Goal: Task Accomplishment & Management: Use online tool/utility

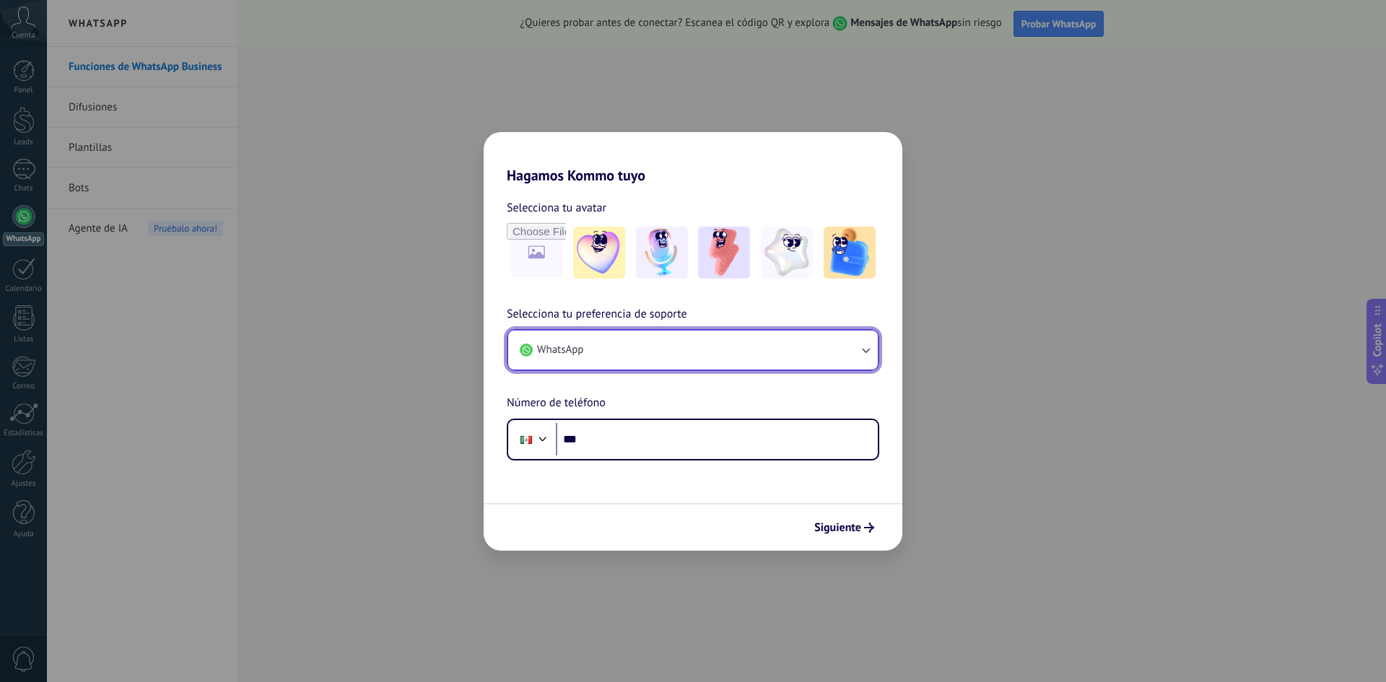
click at [650, 349] on button "WhatsApp" at bounding box center [693, 350] width 370 height 39
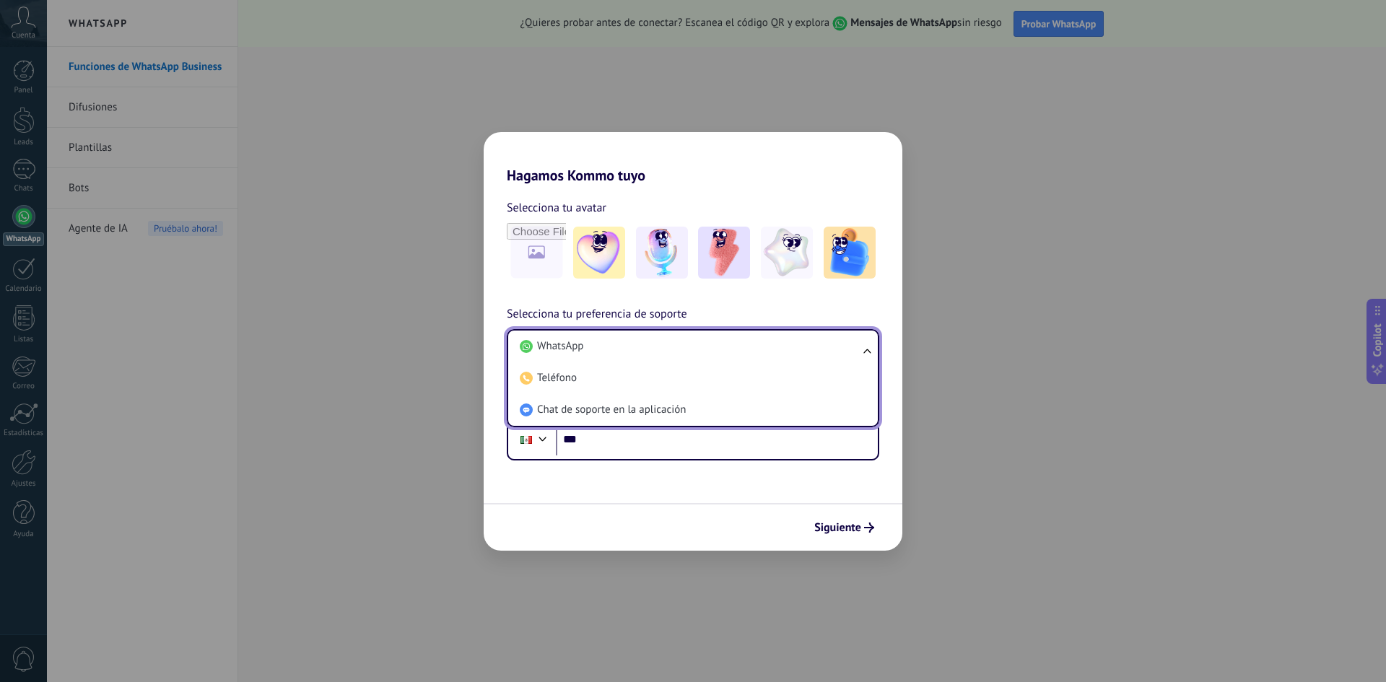
click at [650, 349] on li "WhatsApp" at bounding box center [690, 347] width 352 height 32
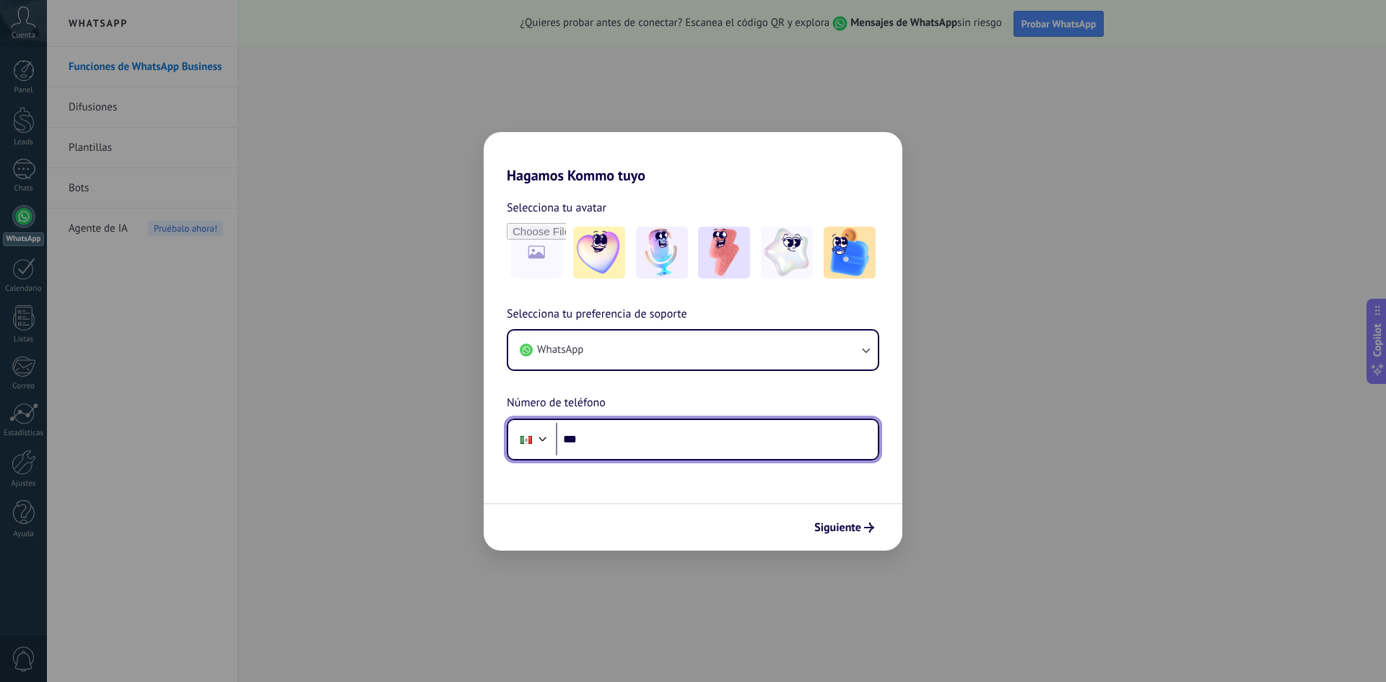
click at [659, 442] on input "***" at bounding box center [717, 439] width 322 height 33
click at [632, 427] on input "***" at bounding box center [717, 439] width 322 height 33
type input "**********"
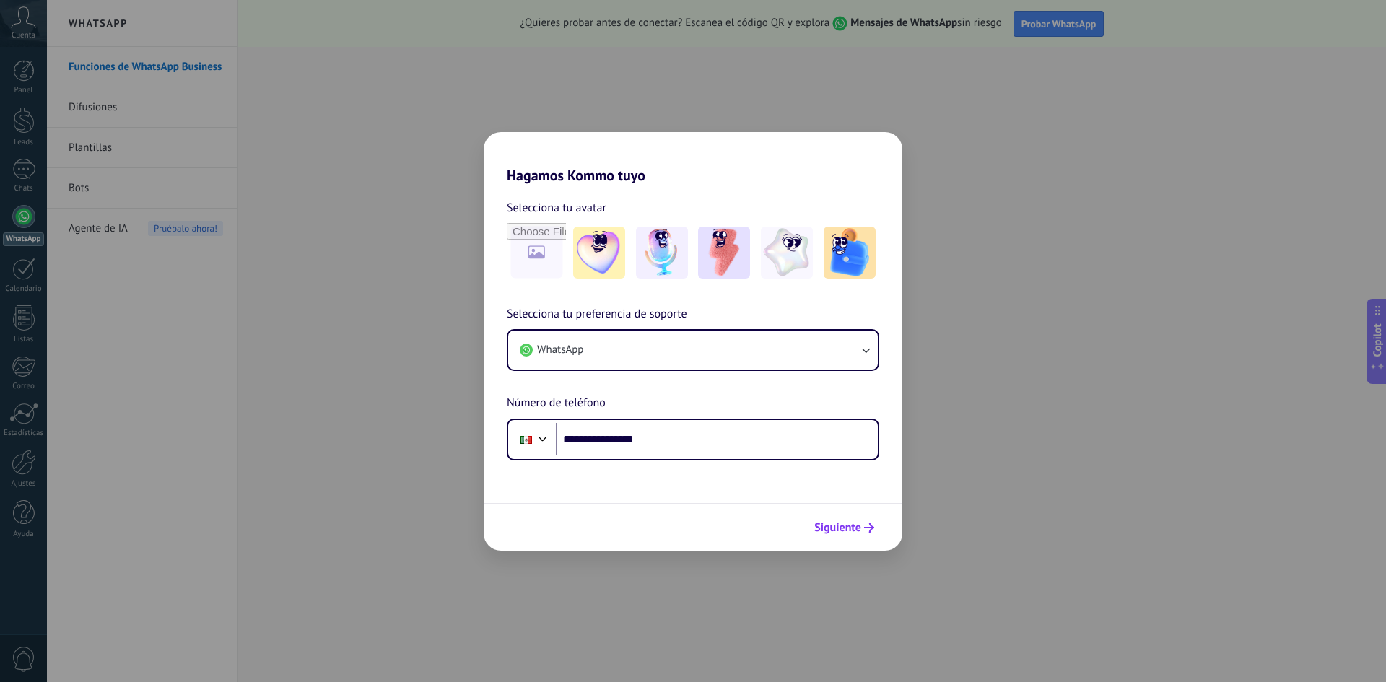
click at [875, 526] on button "Siguiente" at bounding box center [844, 527] width 73 height 25
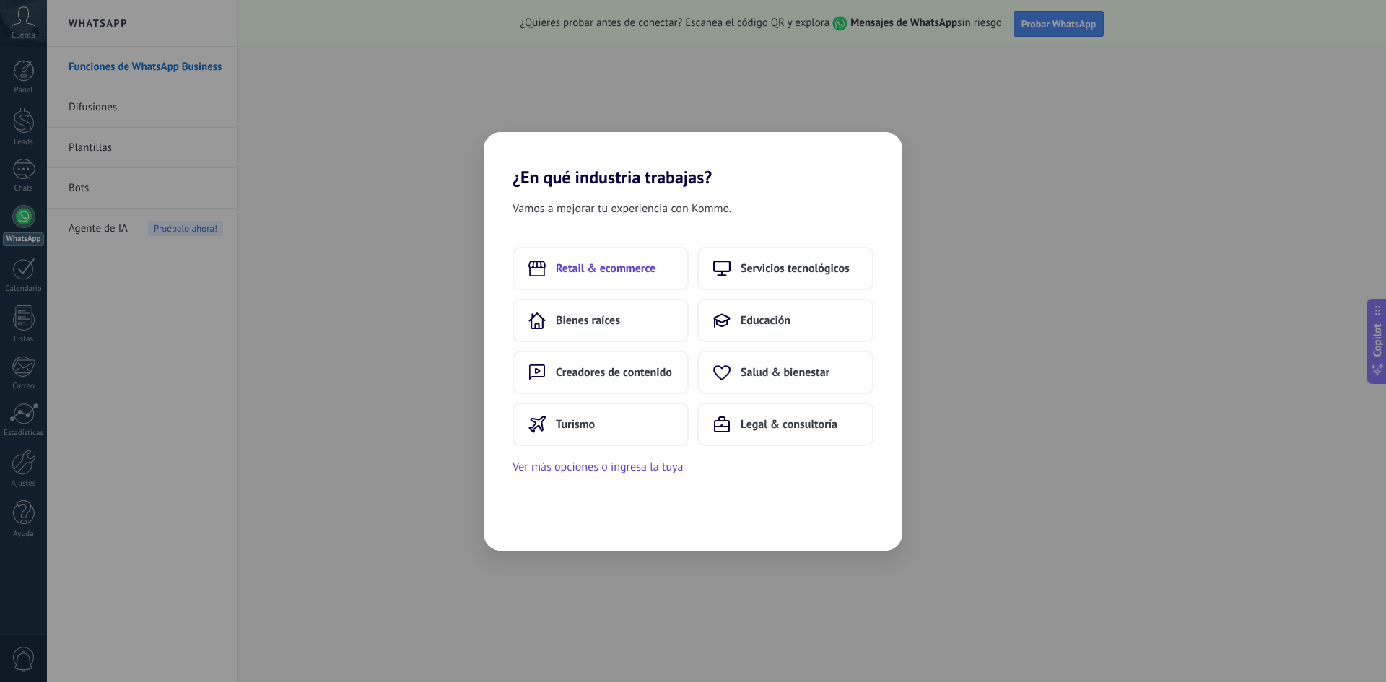
click at [636, 274] on span "Retail & ecommerce" at bounding box center [606, 268] width 100 height 14
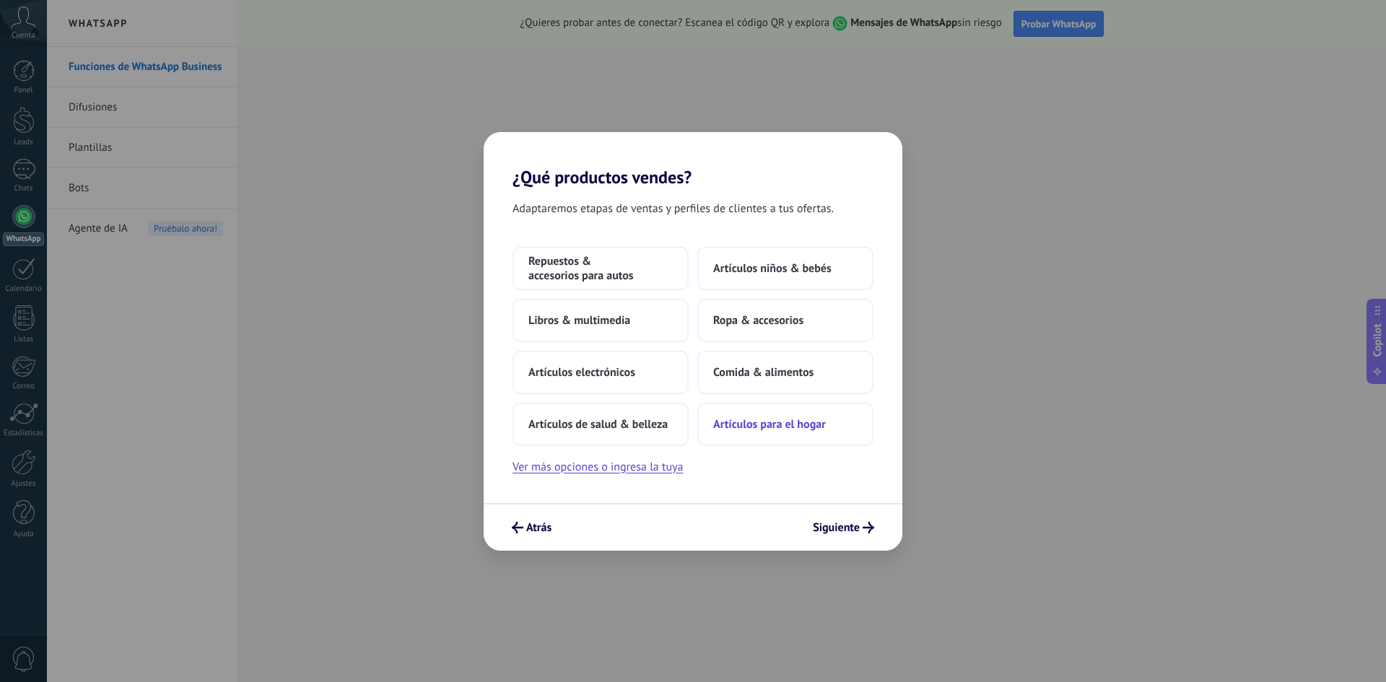
click at [819, 434] on button "Artículos para el hogar" at bounding box center [785, 424] width 176 height 43
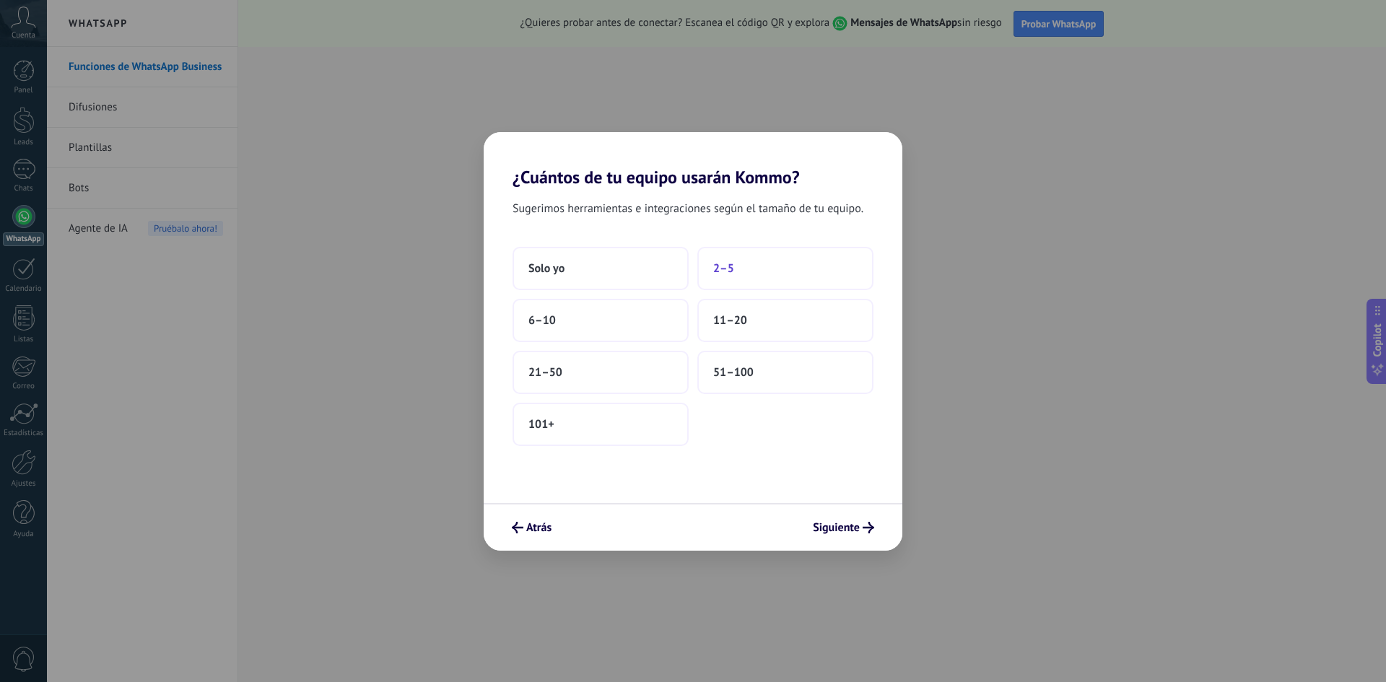
click at [746, 271] on button "2–5" at bounding box center [785, 268] width 176 height 43
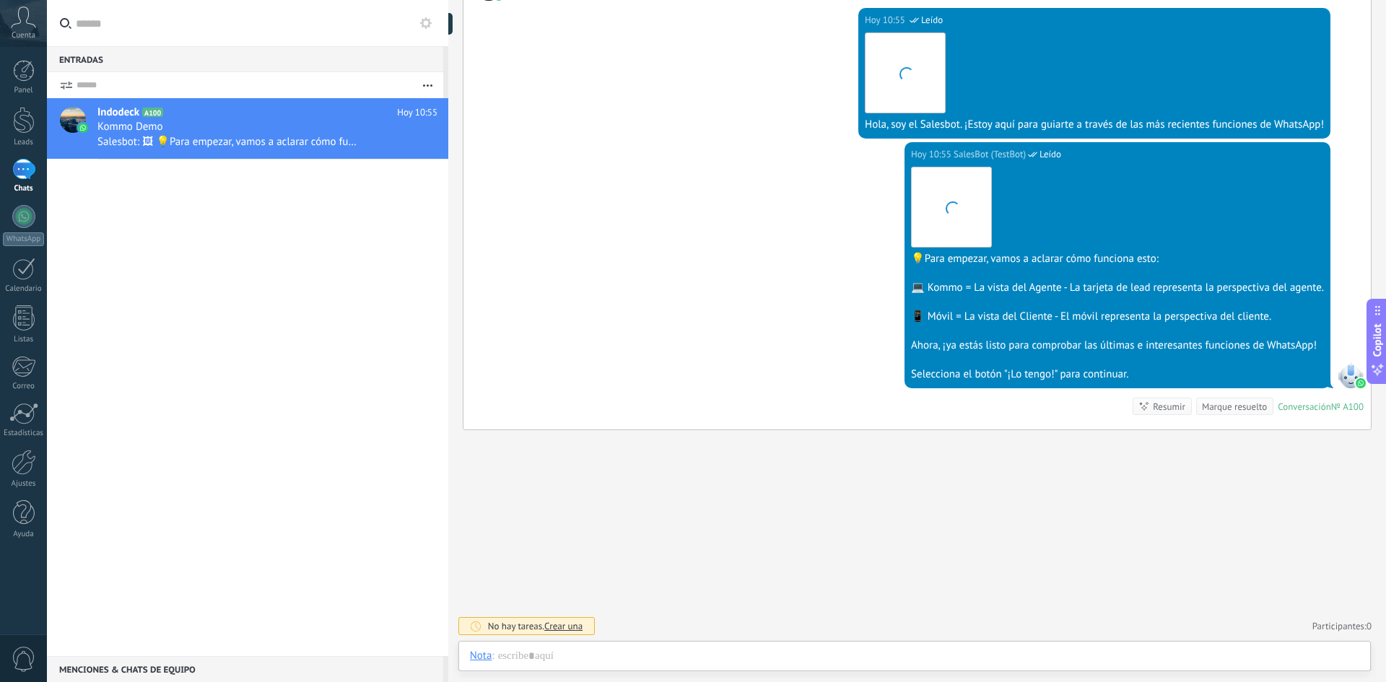
scroll to position [22, 0]
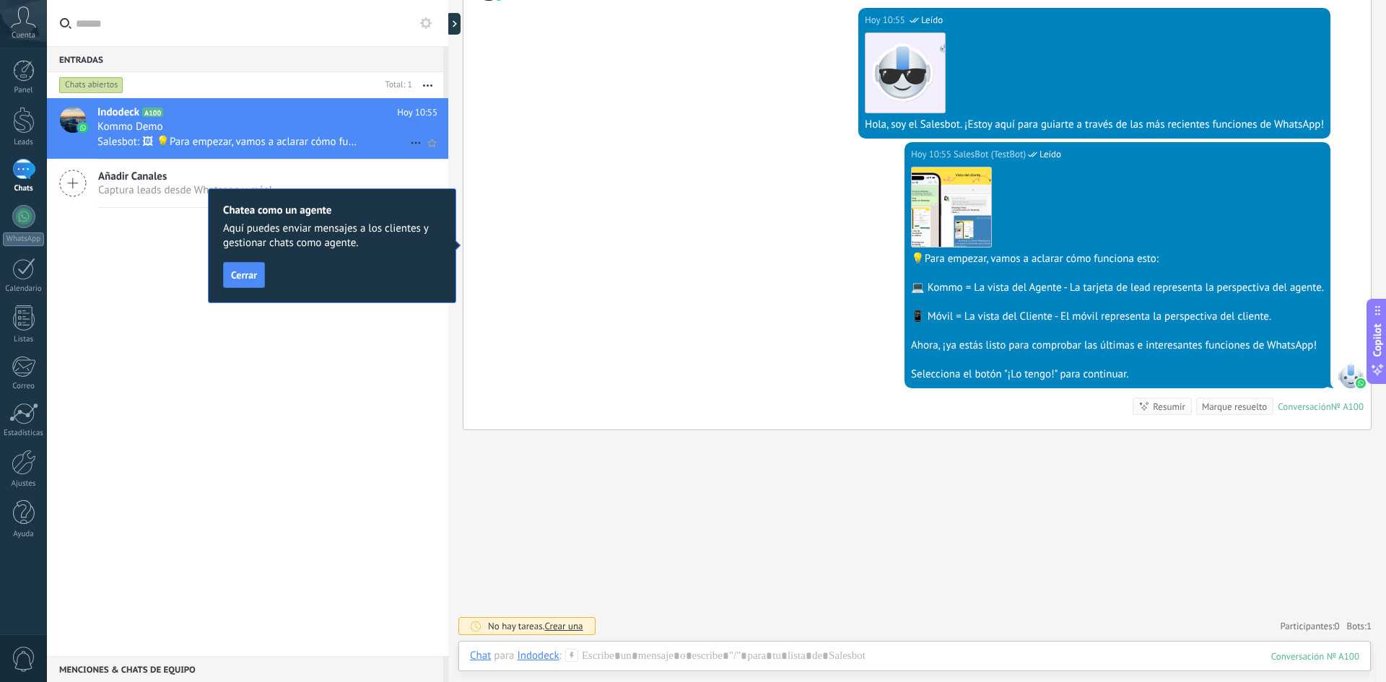
click at [165, 147] on span "Salesbot: 🖼 💡Para empezar, vamos a aclarar cómo funciona esto: 💻 Kommo = La vis…" at bounding box center [227, 142] width 261 height 14
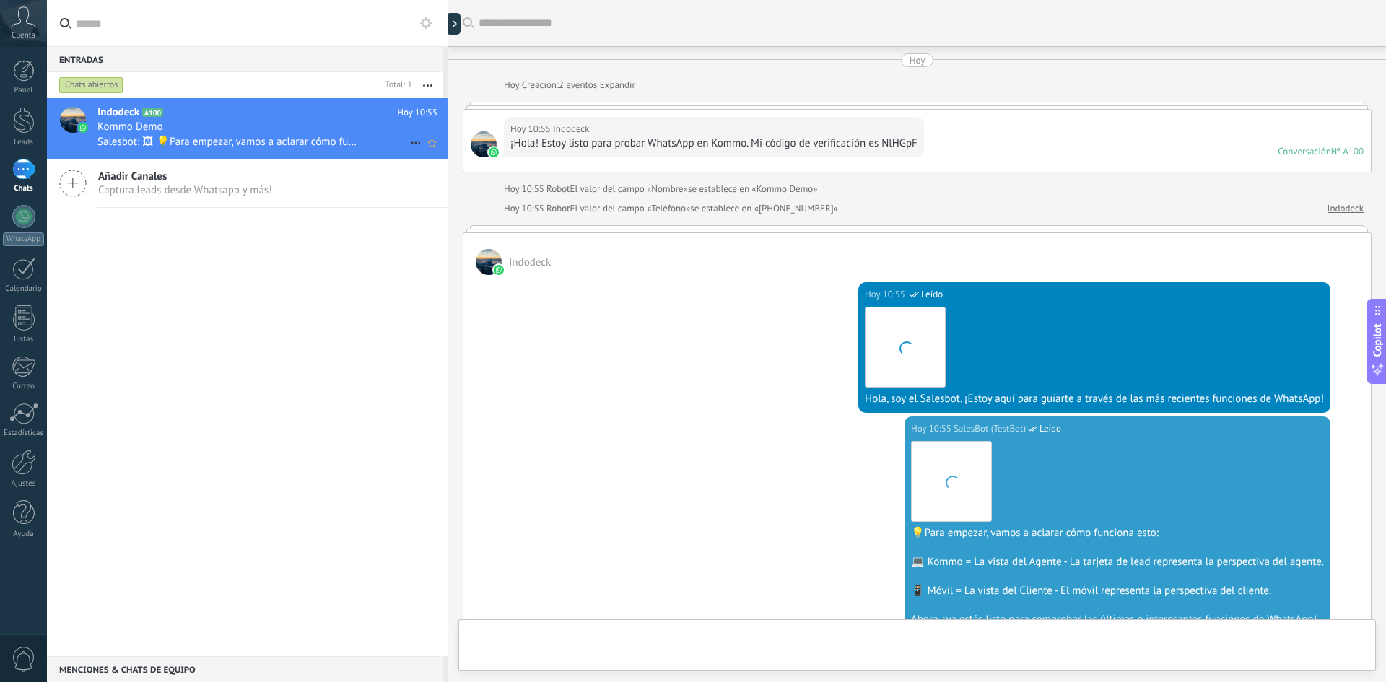
scroll to position [274, 0]
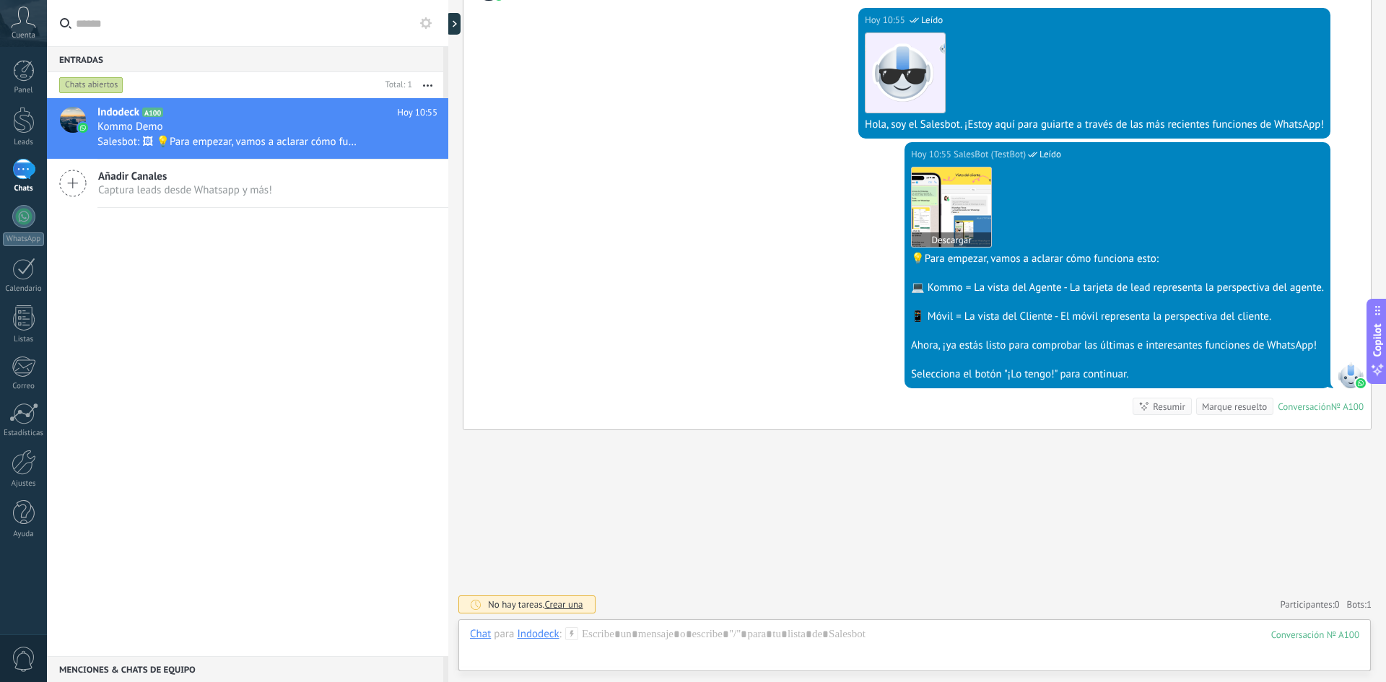
click at [970, 227] on img at bounding box center [951, 206] width 79 height 79
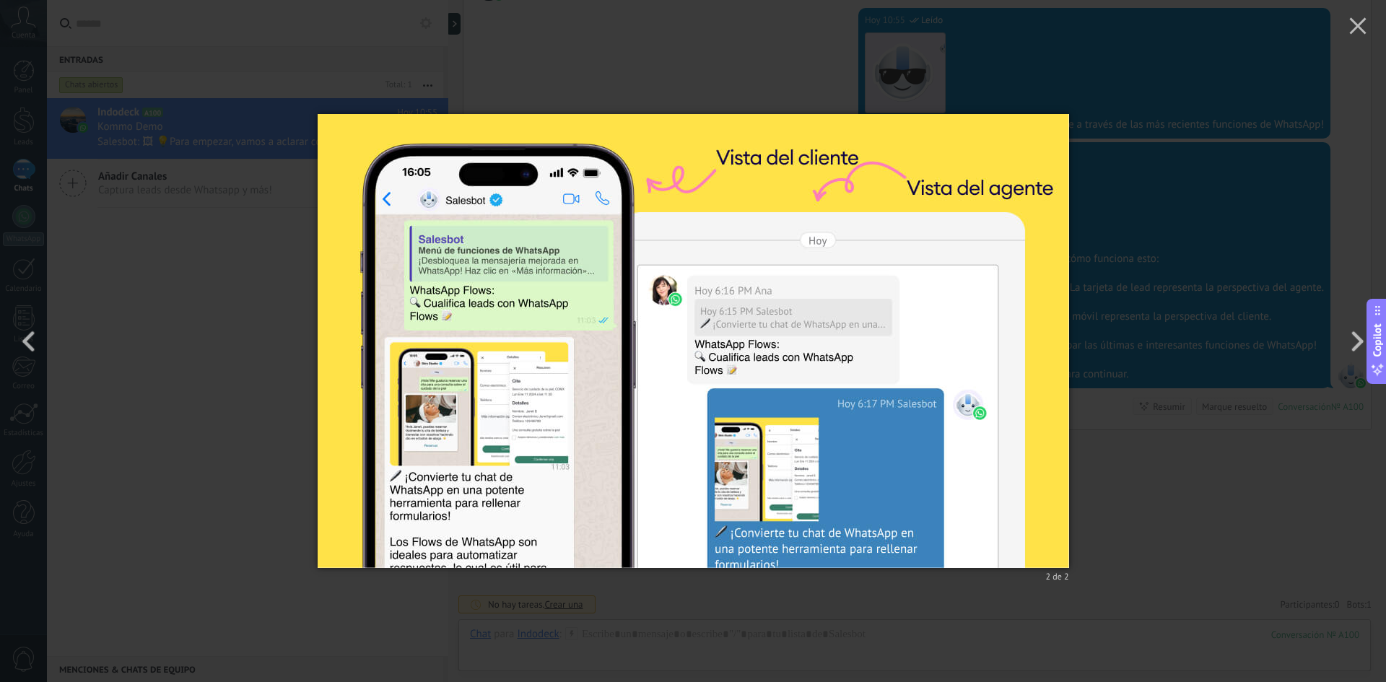
click at [1097, 266] on div "2 de 2" at bounding box center [693, 341] width 1386 height 682
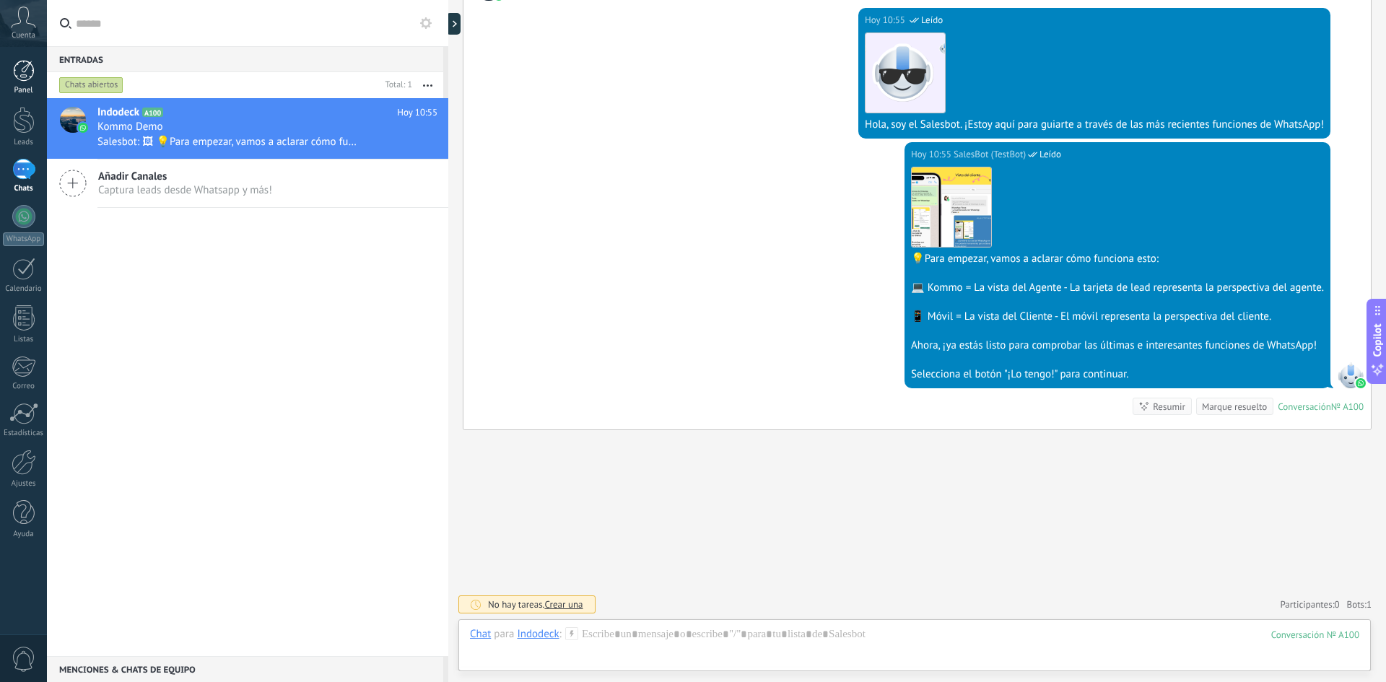
click at [29, 78] on div at bounding box center [24, 71] width 22 height 22
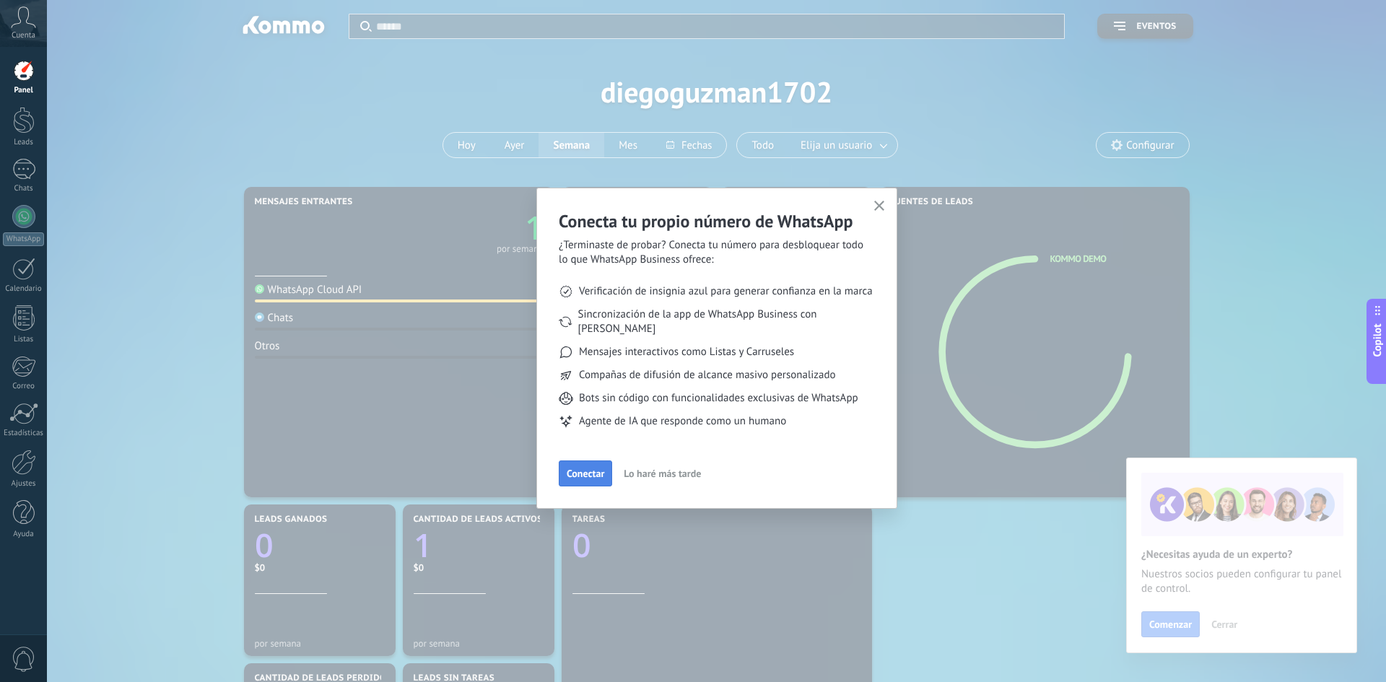
click at [583, 468] on span "Conectar" at bounding box center [586, 473] width 38 height 10
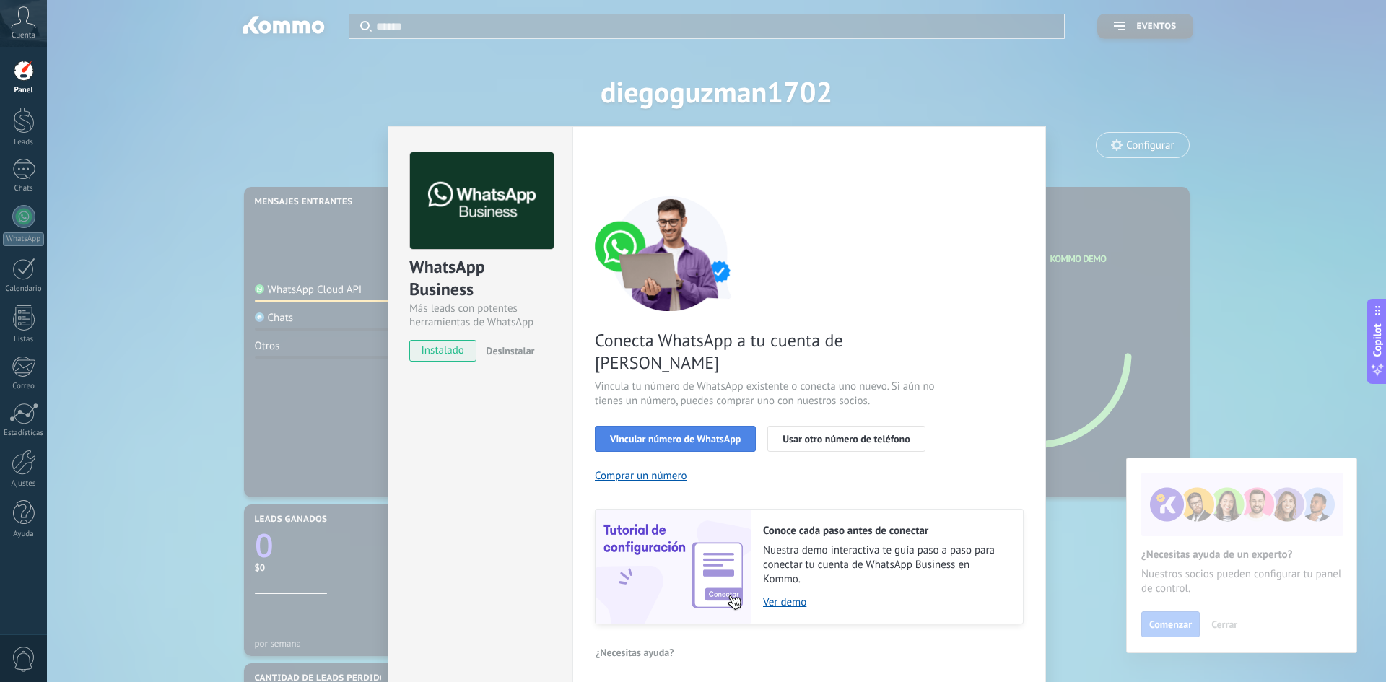
click at [668, 426] on button "Vincular número de WhatsApp" at bounding box center [675, 439] width 161 height 26
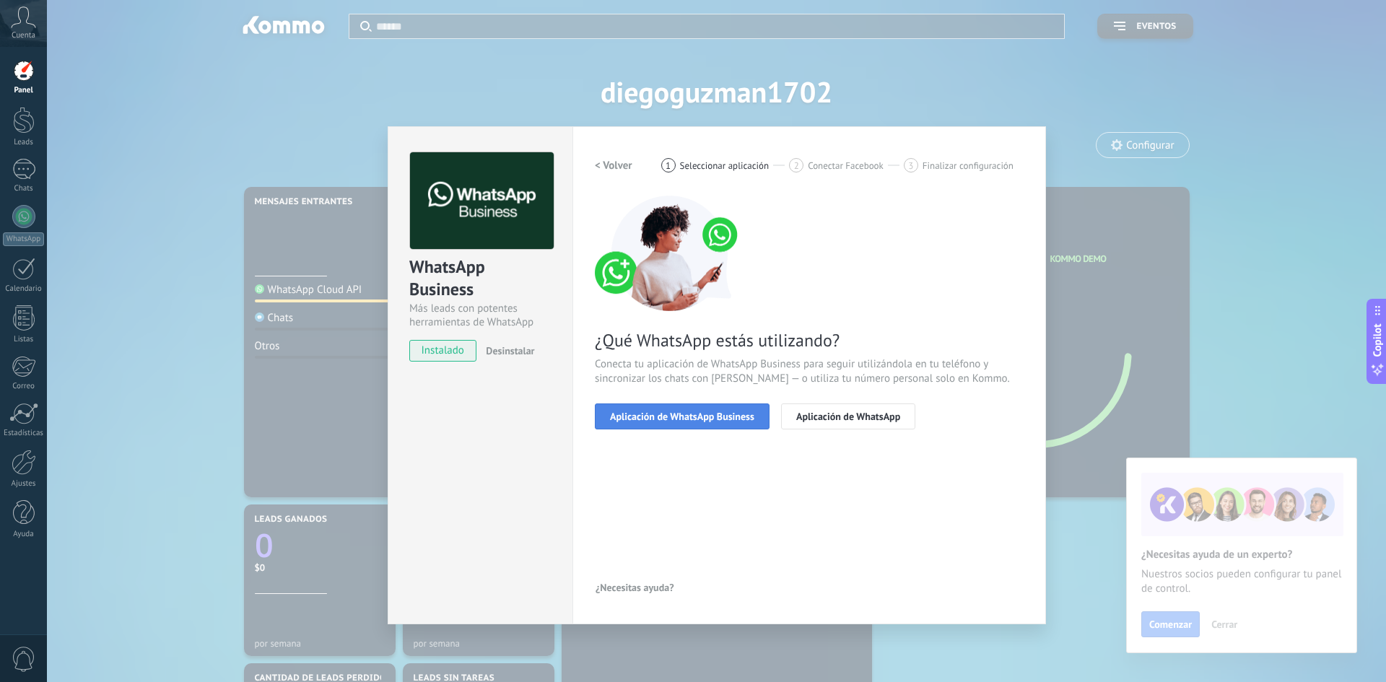
click at [684, 421] on span "Aplicación de WhatsApp Business" at bounding box center [682, 416] width 144 height 10
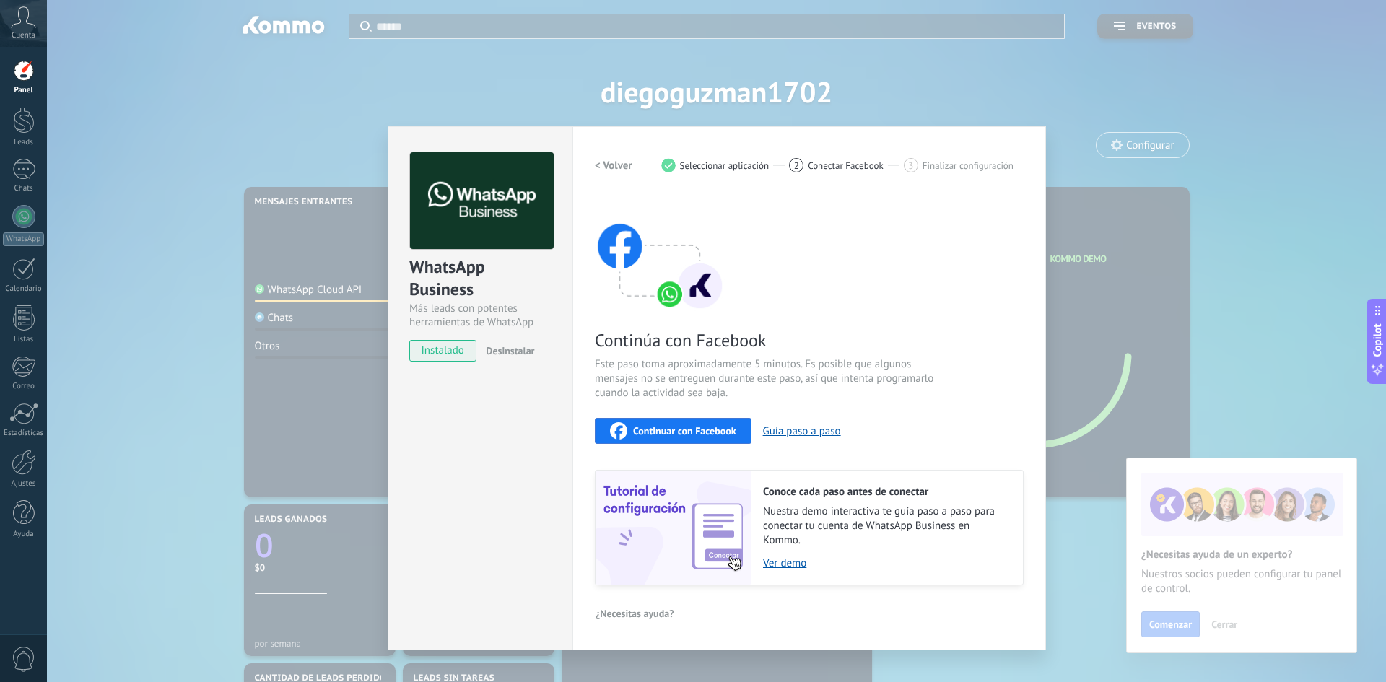
click at [695, 437] on div "Continuar con Facebook" at bounding box center [673, 430] width 126 height 17
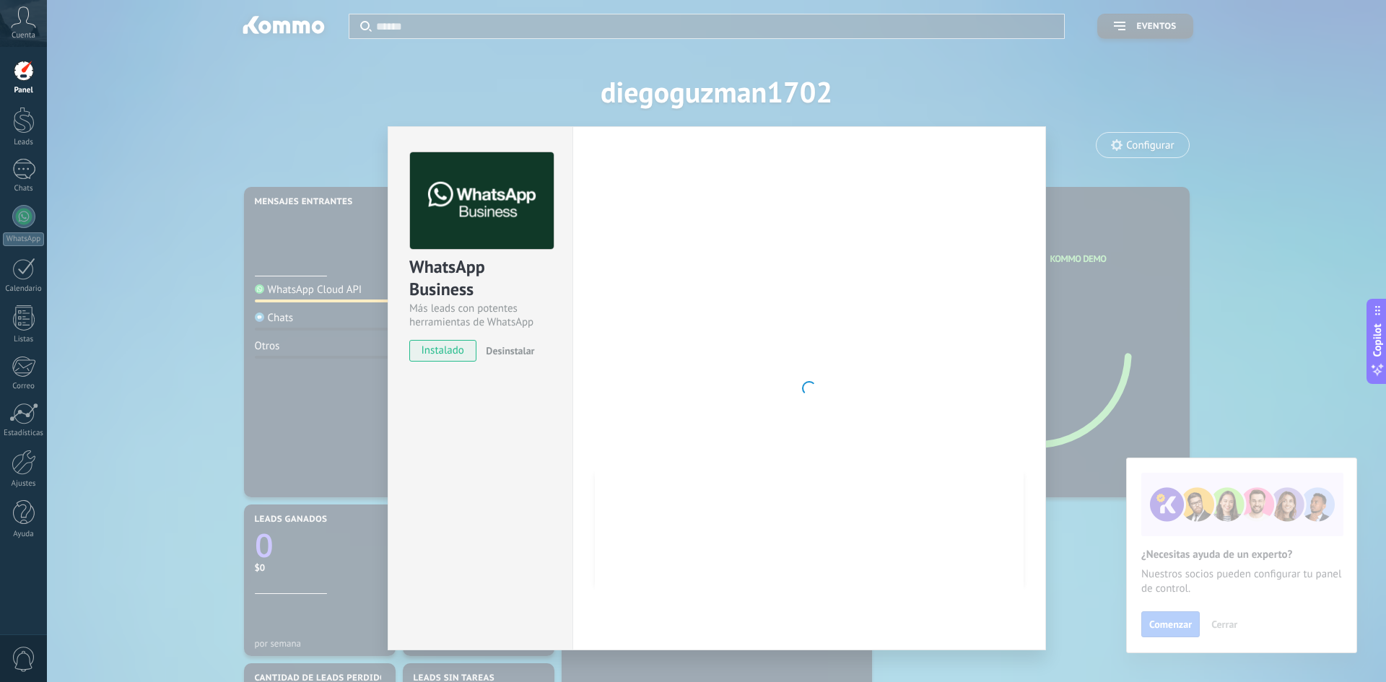
click at [445, 350] on span "instalado" at bounding box center [443, 351] width 66 height 22
click at [449, 331] on div "WhatsApp Business Más leads con potentes herramientas de WhatsApp instalado Des…" at bounding box center [480, 250] width 184 height 246
click at [1143, 204] on div "WhatsApp Business Más leads con potentes herramientas de WhatsApp instalado Des…" at bounding box center [716, 341] width 1339 height 682
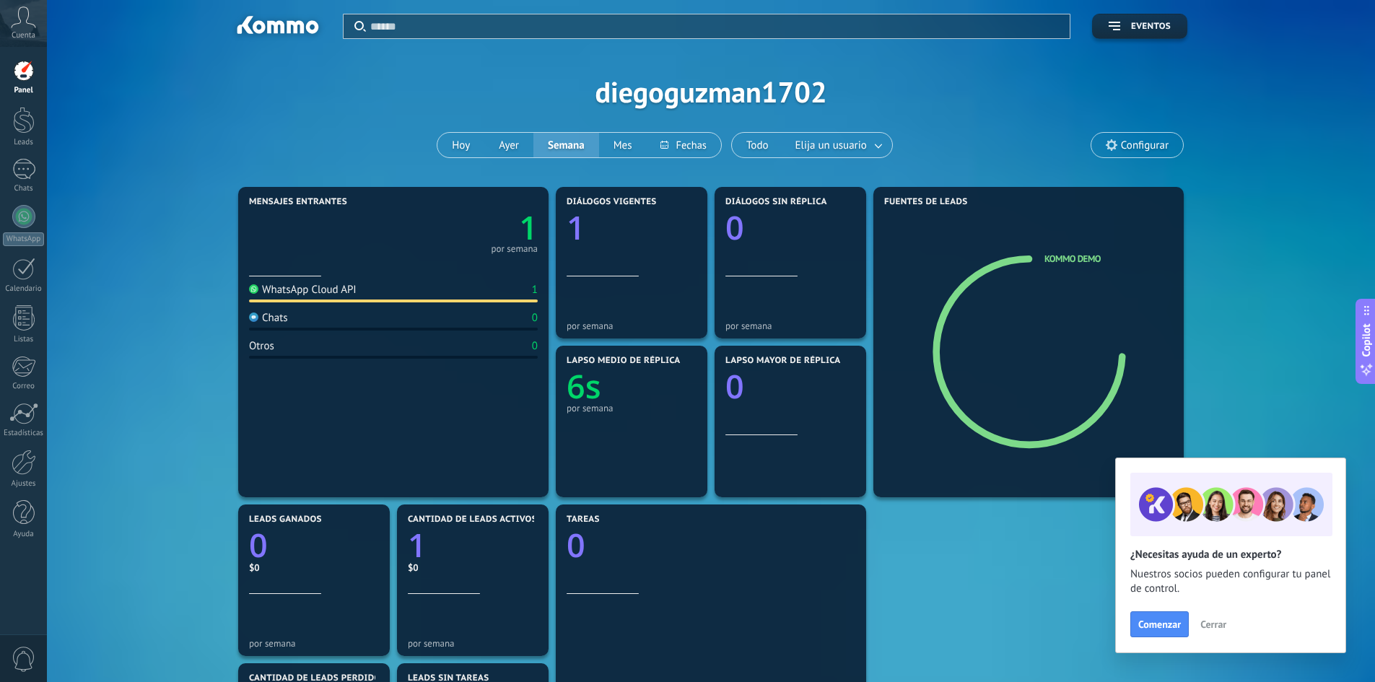
click at [1203, 625] on span "Cerrar" at bounding box center [1213, 624] width 26 height 10
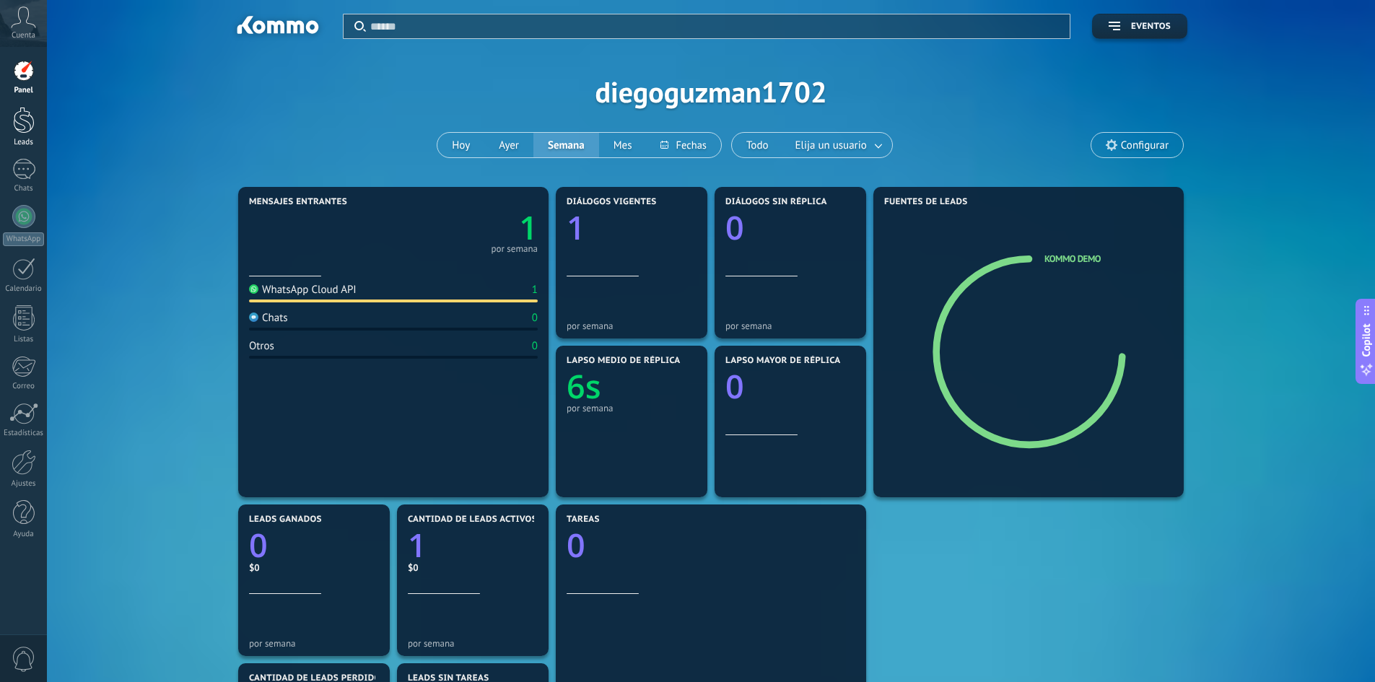
click at [28, 130] on div at bounding box center [24, 120] width 22 height 27
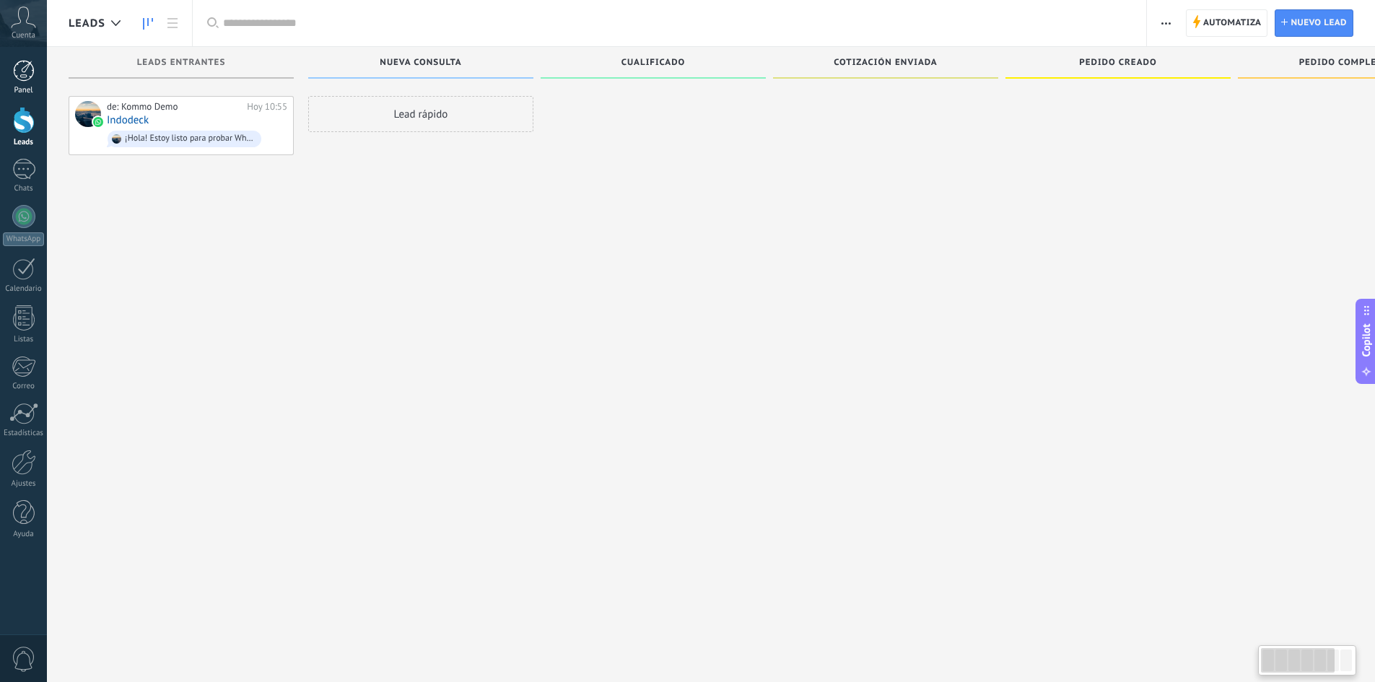
click at [24, 71] on div at bounding box center [24, 71] width 22 height 22
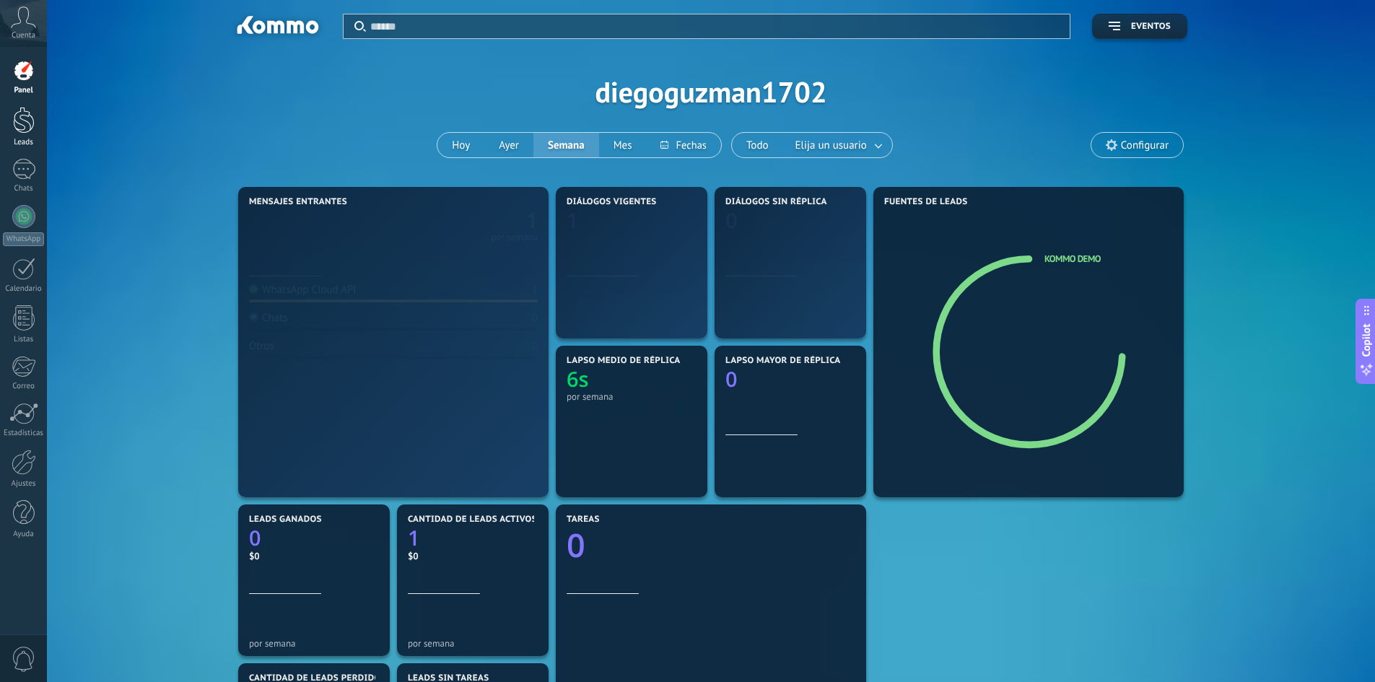
click at [30, 123] on div at bounding box center [24, 120] width 22 height 27
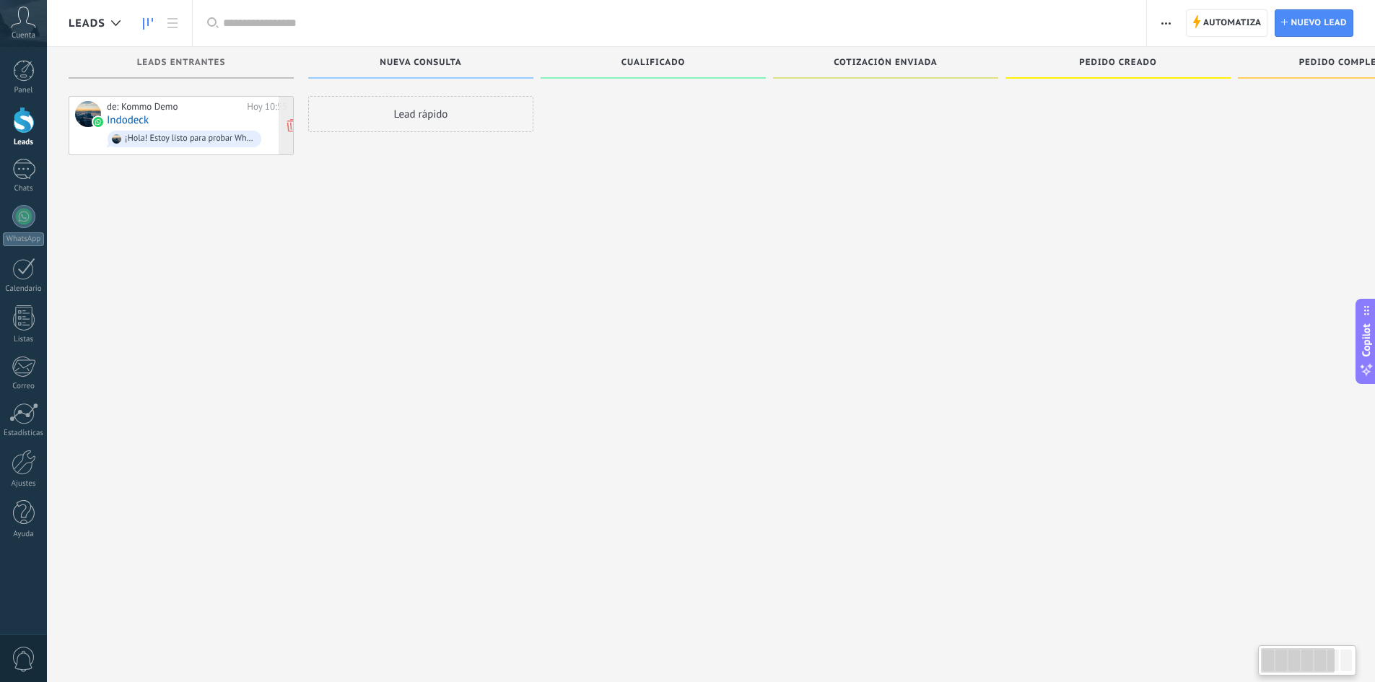
click at [165, 124] on div "de: Kommo Demo [DATE] 10:55 Indodeck ¡Hola! Estoy listo para probar WhatsApp en…" at bounding box center [197, 125] width 180 height 49
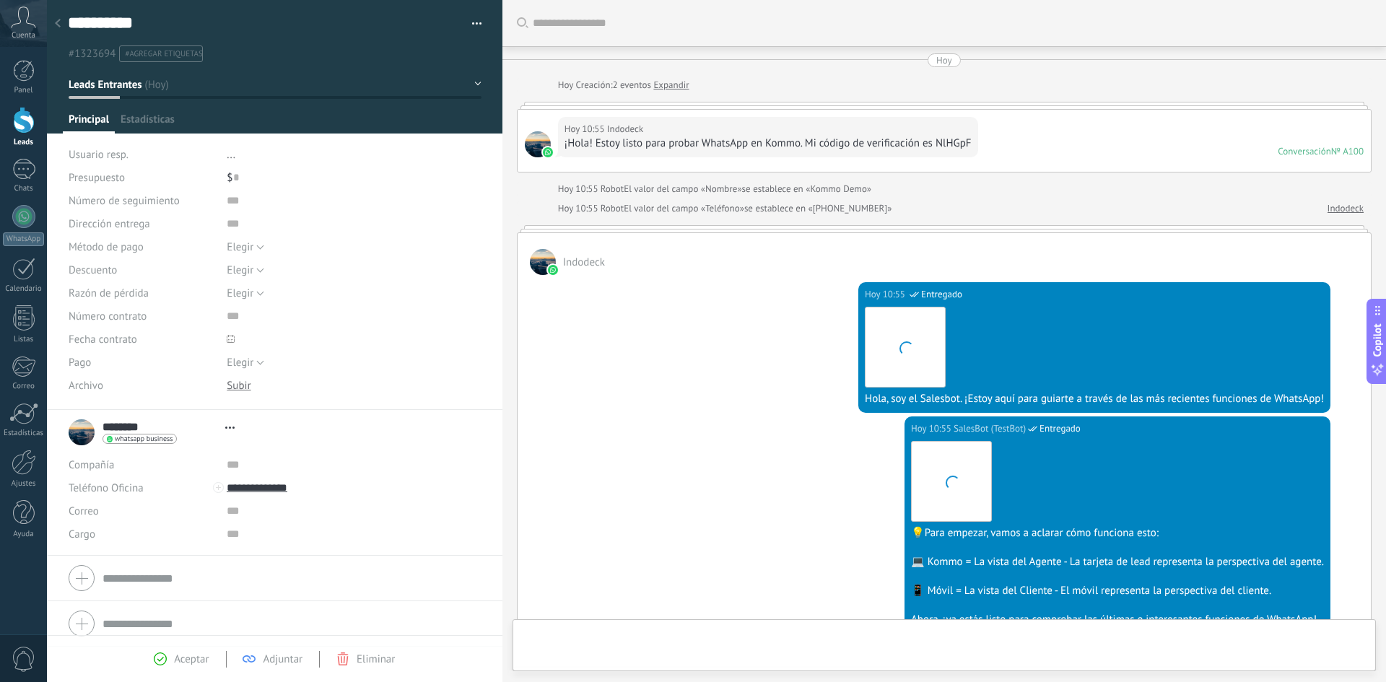
type textarea "**********"
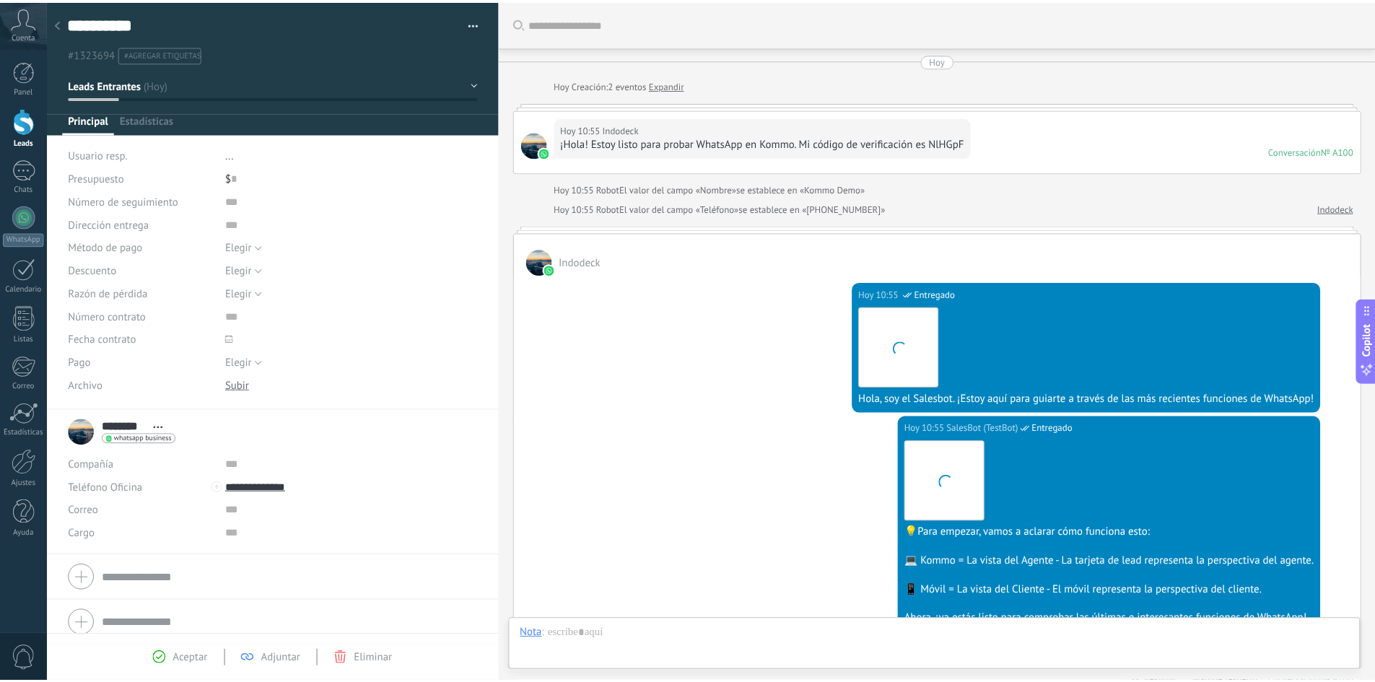
scroll to position [274, 0]
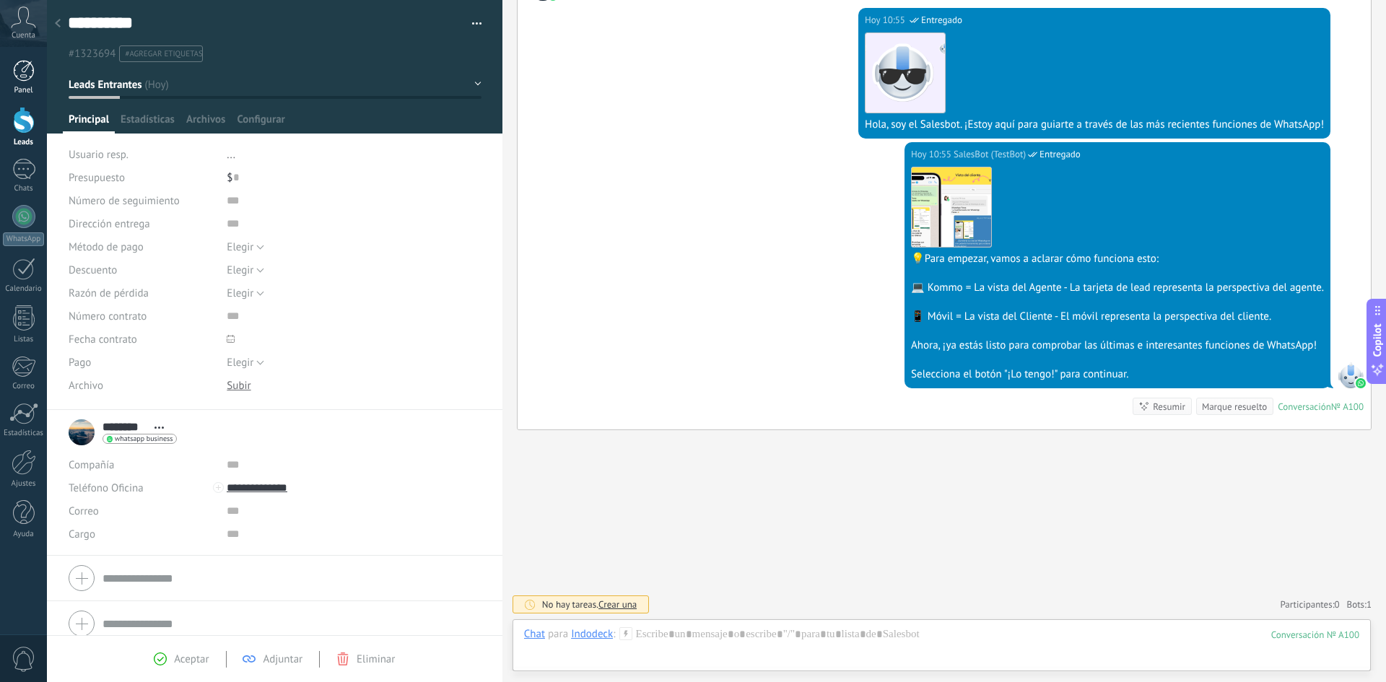
click at [29, 87] on div "Panel" at bounding box center [24, 90] width 42 height 9
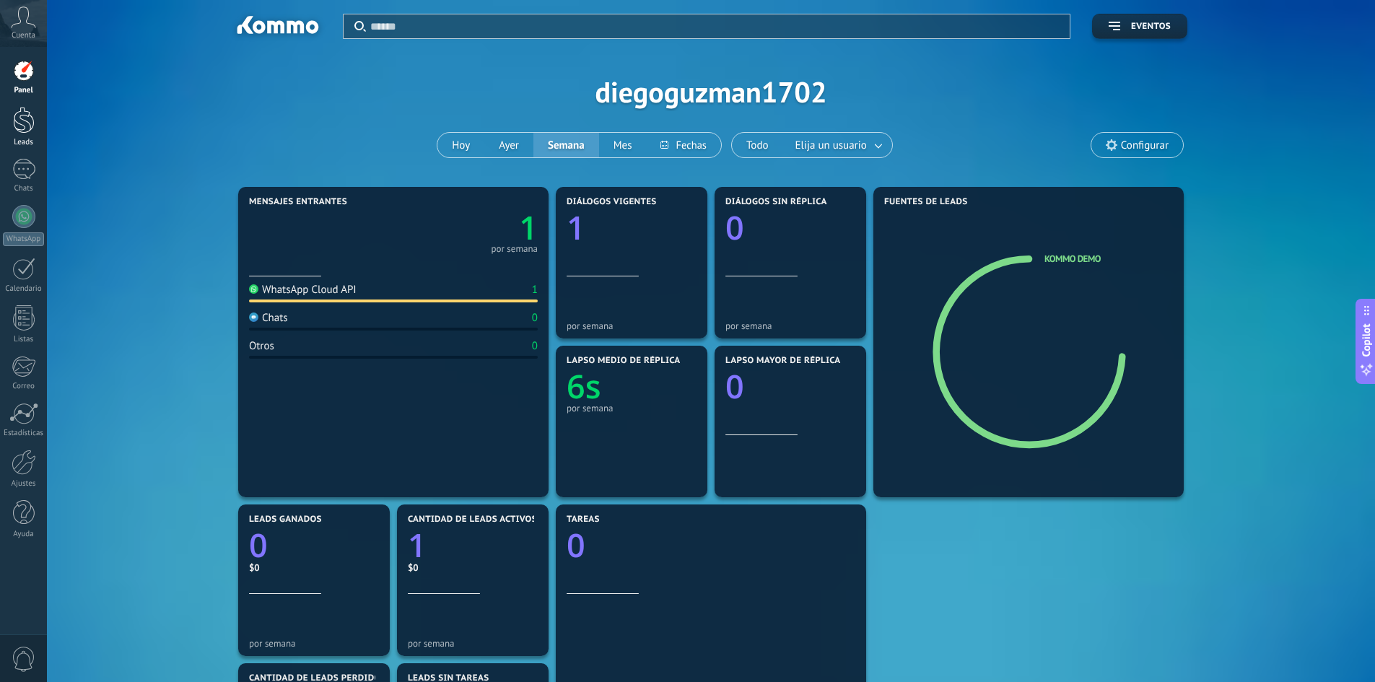
click at [35, 121] on link "Leads" at bounding box center [23, 127] width 47 height 40
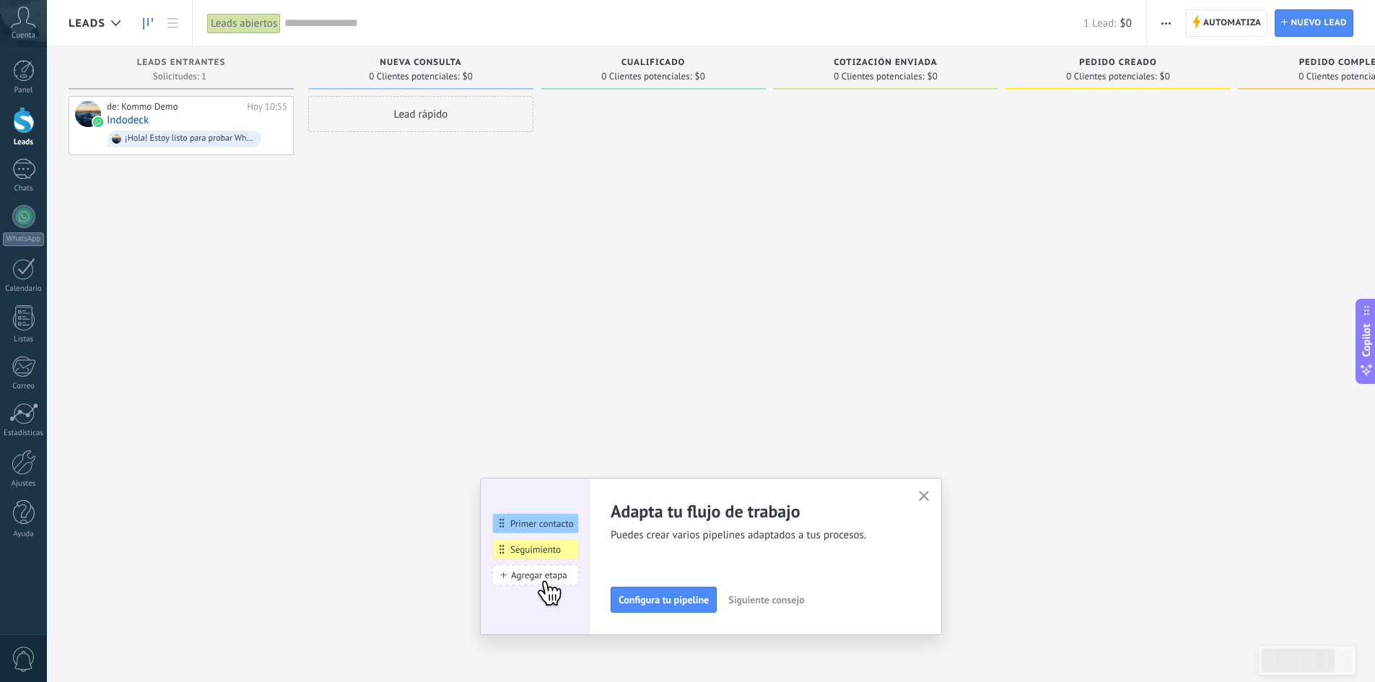
click at [27, 9] on icon at bounding box center [23, 17] width 25 height 22
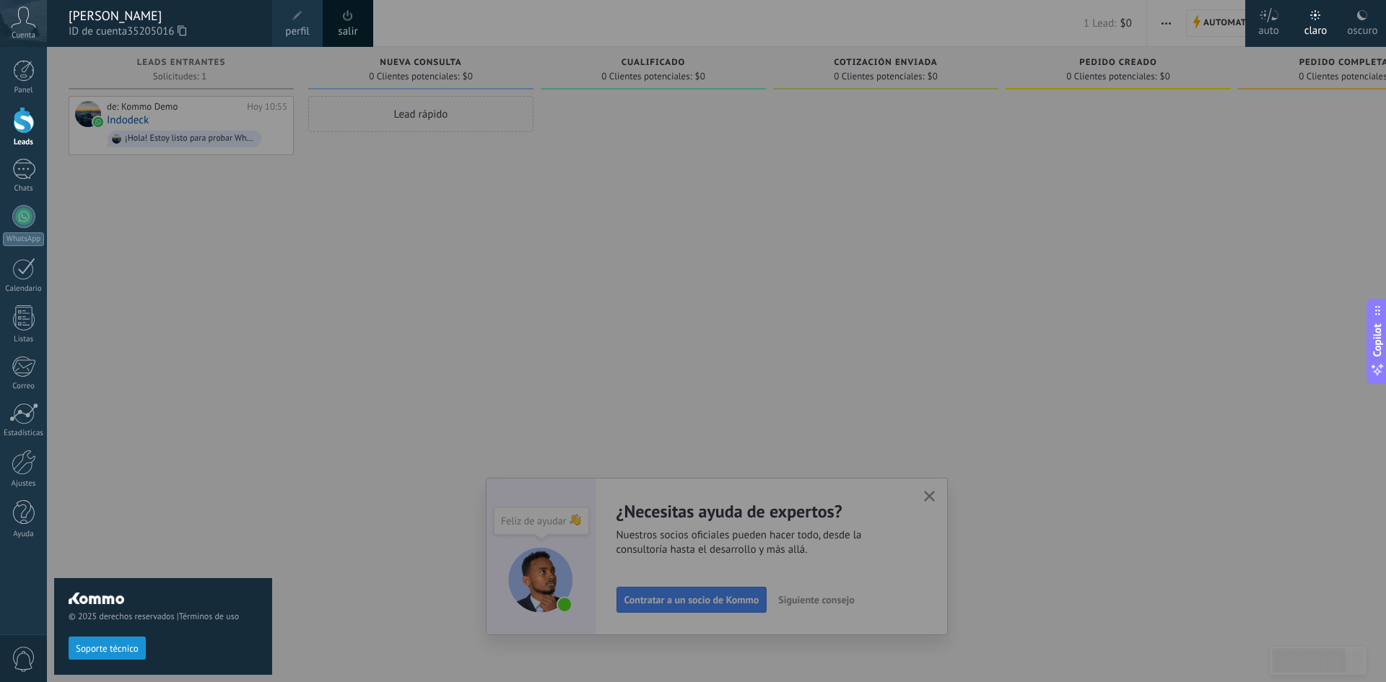
drag, startPoint x: 948, startPoint y: 429, endPoint x: 944, endPoint y: 498, distance: 68.7
click at [948, 430] on div at bounding box center [740, 341] width 1386 height 682
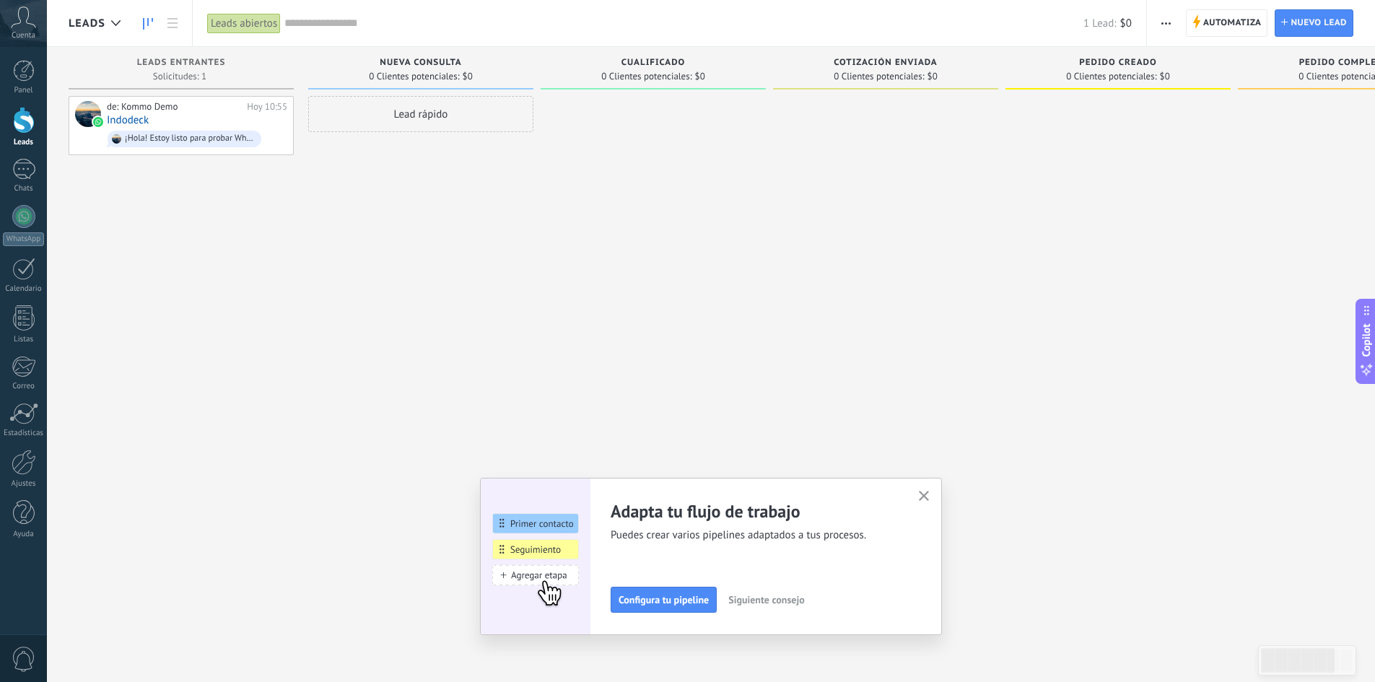
click at [933, 503] on button "button" at bounding box center [924, 496] width 18 height 19
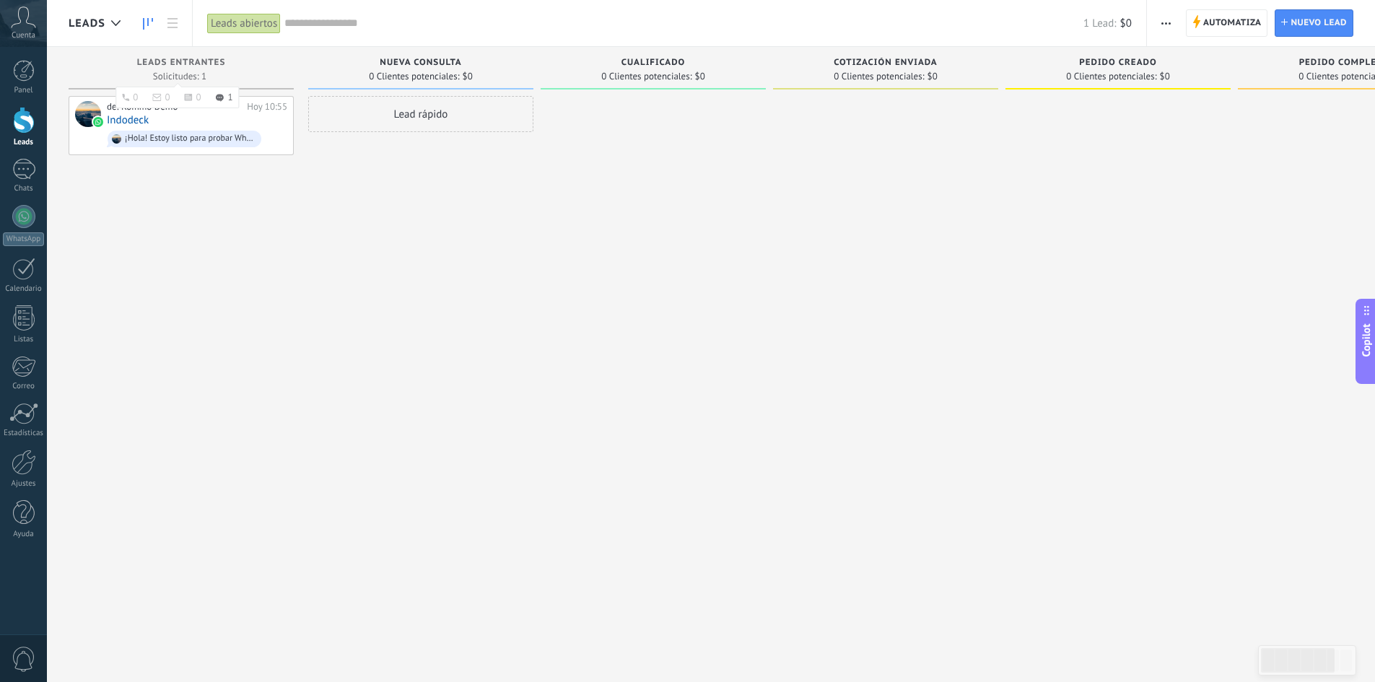
click at [204, 62] on span "Leads Entrantes" at bounding box center [181, 63] width 89 height 10
click at [450, 54] on div "Nueva consulta 0 Clientes potenciales: $0" at bounding box center [420, 68] width 225 height 43
click at [685, 61] on span "Cualificado" at bounding box center [653, 63] width 64 height 10
click at [853, 69] on div "Cotización enviada" at bounding box center [885, 64] width 211 height 12
click at [1140, 69] on div "Pedido creado" at bounding box center [1118, 64] width 211 height 12
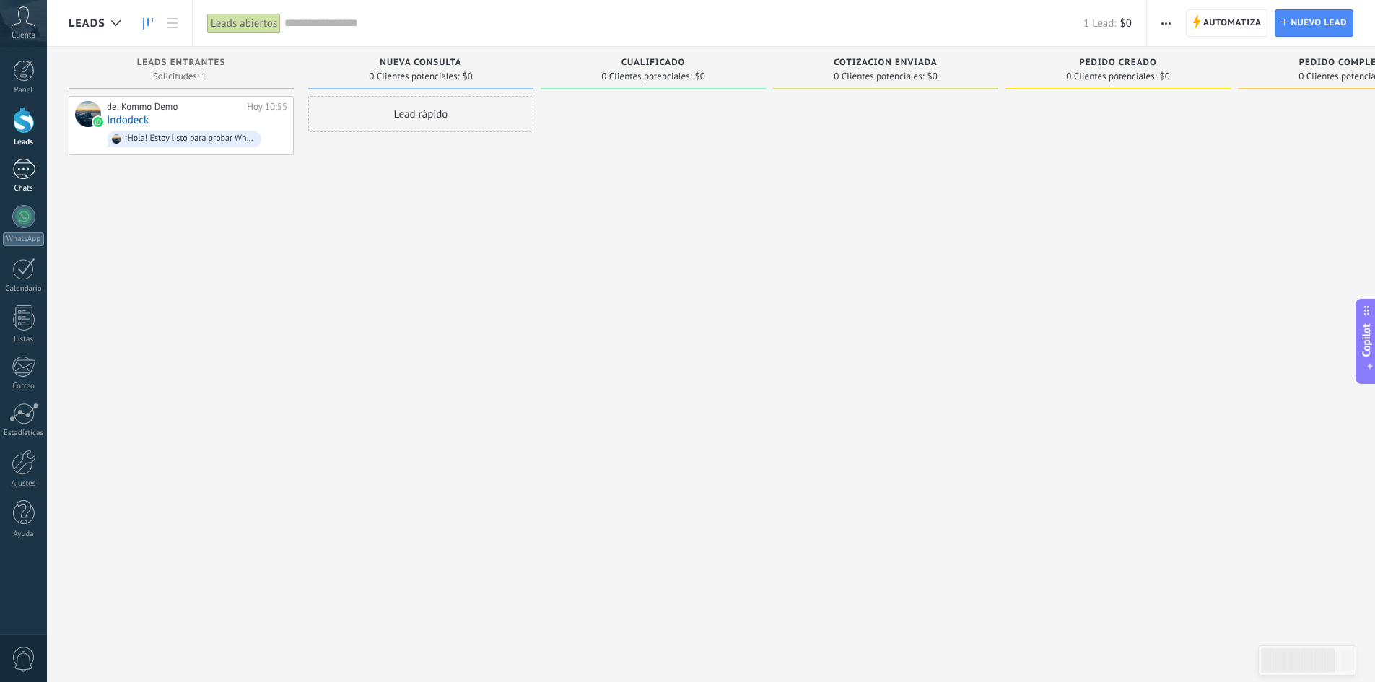
click at [24, 172] on div "1" at bounding box center [23, 169] width 23 height 21
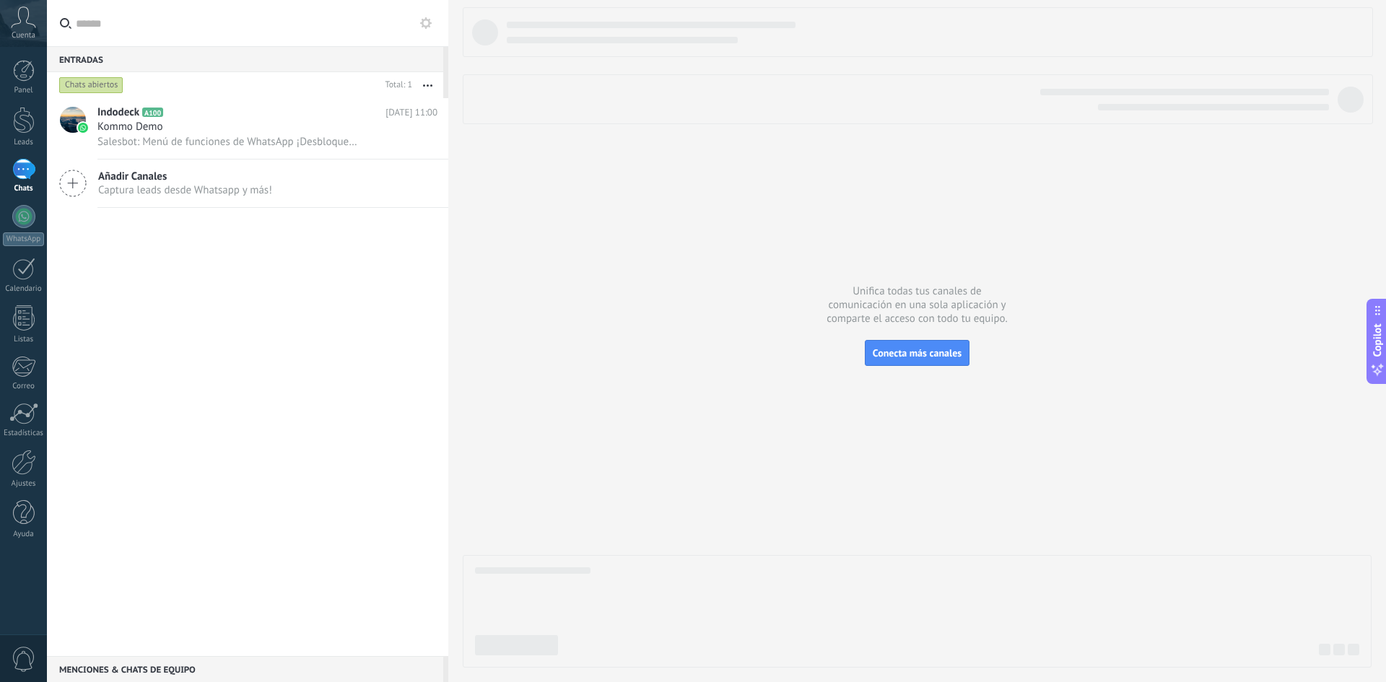
click at [42, 29] on div "Cuenta" at bounding box center [23, 23] width 47 height 47
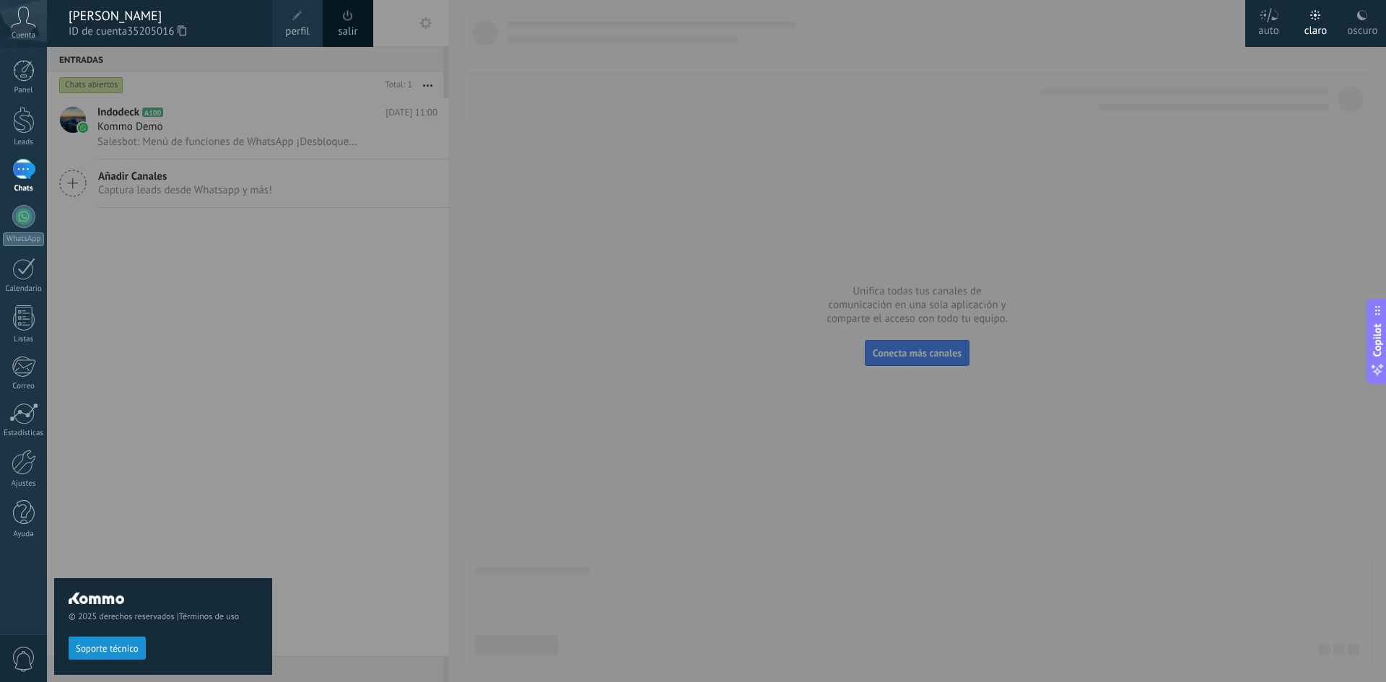
click at [515, 110] on div at bounding box center [740, 341] width 1386 height 682
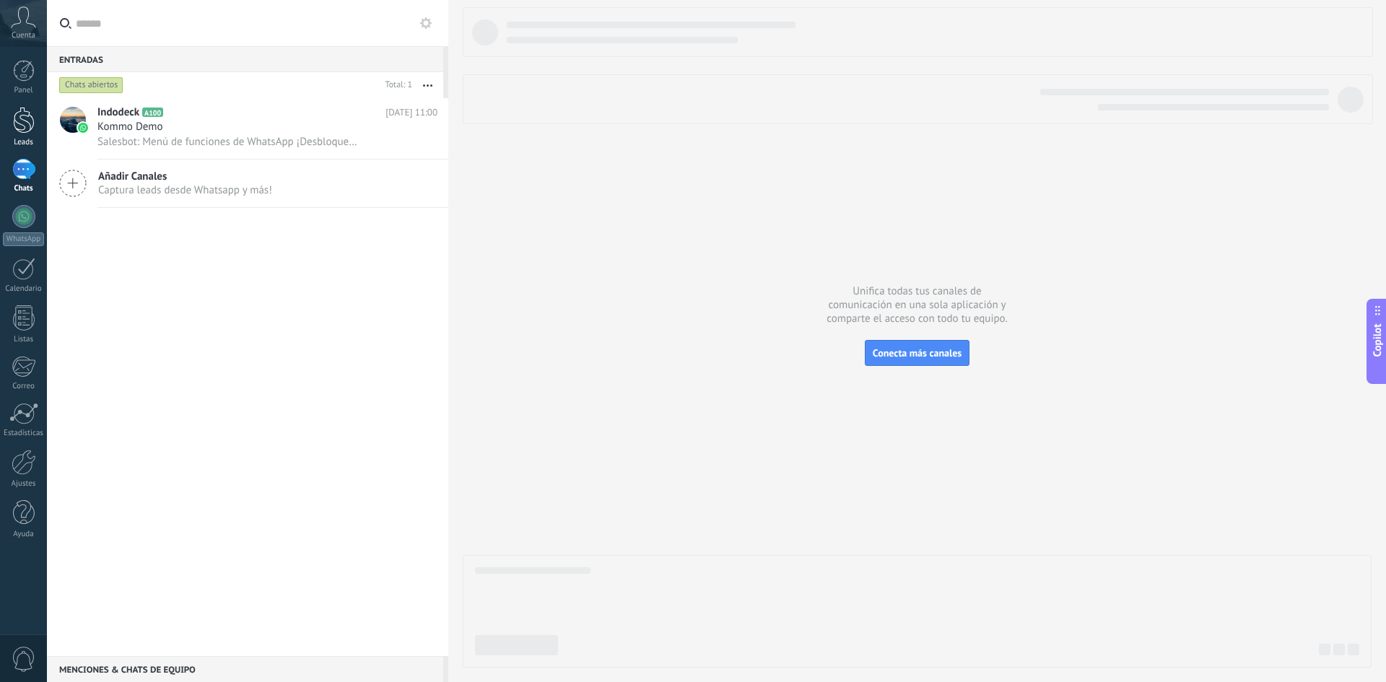
click at [35, 137] on link "Leads" at bounding box center [23, 127] width 47 height 40
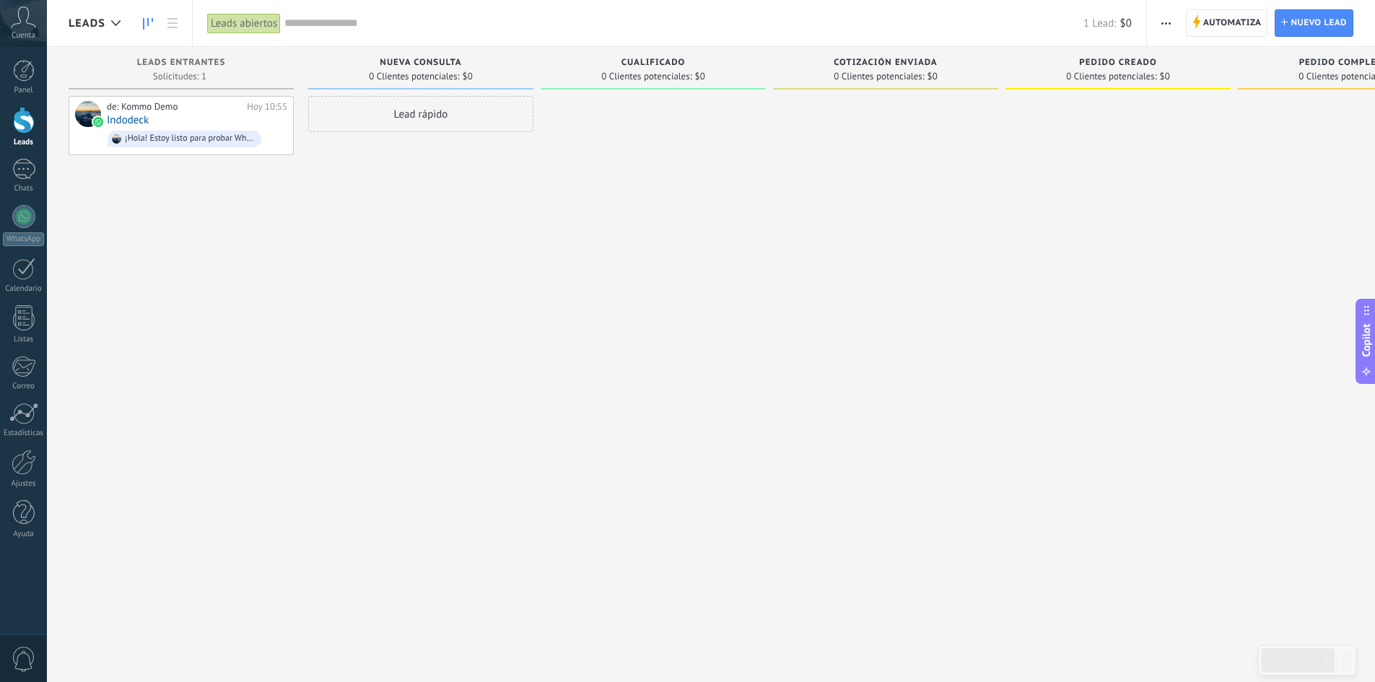
click at [1206, 14] on span "Automatiza" at bounding box center [1232, 23] width 58 height 26
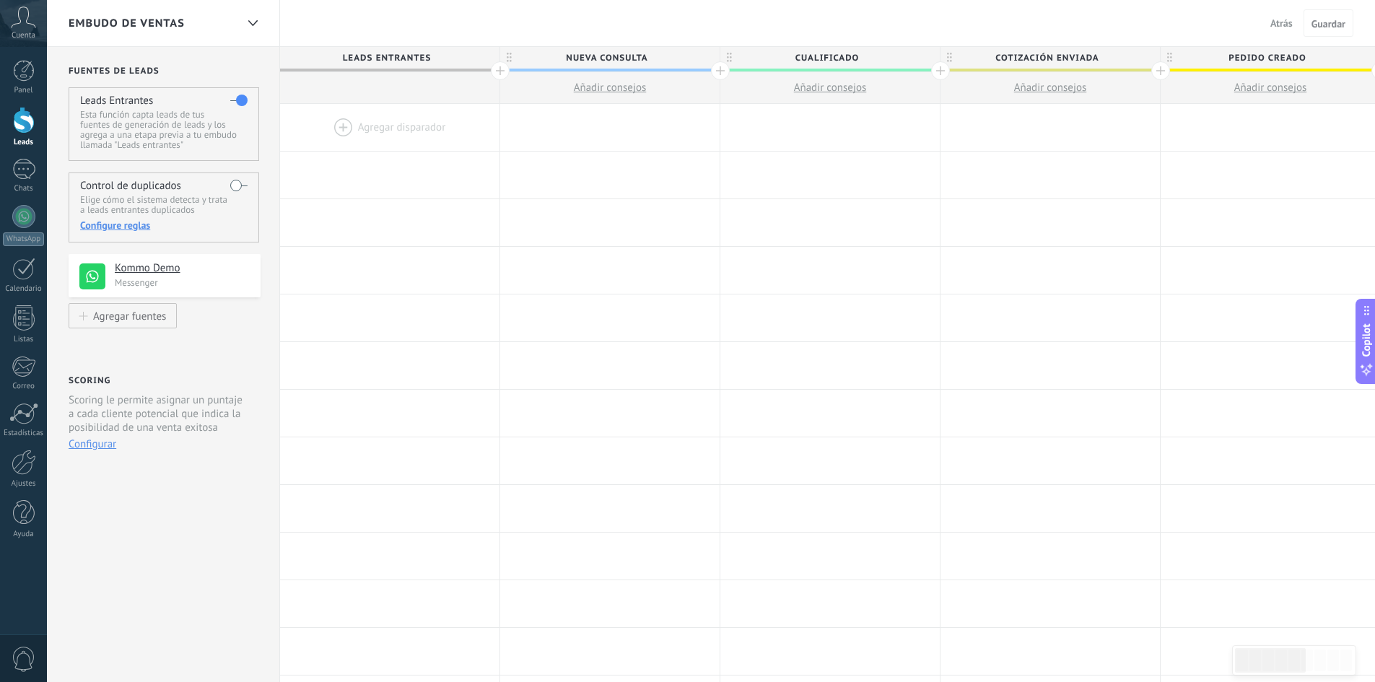
click at [504, 73] on div at bounding box center [500, 70] width 19 height 19
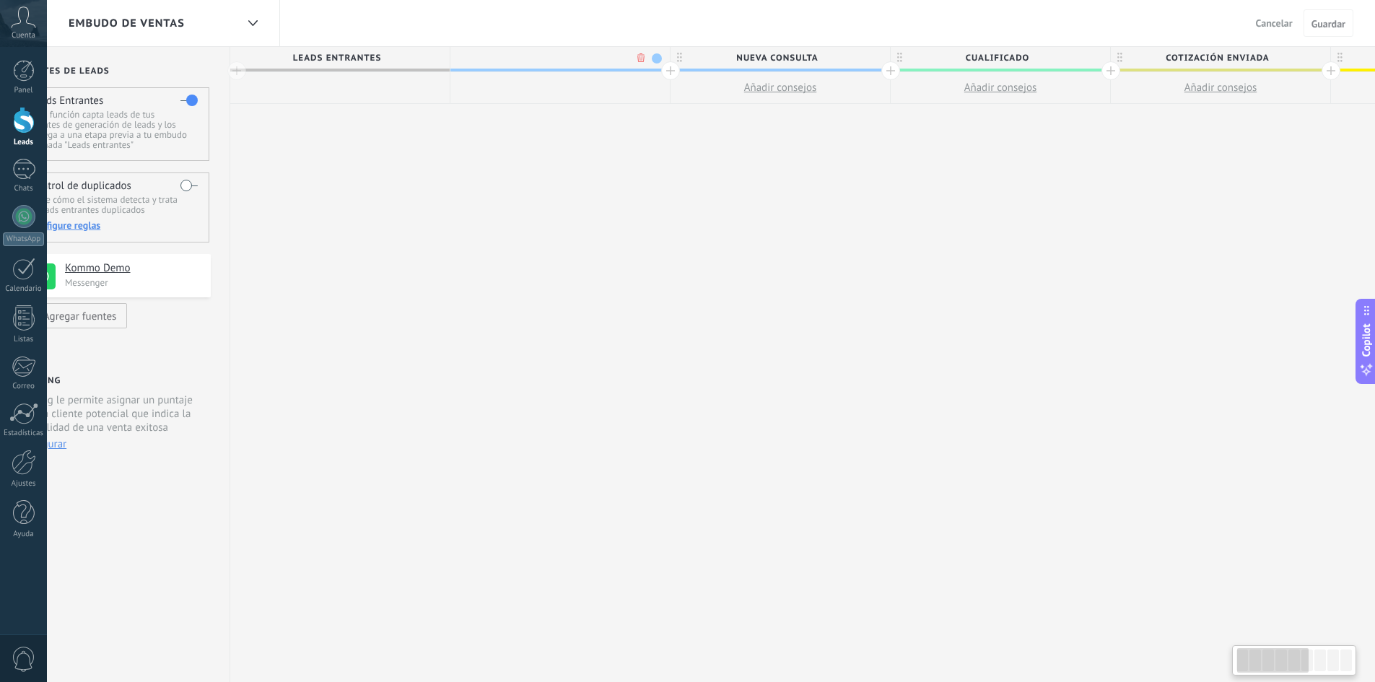
scroll to position [0, 107]
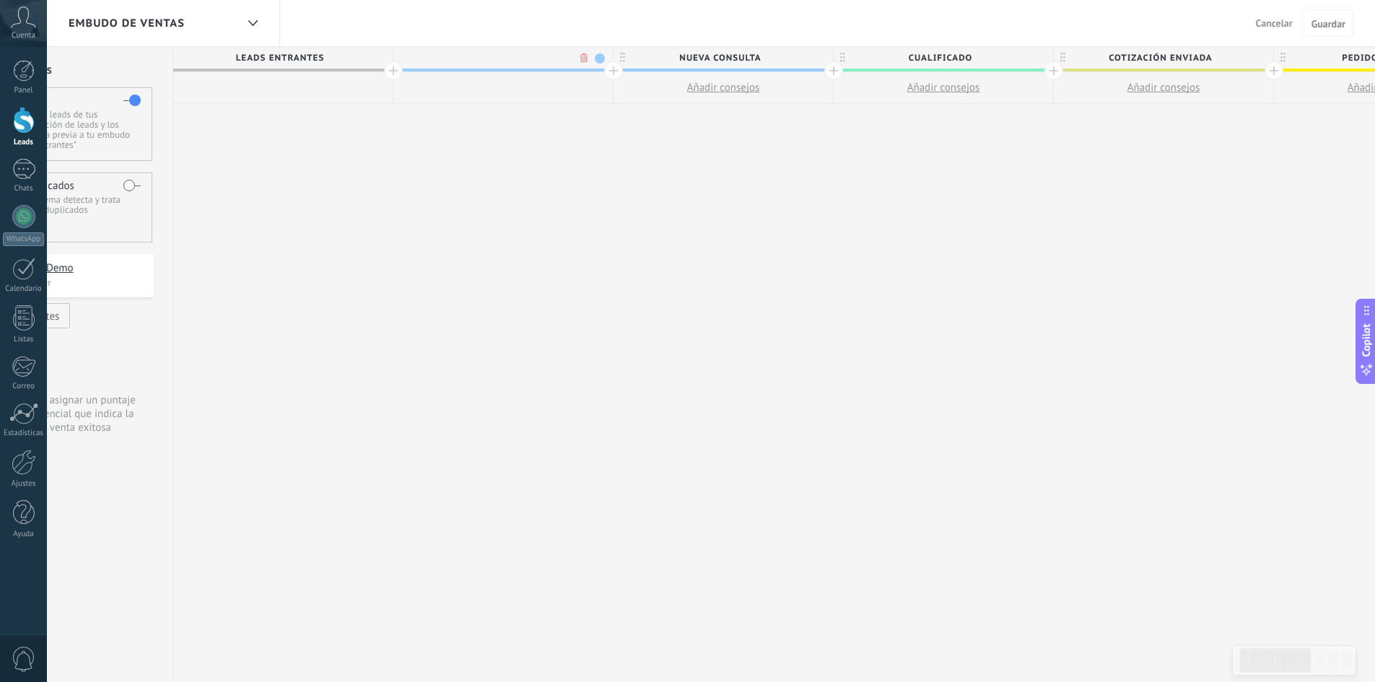
click at [516, 61] on input "text" at bounding box center [499, 58] width 191 height 22
click at [603, 57] on span at bounding box center [600, 58] width 10 height 10
click at [610, 98] on span at bounding box center [612, 101] width 13 height 14
type input "**********"
click at [503, 209] on div "**********" at bounding box center [1273, 365] width 2201 height 636
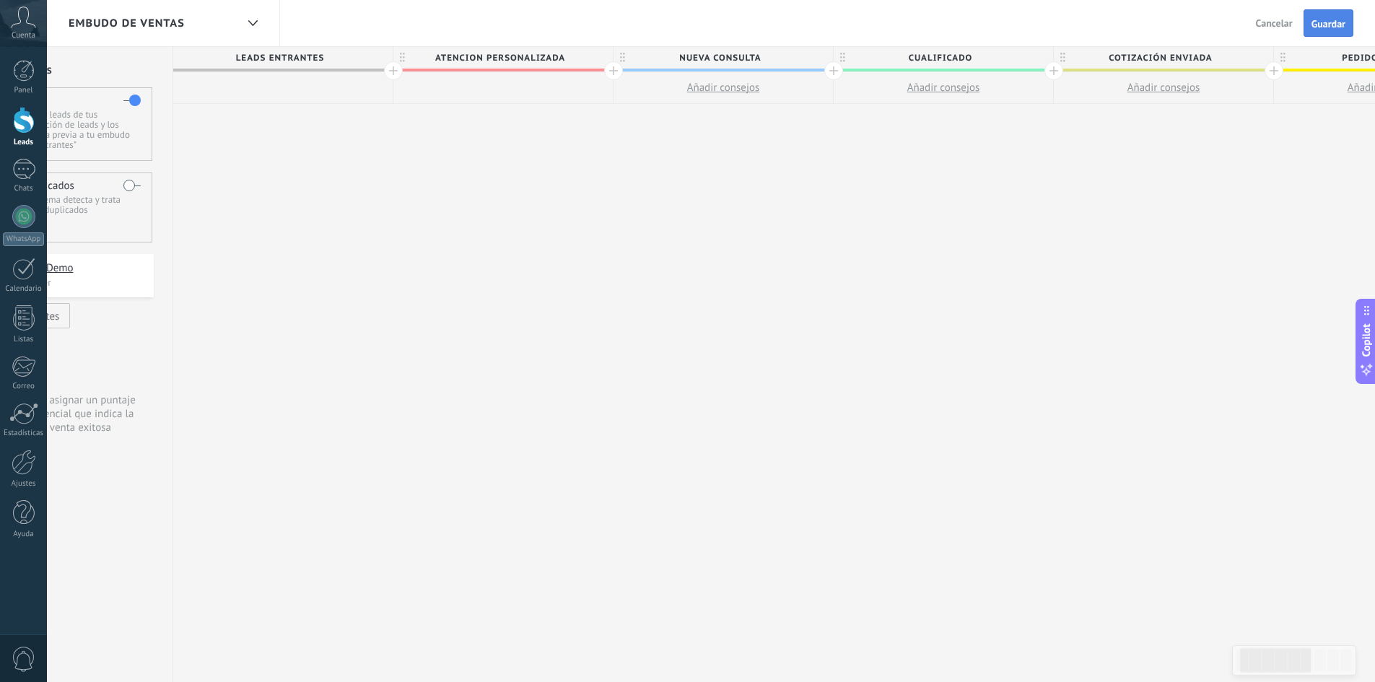
click at [1324, 19] on span "Guardar" at bounding box center [1328, 24] width 34 height 10
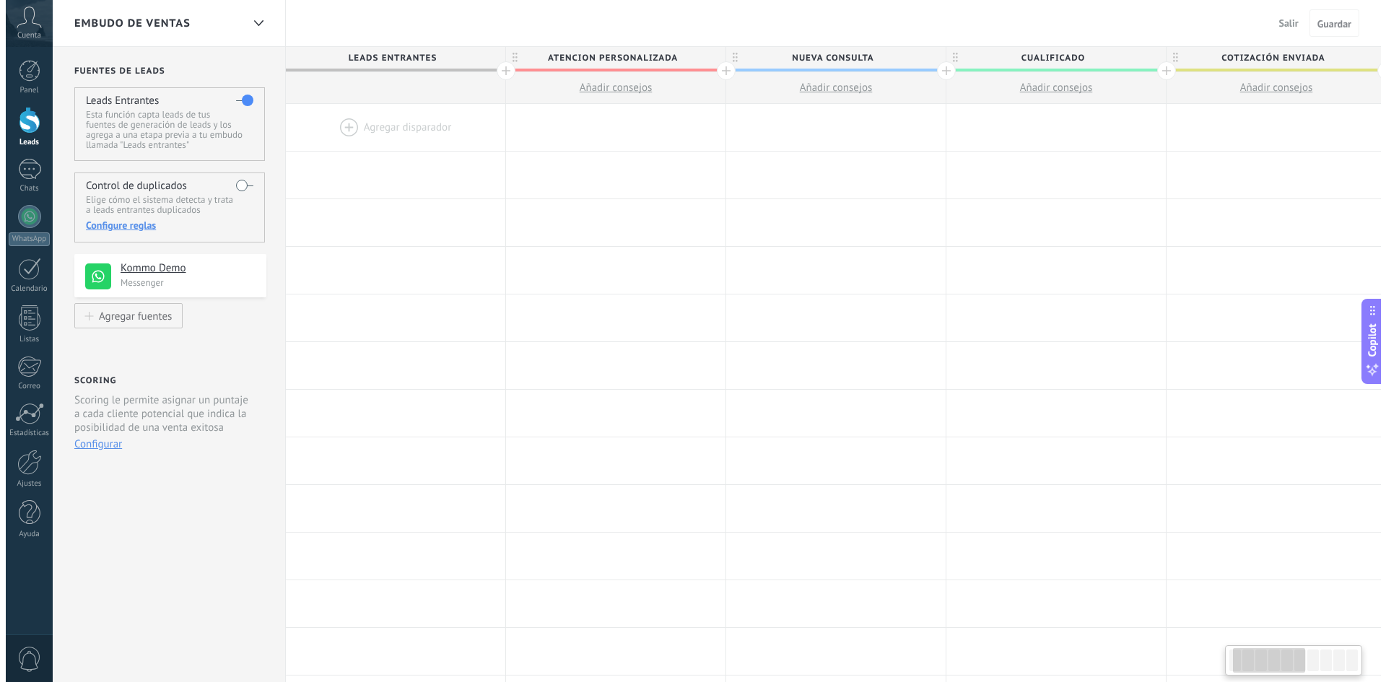
scroll to position [0, 107]
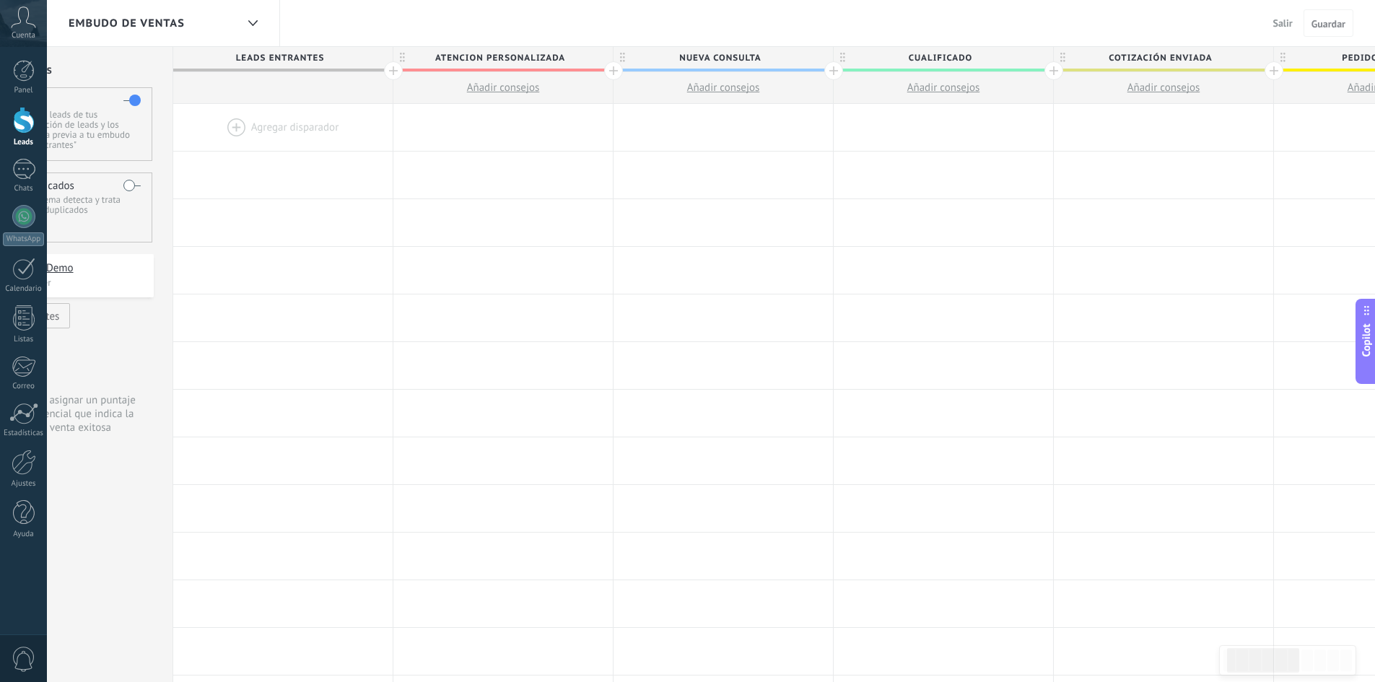
click at [28, 120] on div at bounding box center [24, 120] width 22 height 27
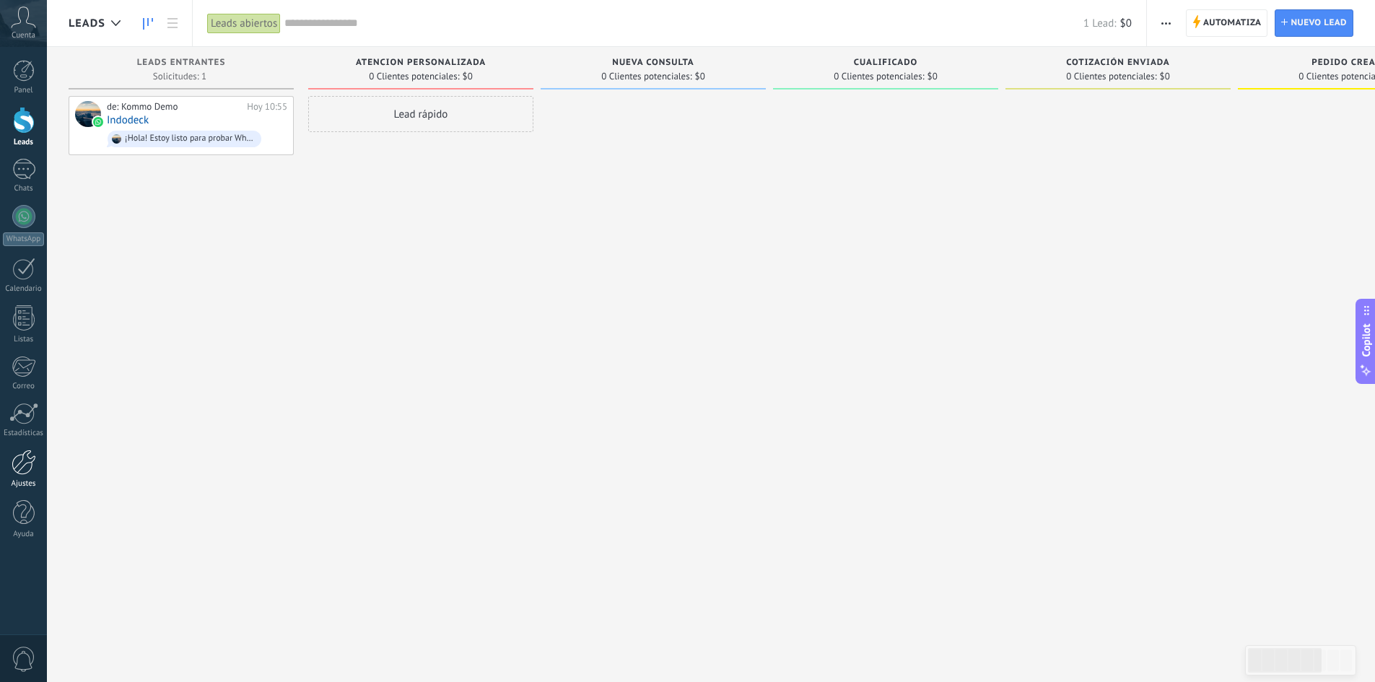
click at [25, 474] on div at bounding box center [24, 462] width 25 height 25
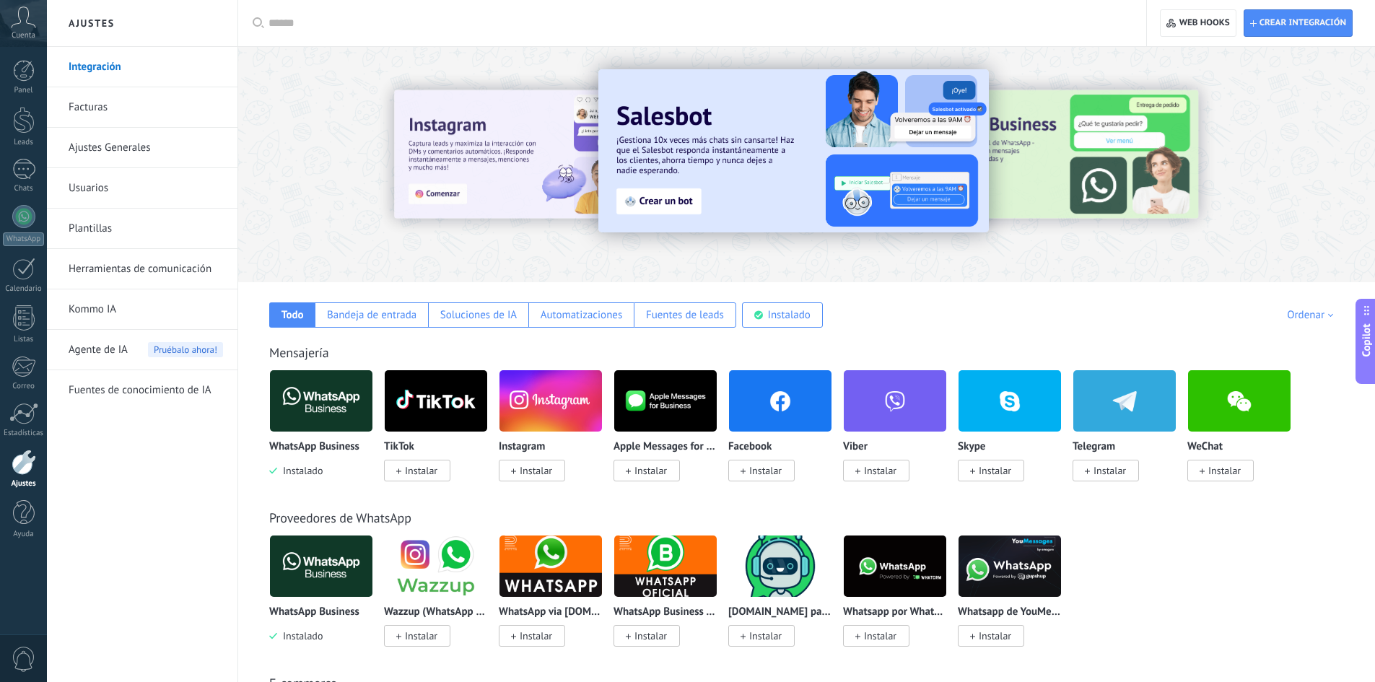
click at [1120, 479] on span "Instalar" at bounding box center [1106, 471] width 66 height 22
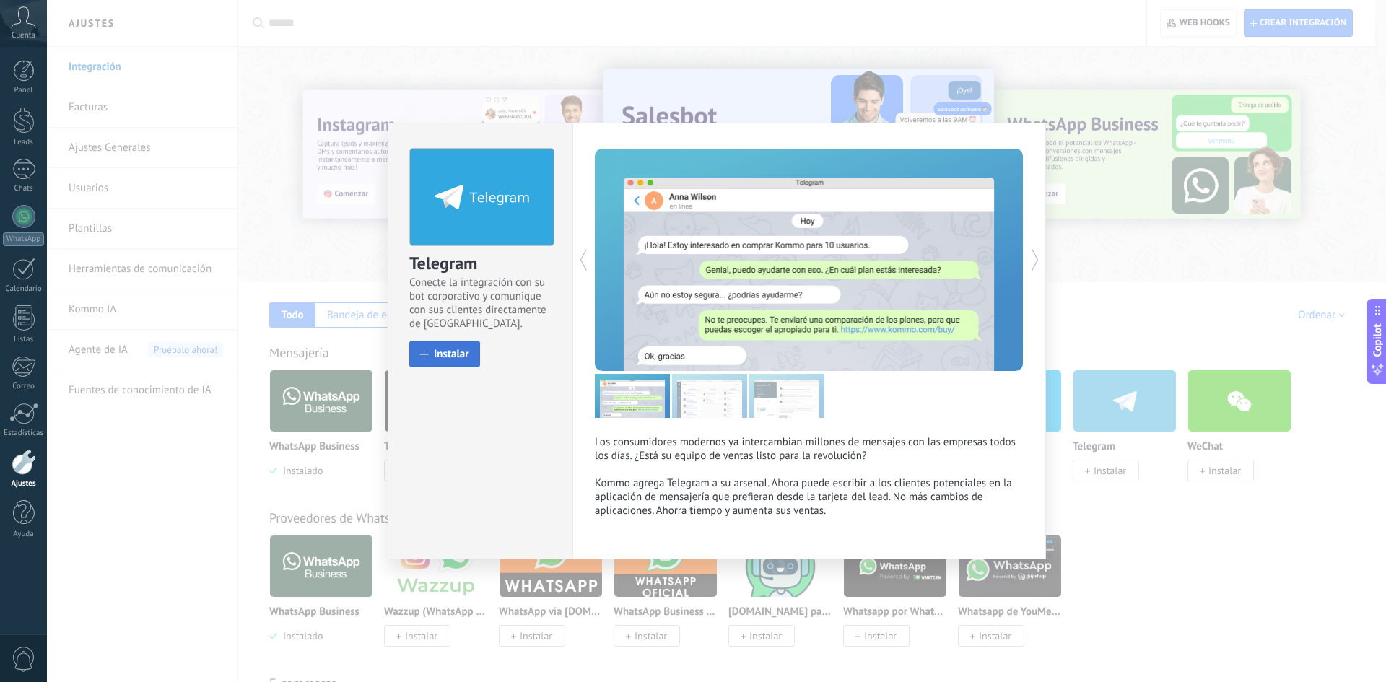
click at [461, 357] on span "Instalar" at bounding box center [451, 354] width 35 height 11
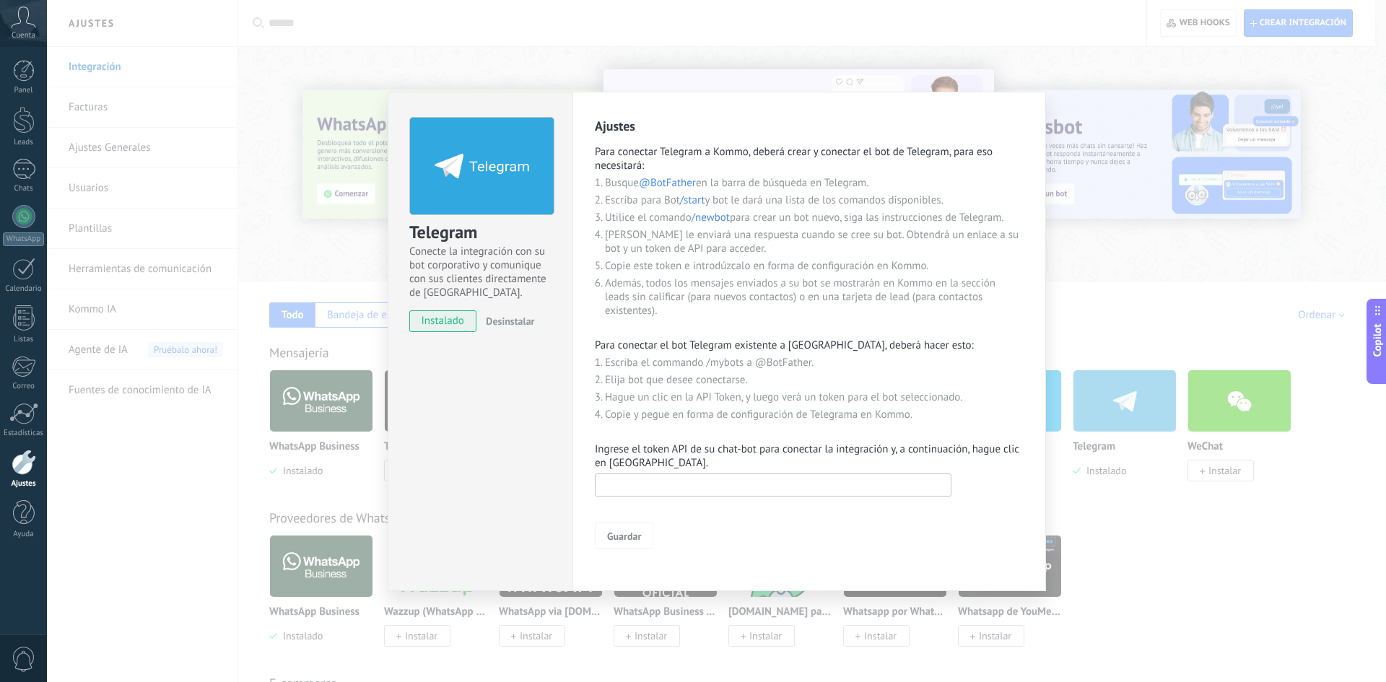
click at [680, 493] on input "text" at bounding box center [773, 484] width 357 height 23
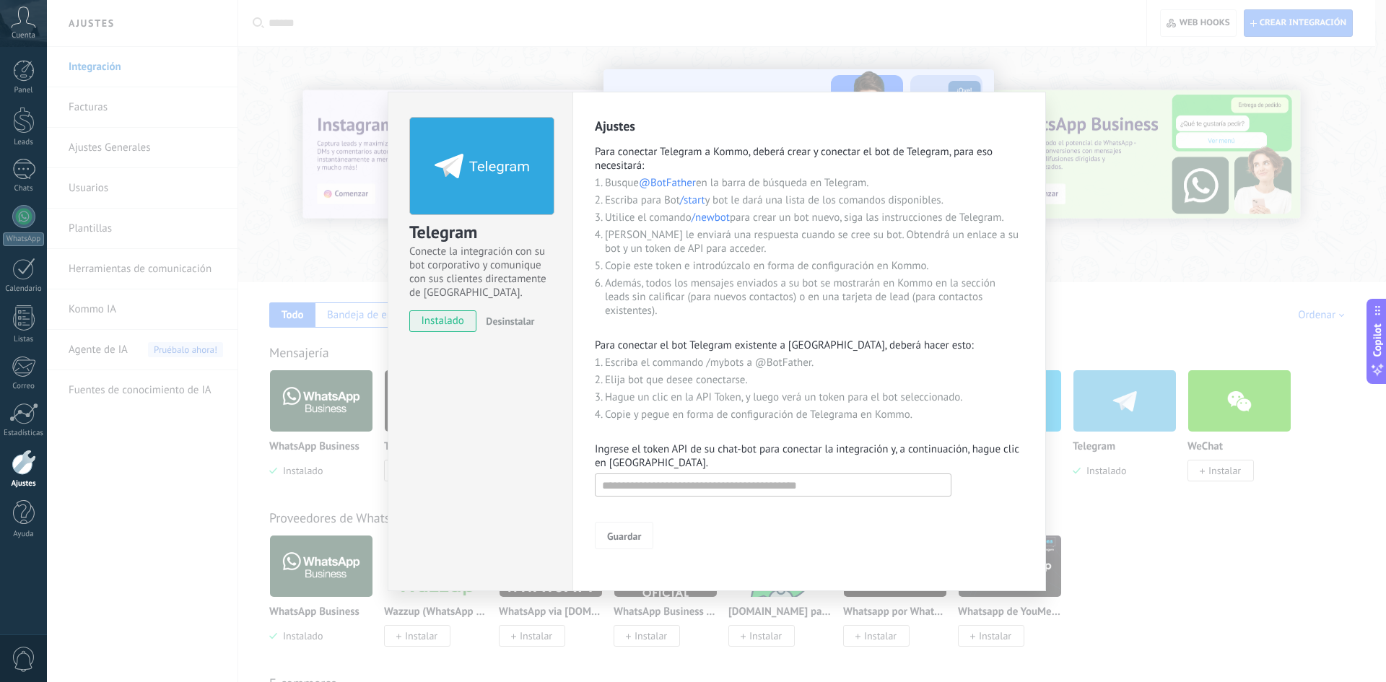
click at [683, 432] on div "Ajustes Para conectar Telegram a Kommo, deberá crear y conectar el bot de Teleg…" at bounding box center [809, 334] width 429 height 432
click at [756, 467] on p "Ingrese el token API de su chat-bot para conectar la integración y, a continuac…" at bounding box center [809, 455] width 429 height 27
click at [755, 492] on input "text" at bounding box center [773, 484] width 357 height 23
paste input "**********"
type input "**********"
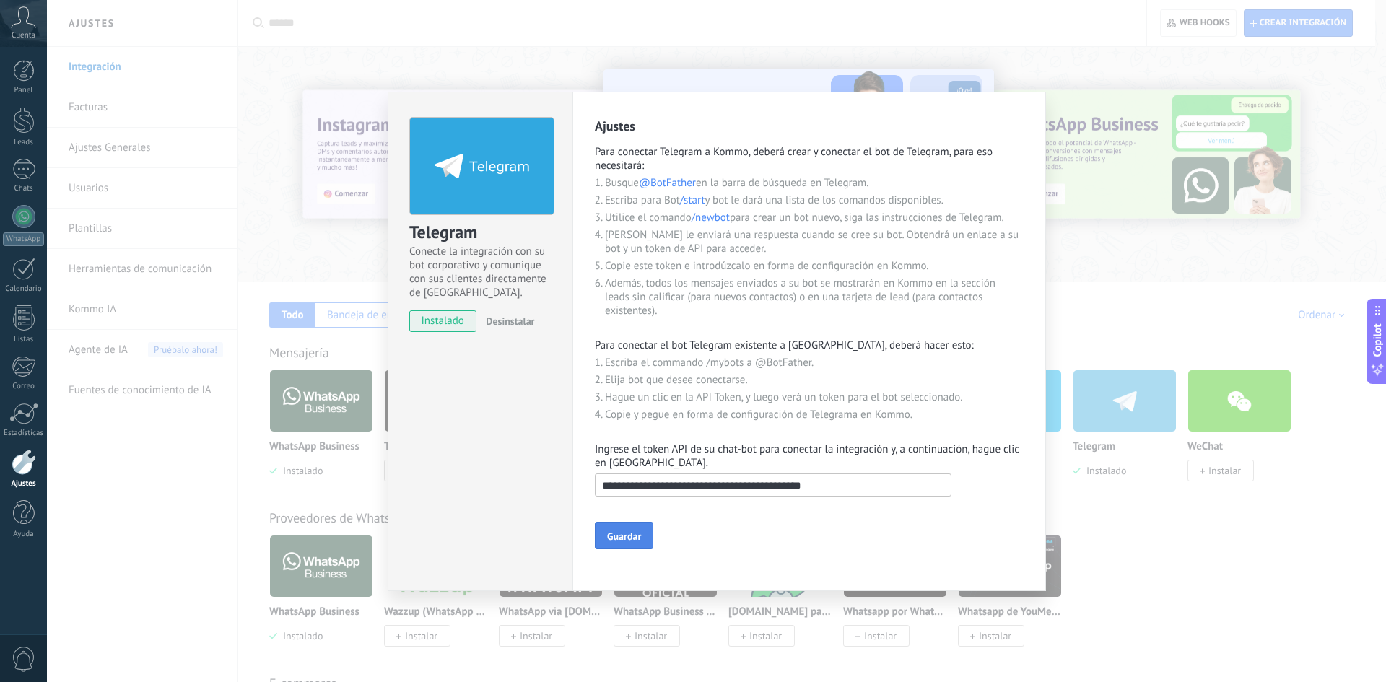
click at [632, 538] on span "Guardar" at bounding box center [624, 536] width 34 height 10
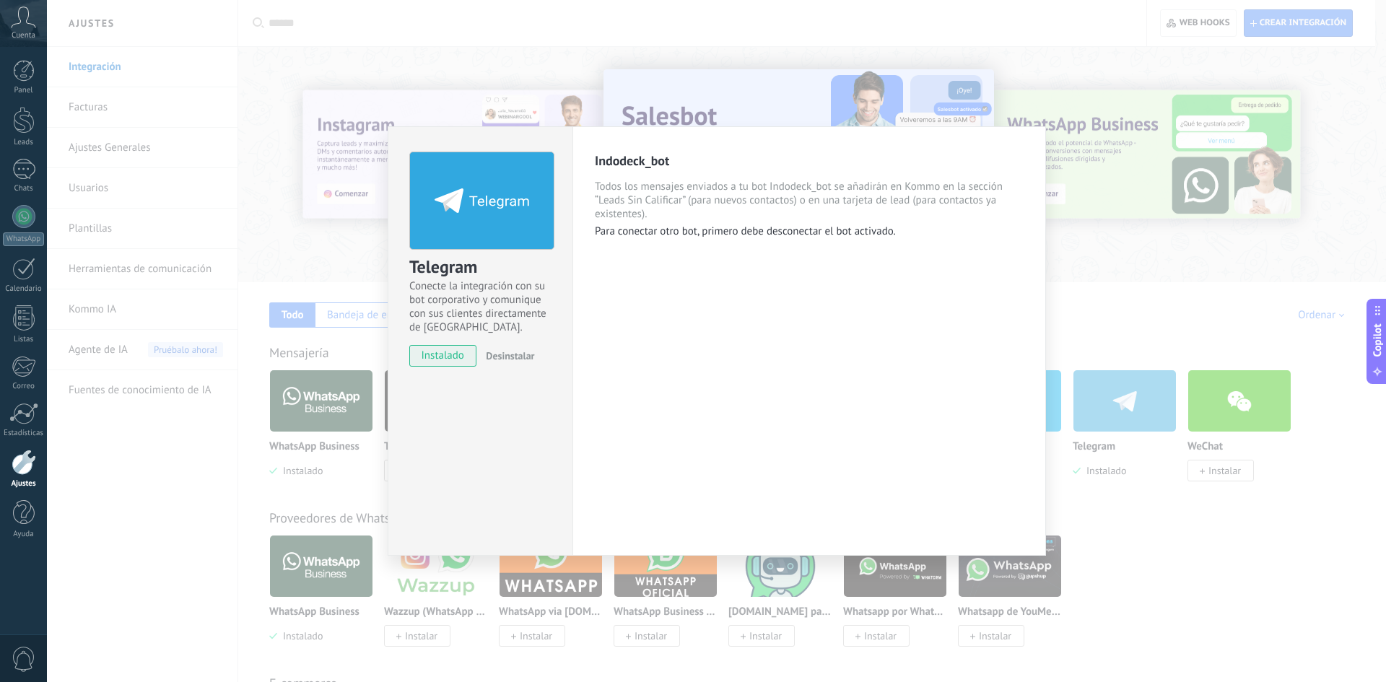
drag, startPoint x: 425, startPoint y: 116, endPoint x: 383, endPoint y: 105, distance: 43.4
click at [425, 115] on div "Telegram Conecte la integración con su bot corporativo y comunique con sus clie…" at bounding box center [716, 341] width 1339 height 682
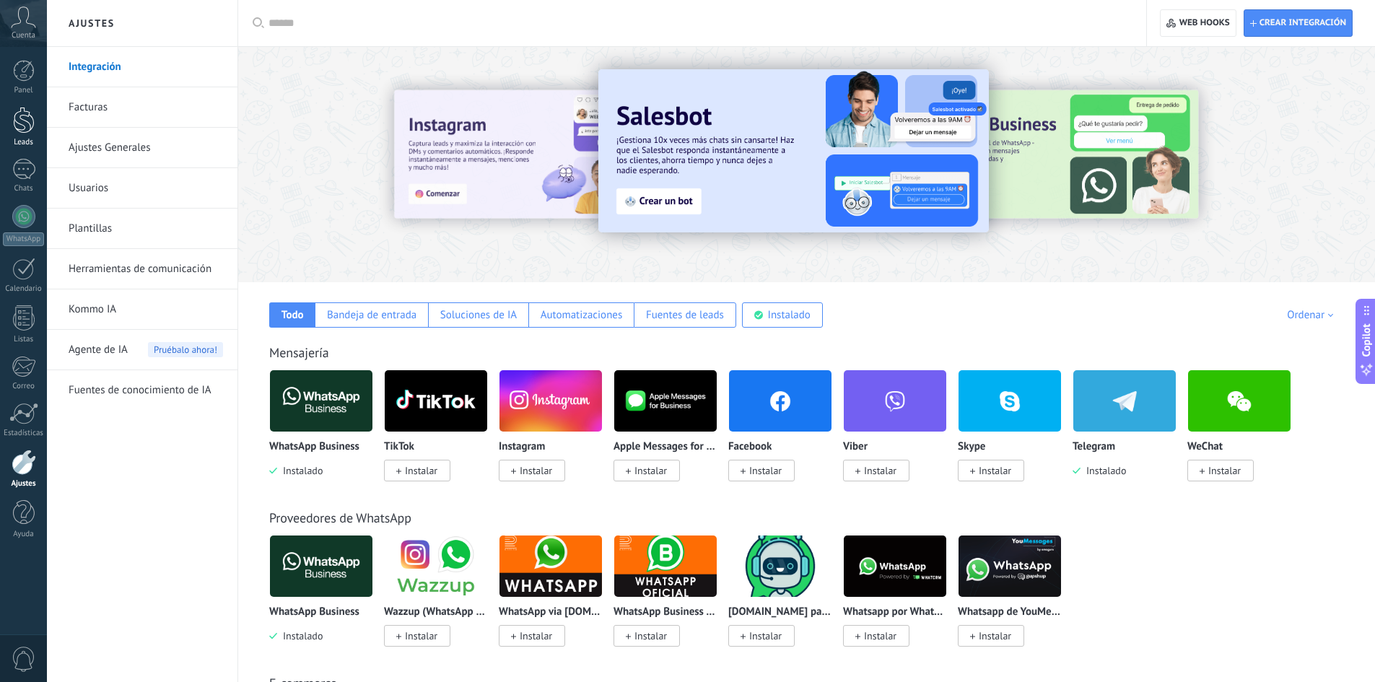
click at [21, 121] on div at bounding box center [24, 120] width 22 height 27
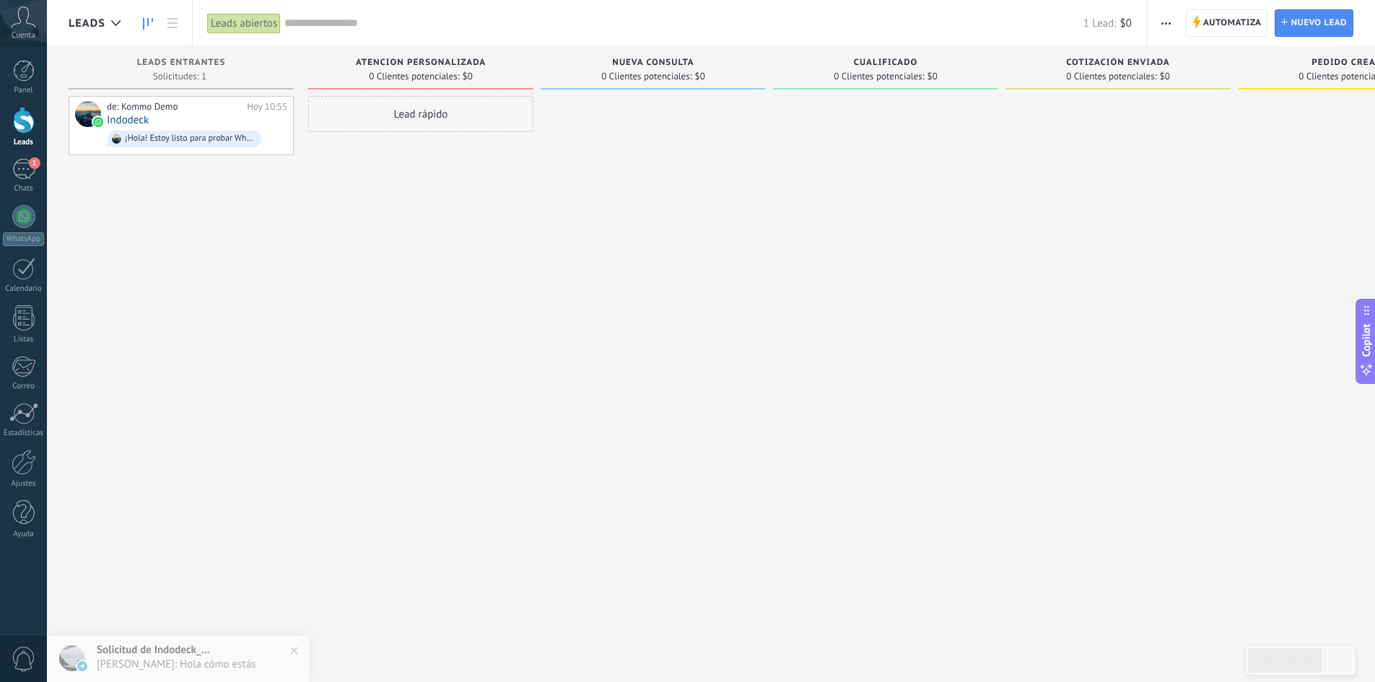
click at [243, 221] on div "de: Kommo Demo [DATE] 10:55 Indodeck ¡Hola! Estoy listo para probar WhatsApp en…" at bounding box center [181, 343] width 225 height 494
click at [32, 165] on span "1" at bounding box center [35, 163] width 12 height 12
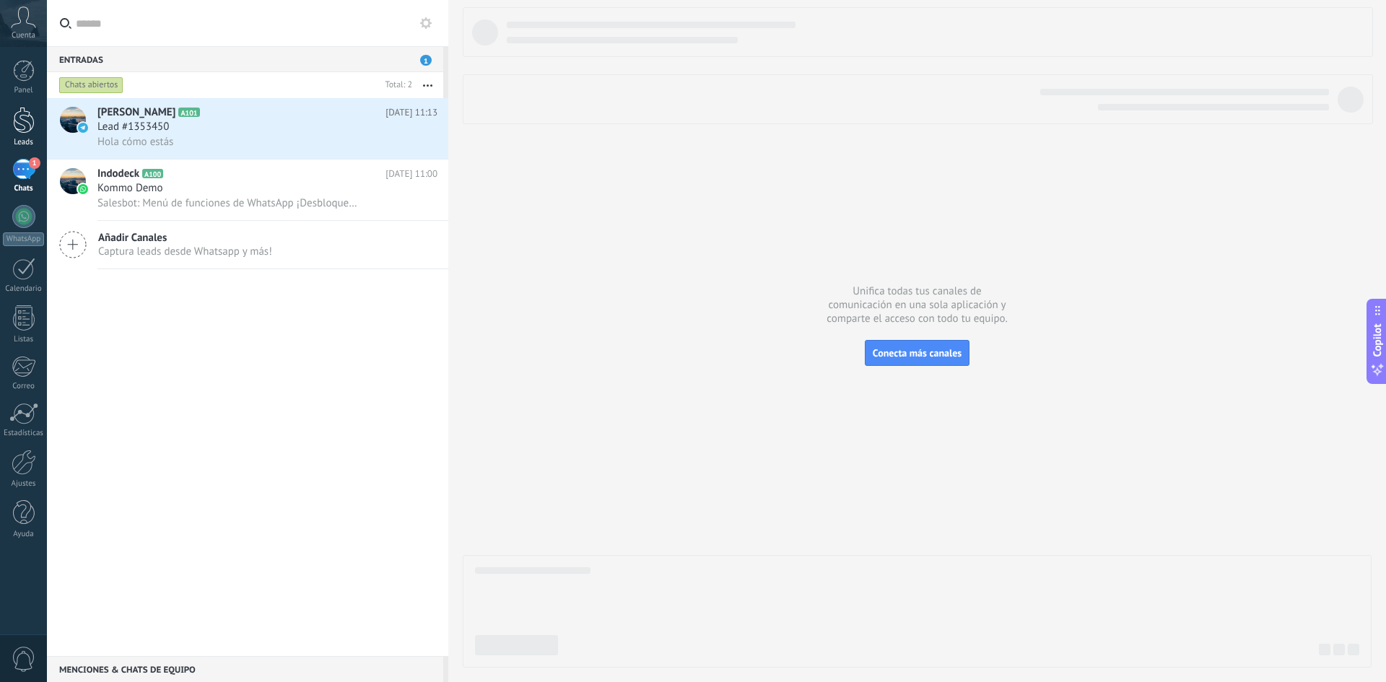
click at [13, 113] on div at bounding box center [24, 120] width 22 height 27
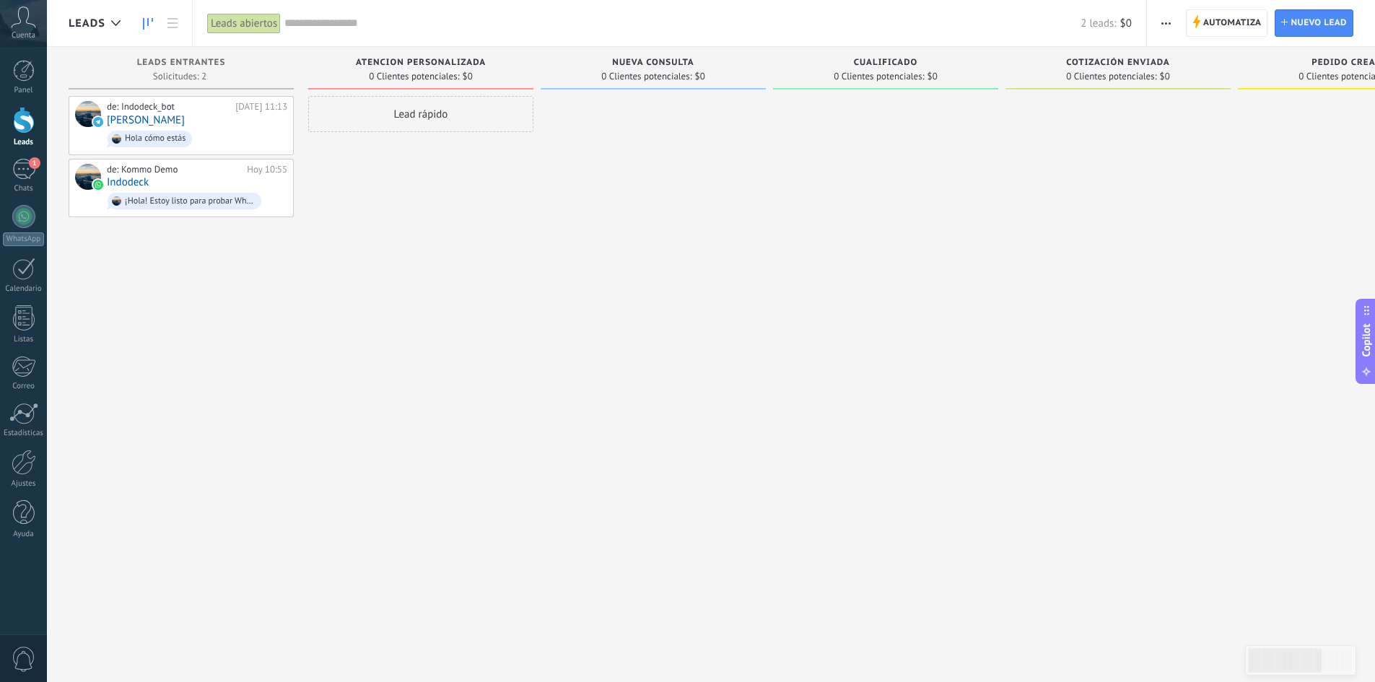
click at [203, 113] on div "de: Indodeck_bot [DATE] 11:13 [PERSON_NAME] cómo estás" at bounding box center [197, 125] width 180 height 49
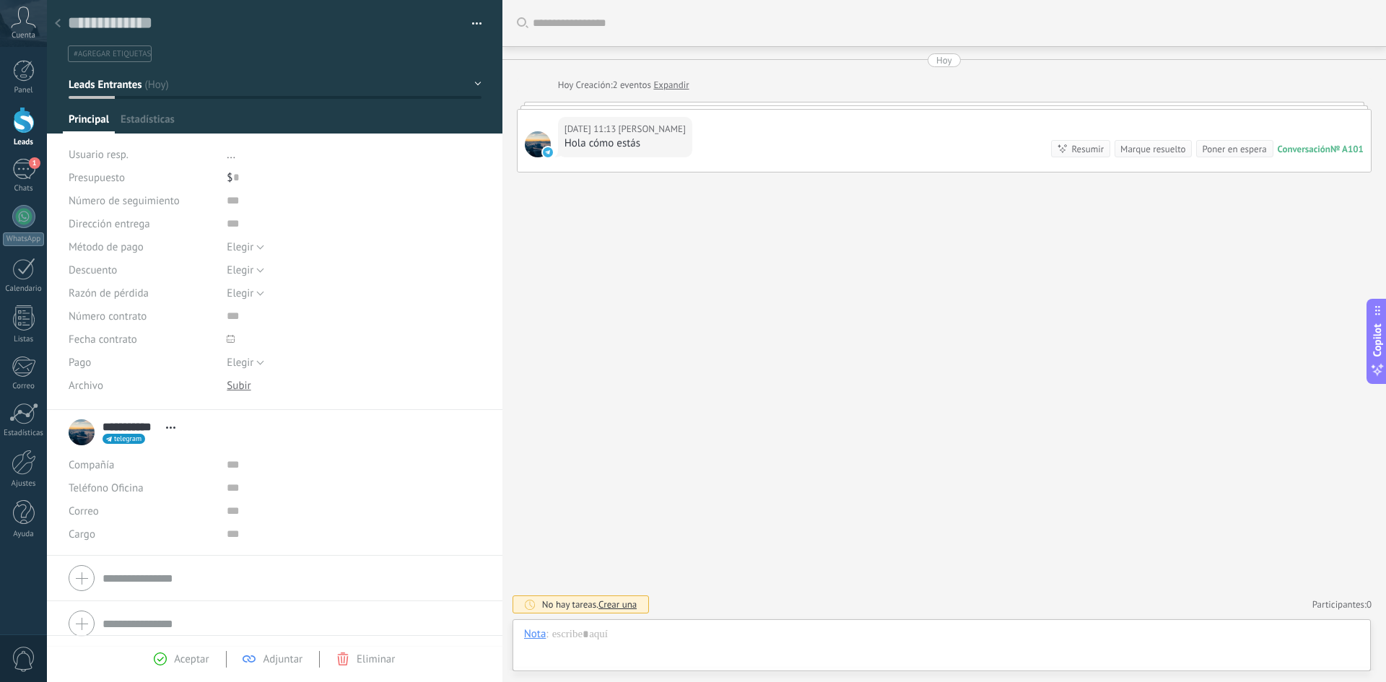
scroll to position [22, 0]
click at [244, 250] on span "Elegir" at bounding box center [240, 247] width 27 height 14
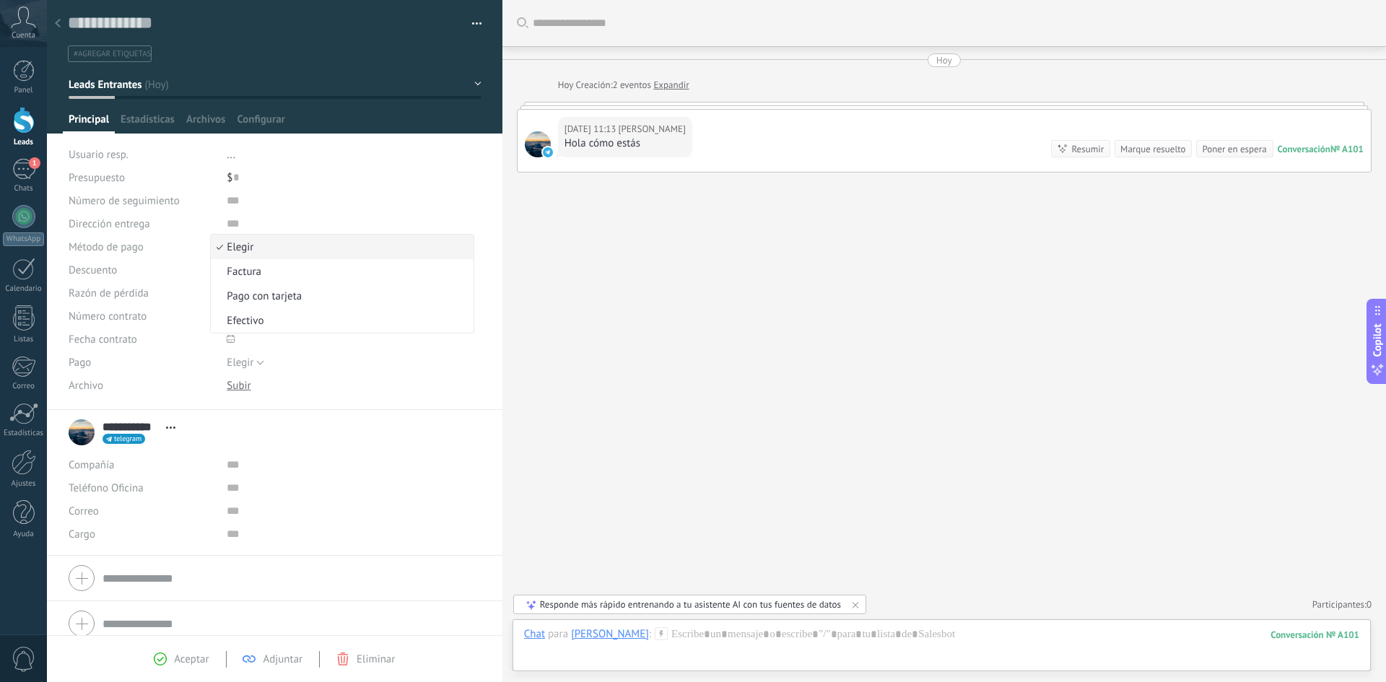
click at [244, 250] on span "Elegir" at bounding box center [340, 247] width 258 height 14
drag, startPoint x: 704, startPoint y: 336, endPoint x: 697, endPoint y: 333, distance: 7.5
click at [702, 334] on div "Buscar Carga más [DATE] [DATE] Creación: 2 eventos Expandir [DATE] 11:13 [PERSO…" at bounding box center [943, 341] width 883 height 682
click at [17, 178] on div "1" at bounding box center [23, 169] width 23 height 21
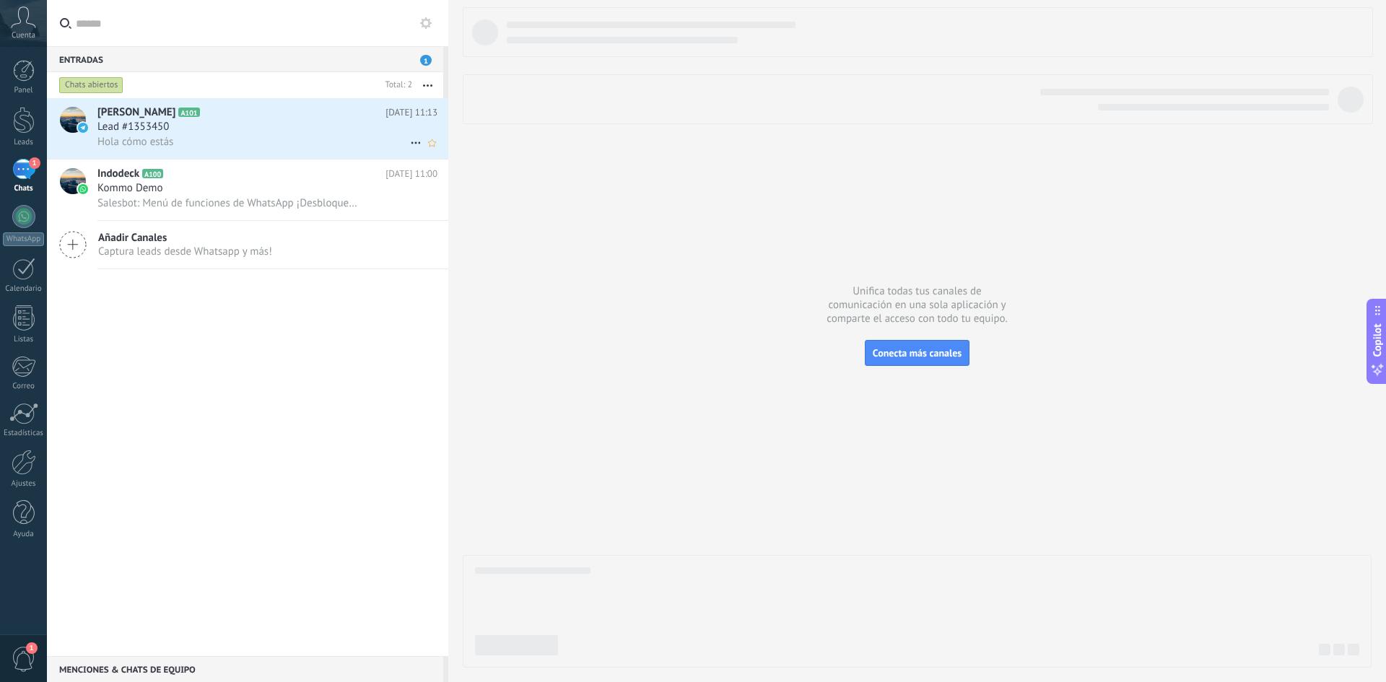
click at [181, 126] on div "Lead #1353450" at bounding box center [267, 127] width 340 height 14
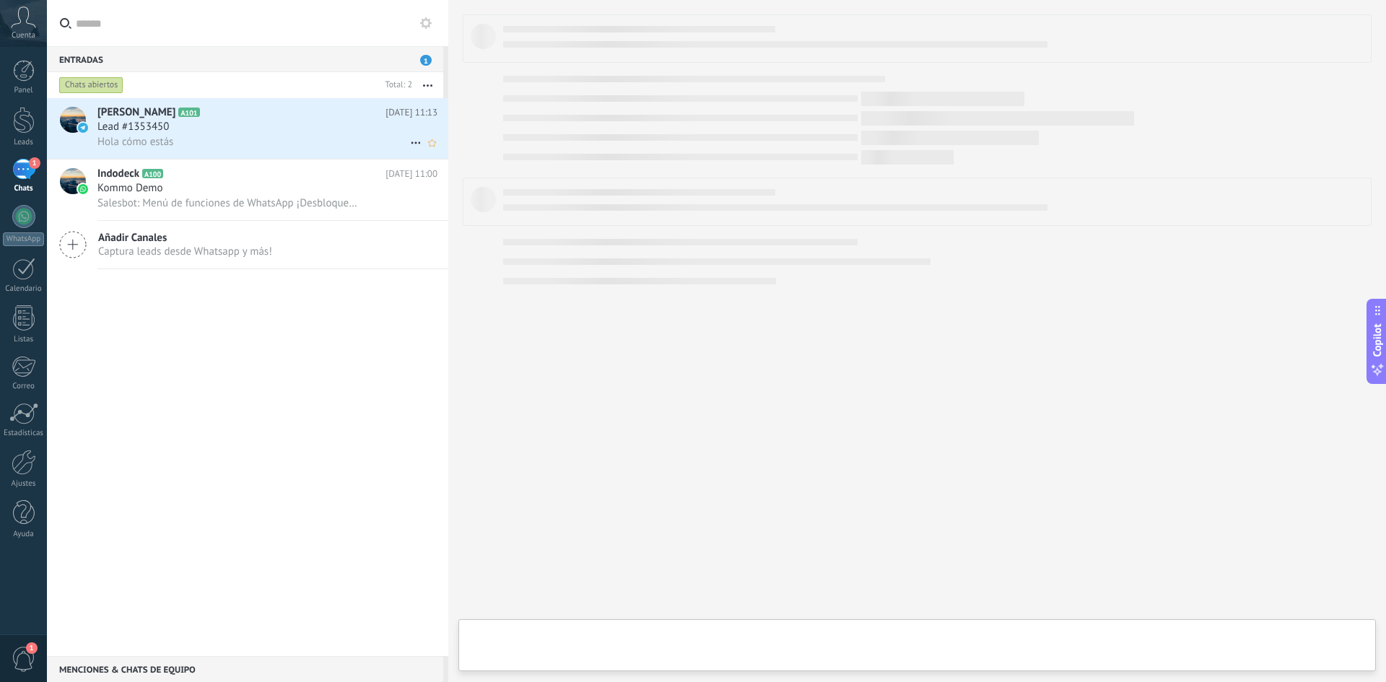
type textarea "**********"
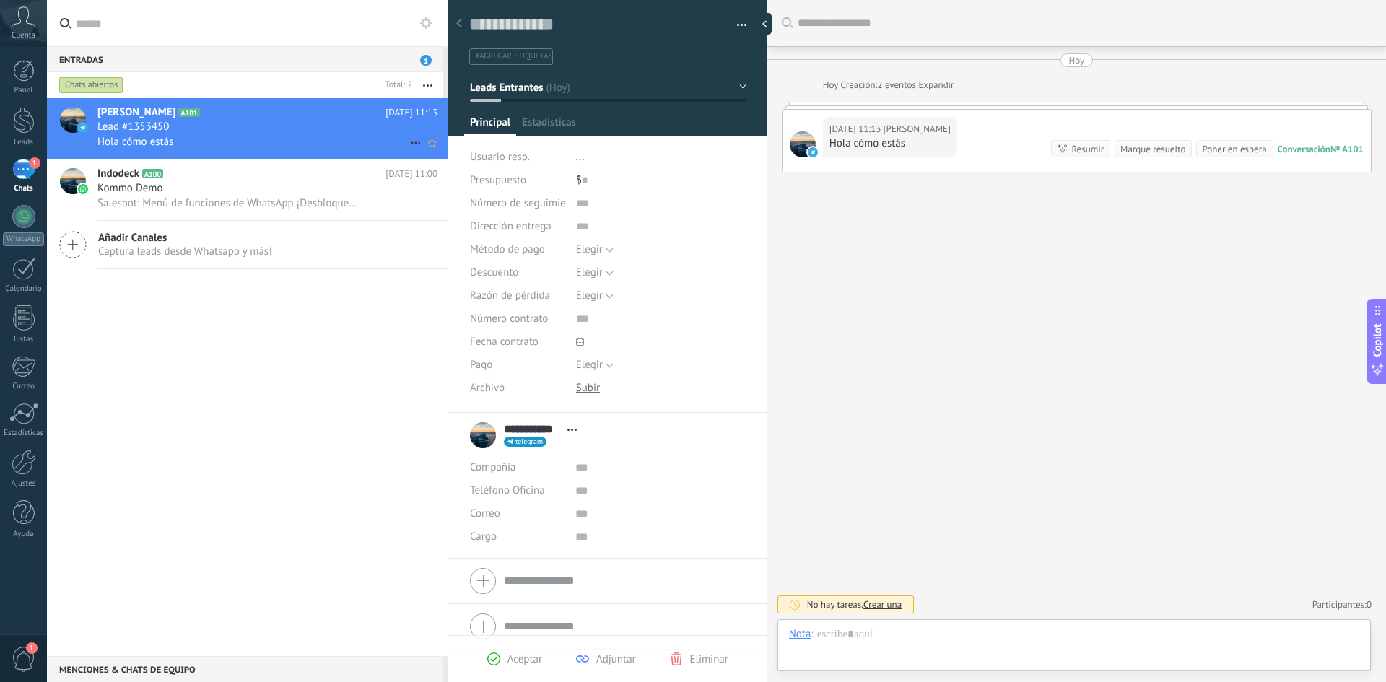
scroll to position [22, 0]
click at [858, 299] on div "Buscar Carga más [DATE] [DATE] Creación: 2 eventos Expandir [DATE] 11:13 [PERSO…" at bounding box center [1076, 341] width 619 height 682
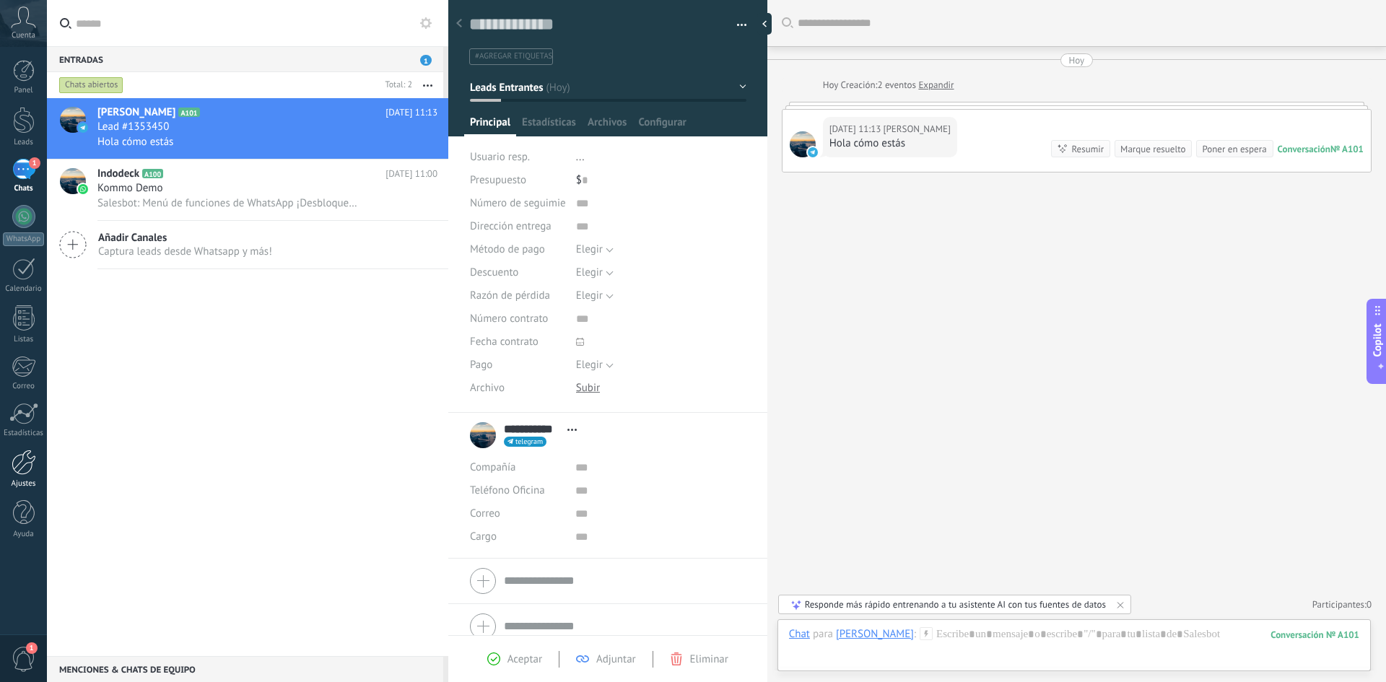
click at [30, 458] on div at bounding box center [24, 462] width 25 height 25
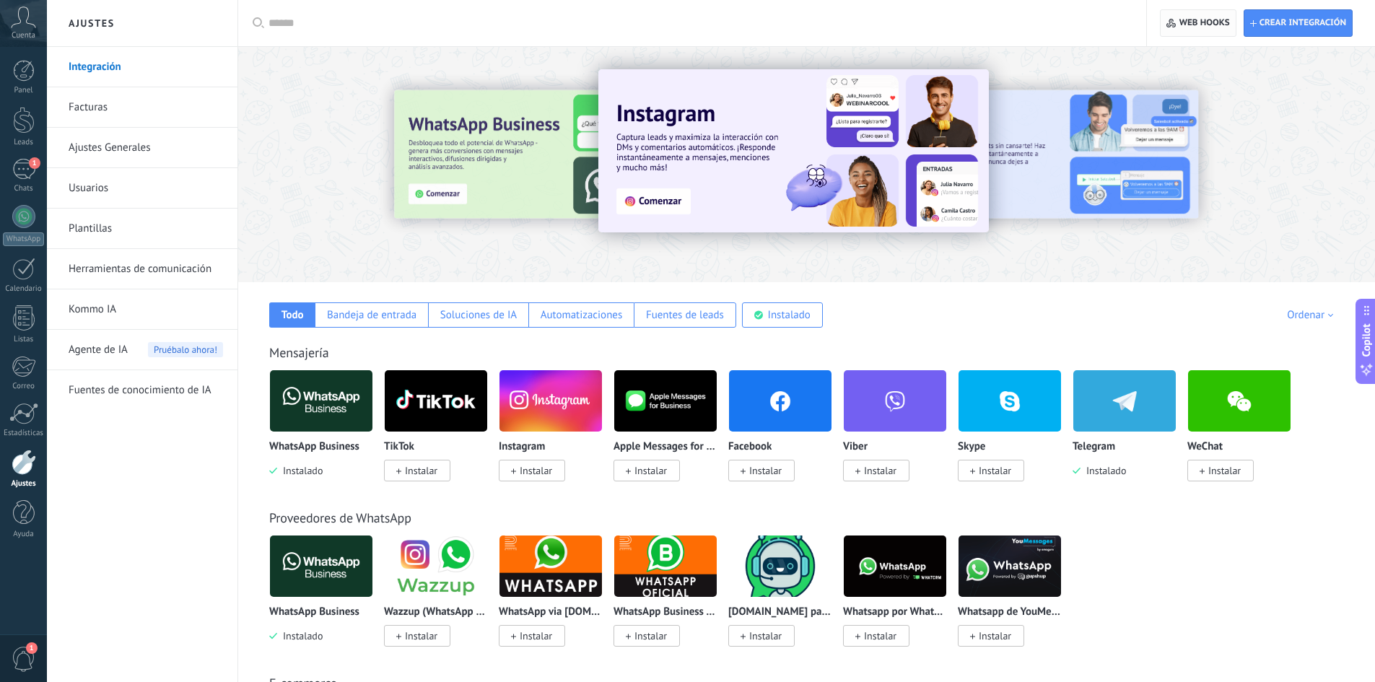
click at [1208, 27] on span "Web hooks 0" at bounding box center [1204, 23] width 51 height 12
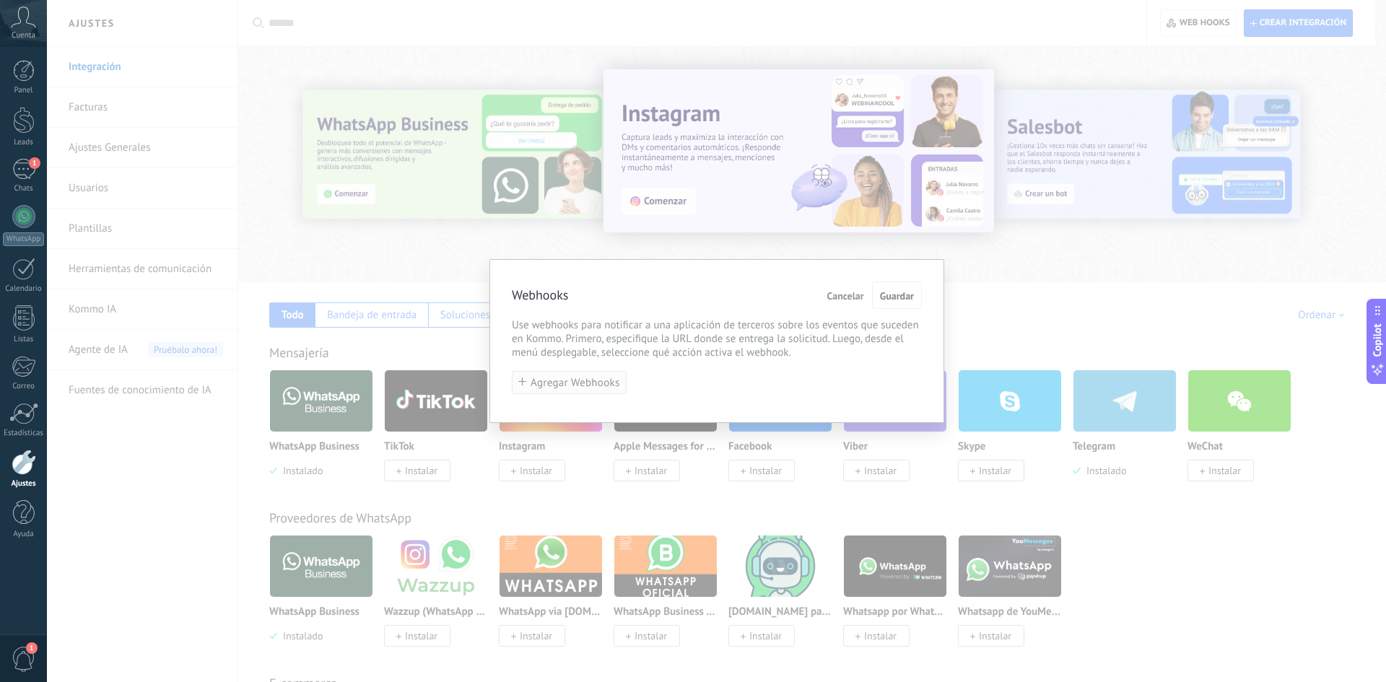
click at [585, 377] on button "Agregar Webhooks" at bounding box center [569, 383] width 115 height 24
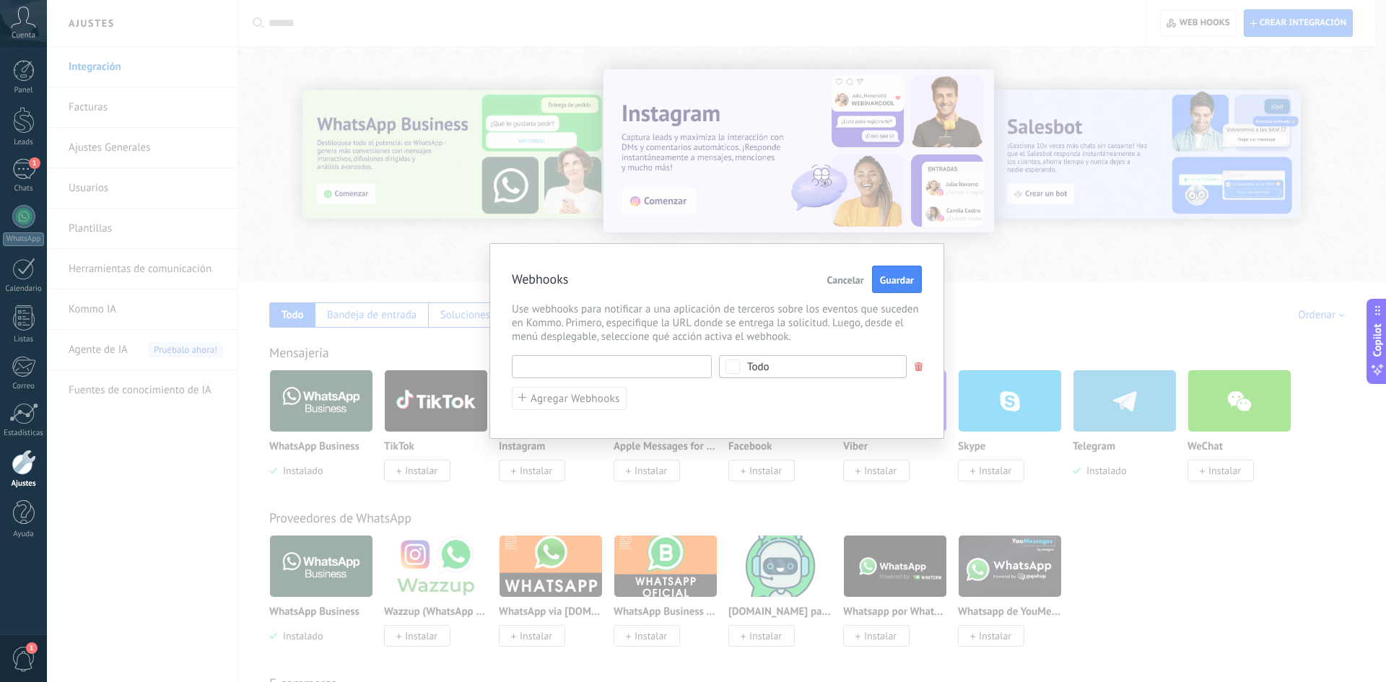
click at [607, 366] on input "text" at bounding box center [612, 366] width 200 height 23
paste input "**********"
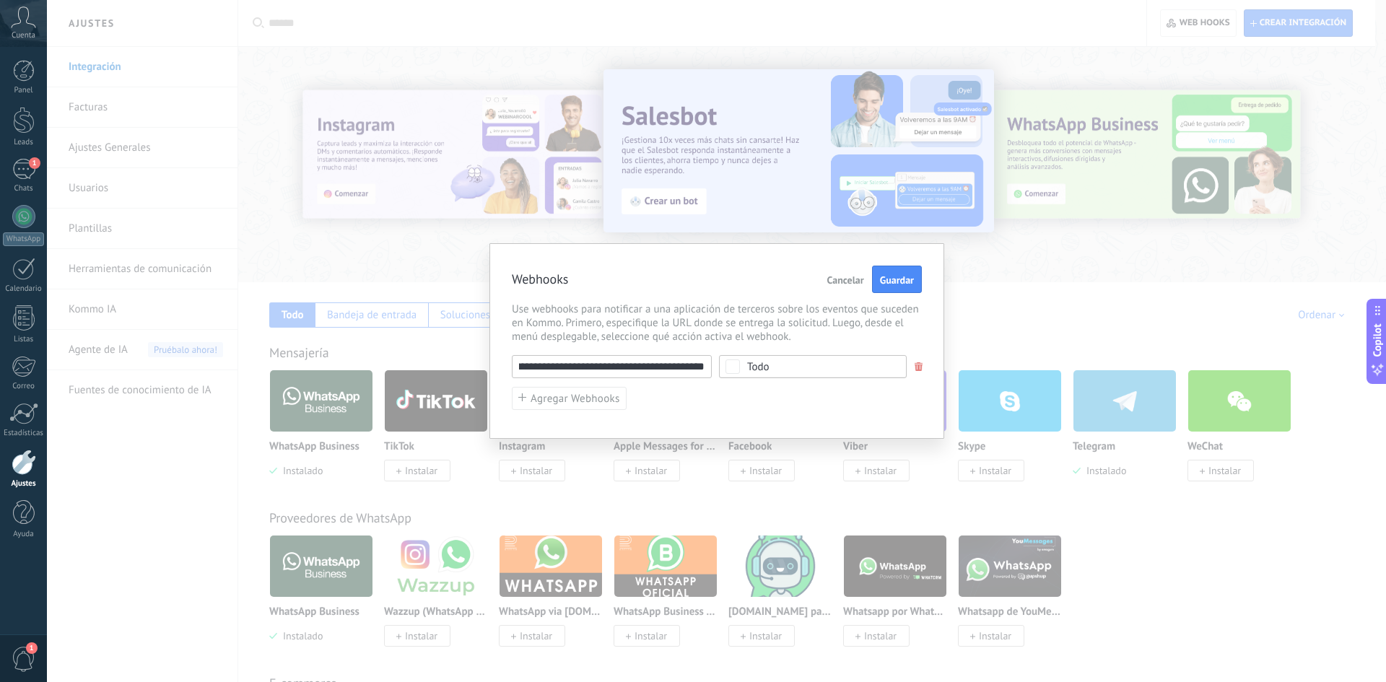
type input "**********"
click at [703, 271] on div "Webhooks Cancelar Guardar" at bounding box center [717, 280] width 410 height 28
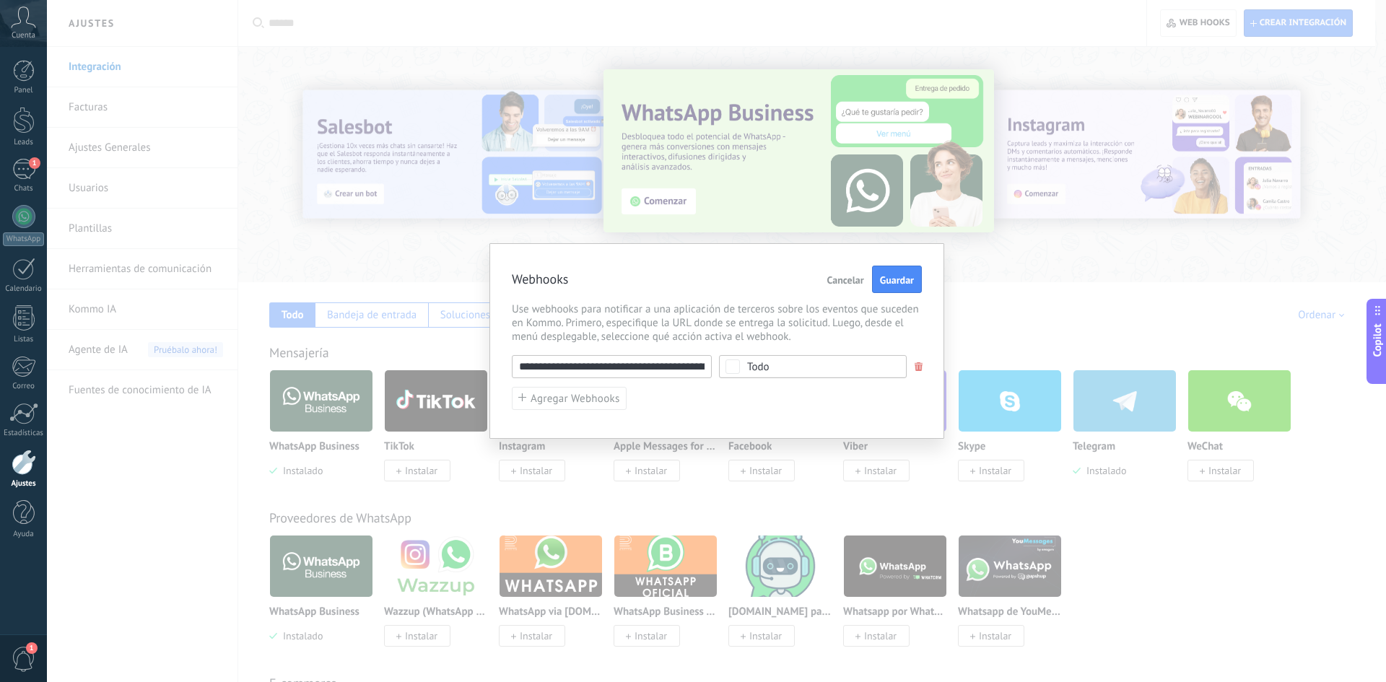
click at [795, 368] on span "Todo" at bounding box center [817, 367] width 141 height 11
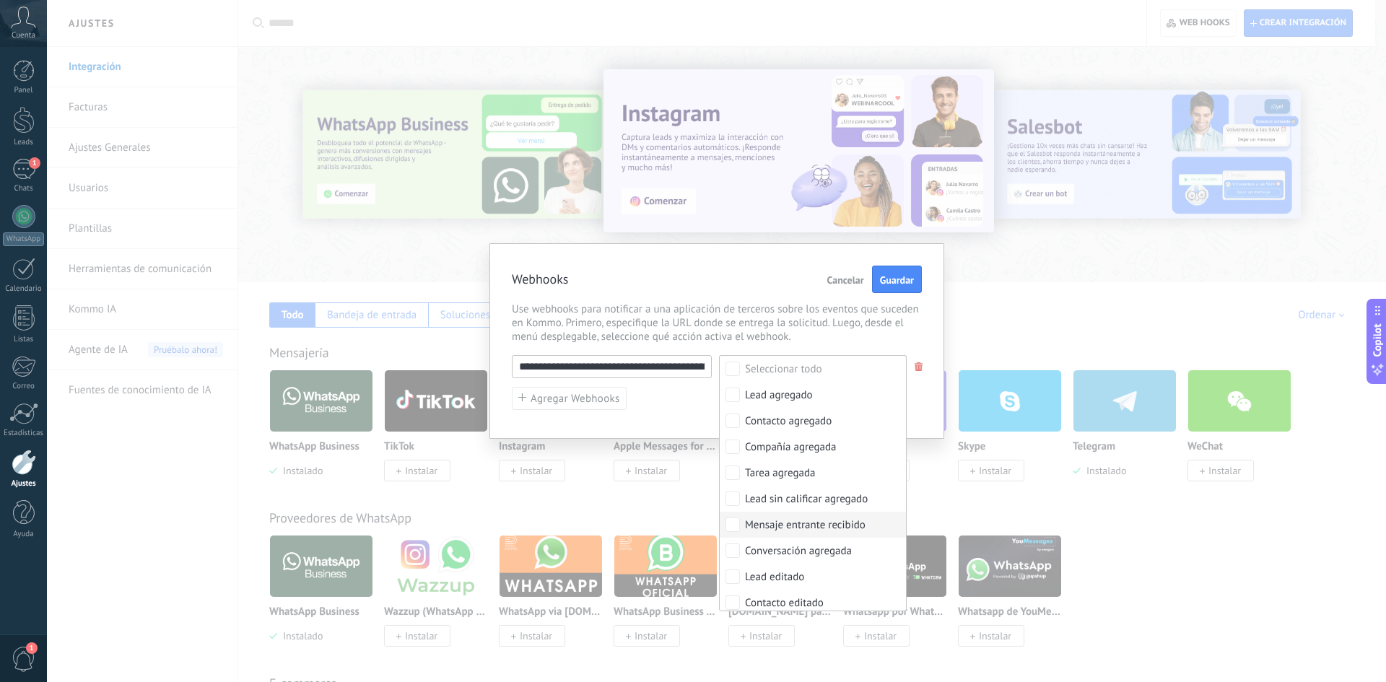
click at [811, 535] on label "Mensaje entrante recibido" at bounding box center [813, 525] width 186 height 26
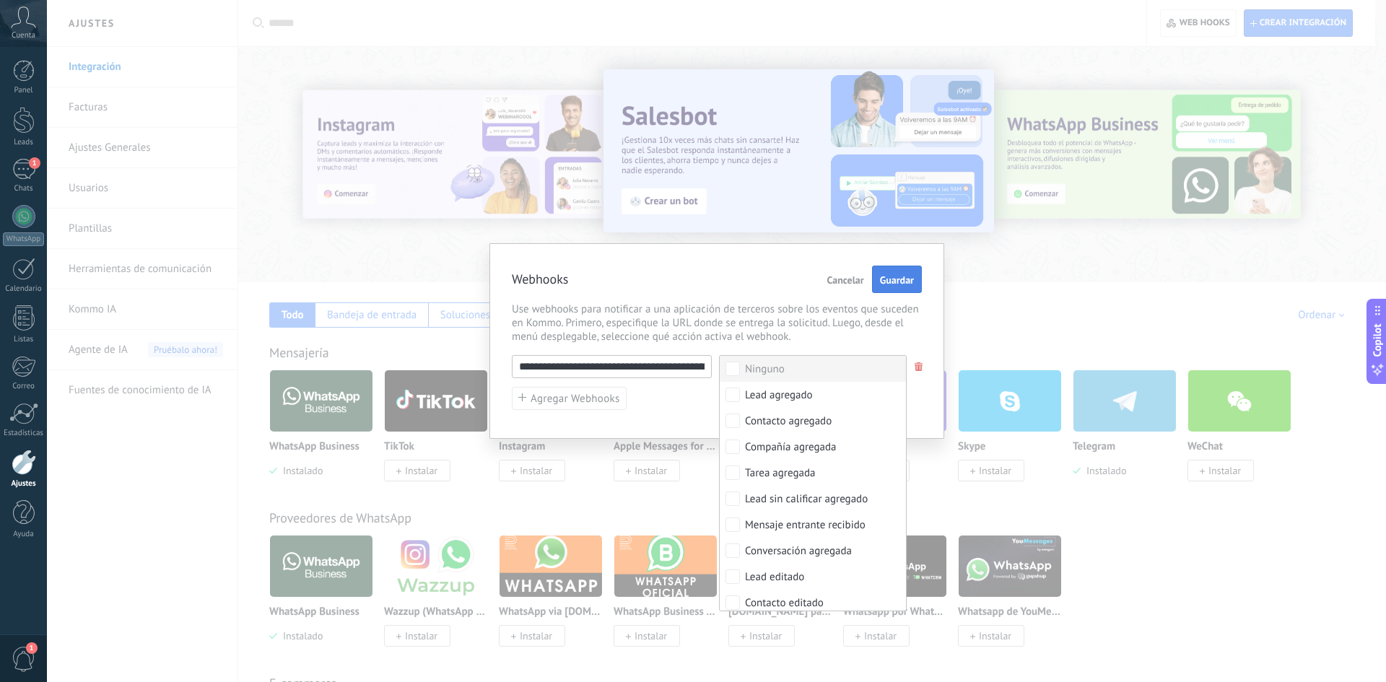
click at [900, 273] on button "Guardar" at bounding box center [897, 279] width 50 height 27
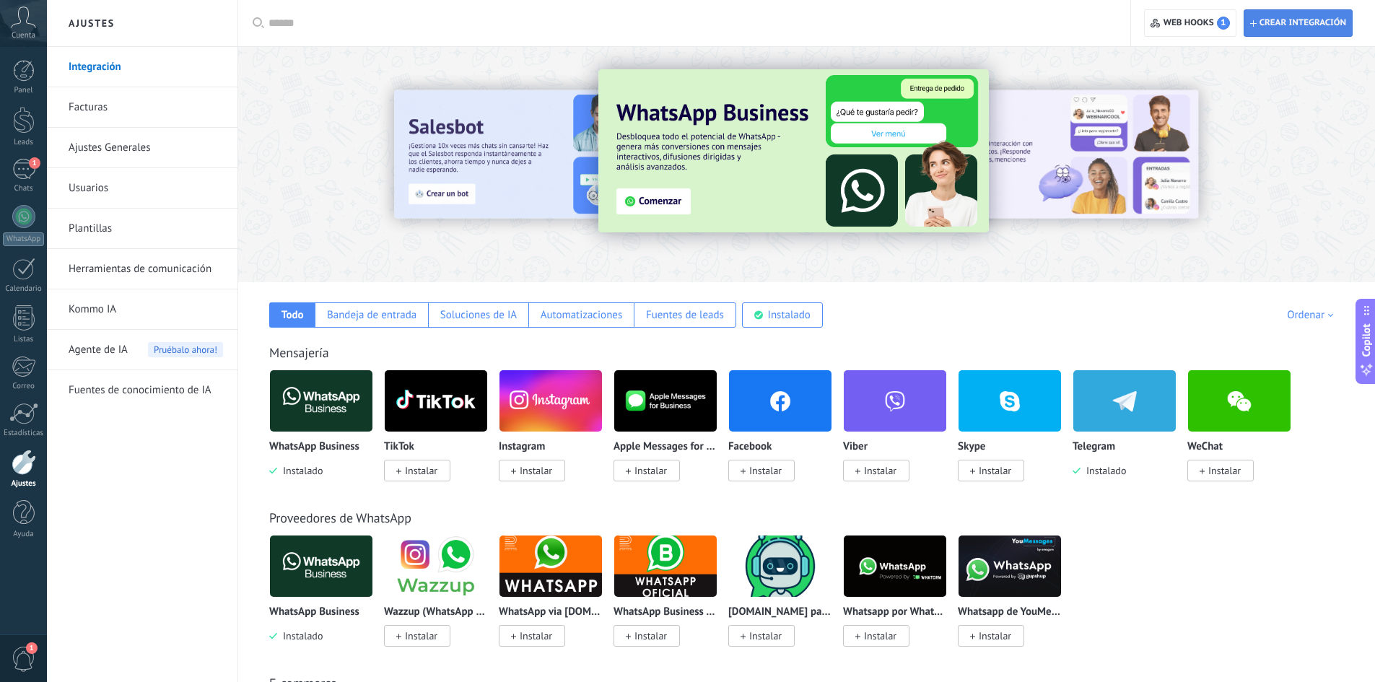
click at [1343, 19] on span "Crear integración" at bounding box center [1302, 23] width 87 height 12
type textarea "**********"
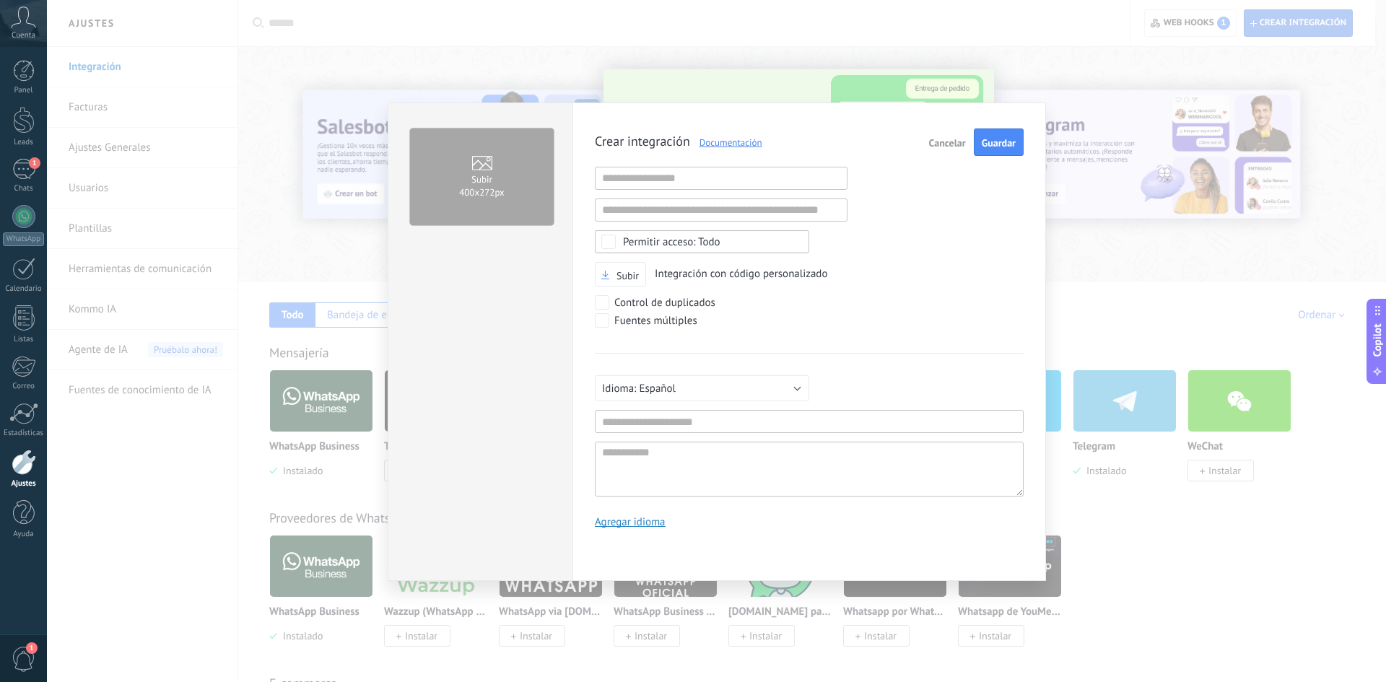
scroll to position [14, 0]
click at [642, 186] on input "text" at bounding box center [721, 178] width 253 height 23
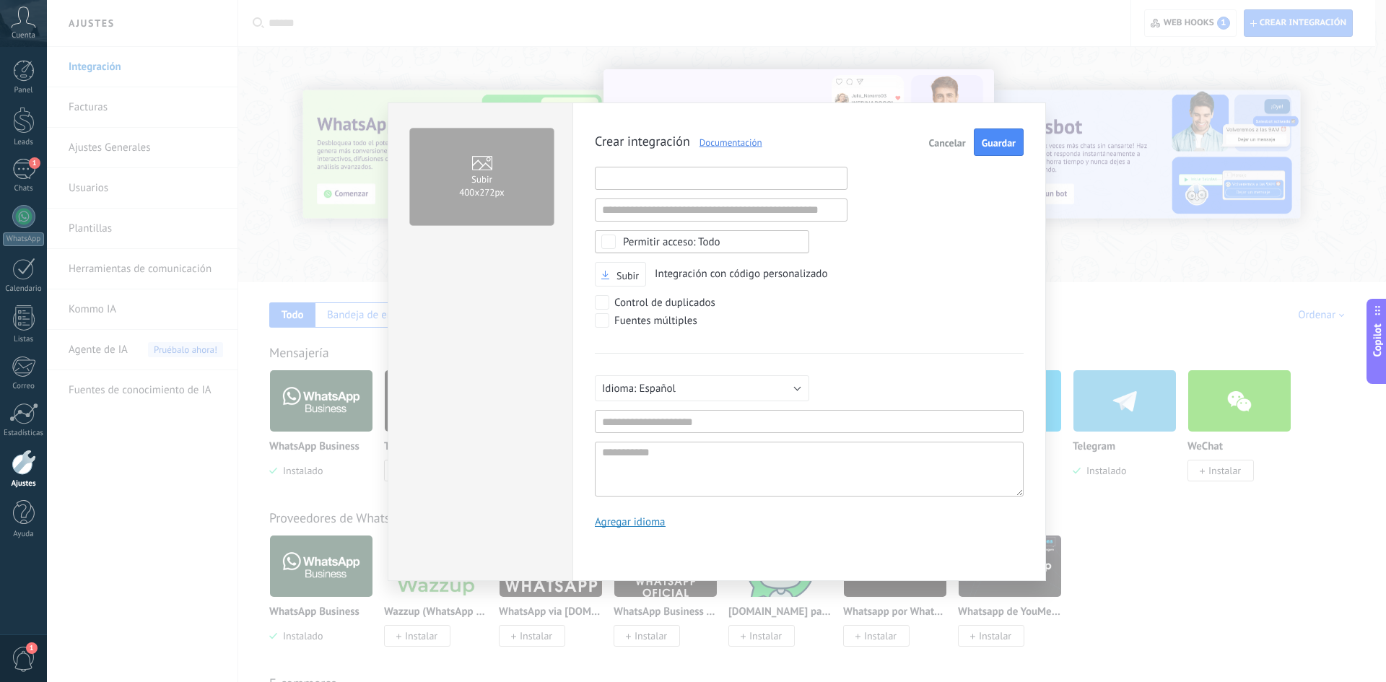
click at [655, 180] on input "text" at bounding box center [721, 178] width 253 height 23
paste input "**********"
type input "**********"
click at [927, 233] on div "**********" at bounding box center [809, 333] width 429 height 411
click at [735, 240] on span "Todo" at bounding box center [706, 242] width 167 height 11
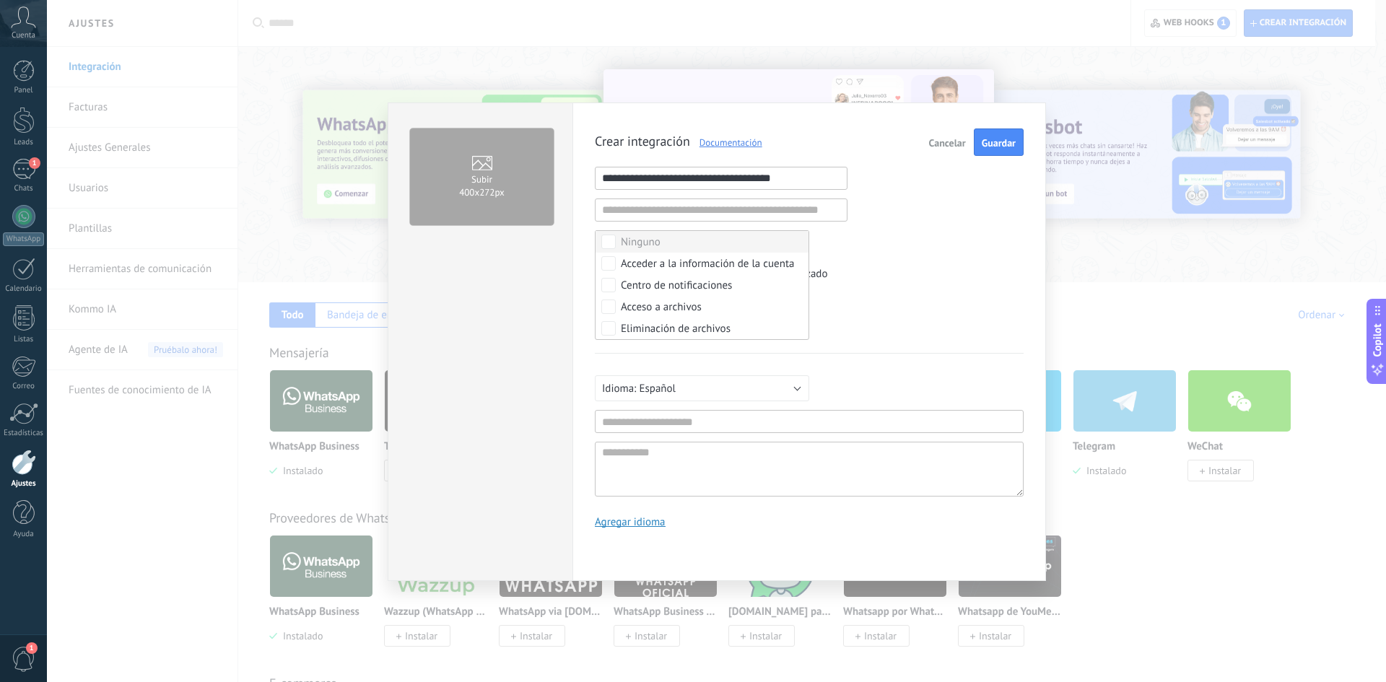
click at [736, 239] on label "Ninguno" at bounding box center [701, 242] width 213 height 22
click at [744, 236] on label "Seleccionar todo" at bounding box center [701, 242] width 213 height 22
click at [946, 221] on div "**********" at bounding box center [809, 333] width 429 height 411
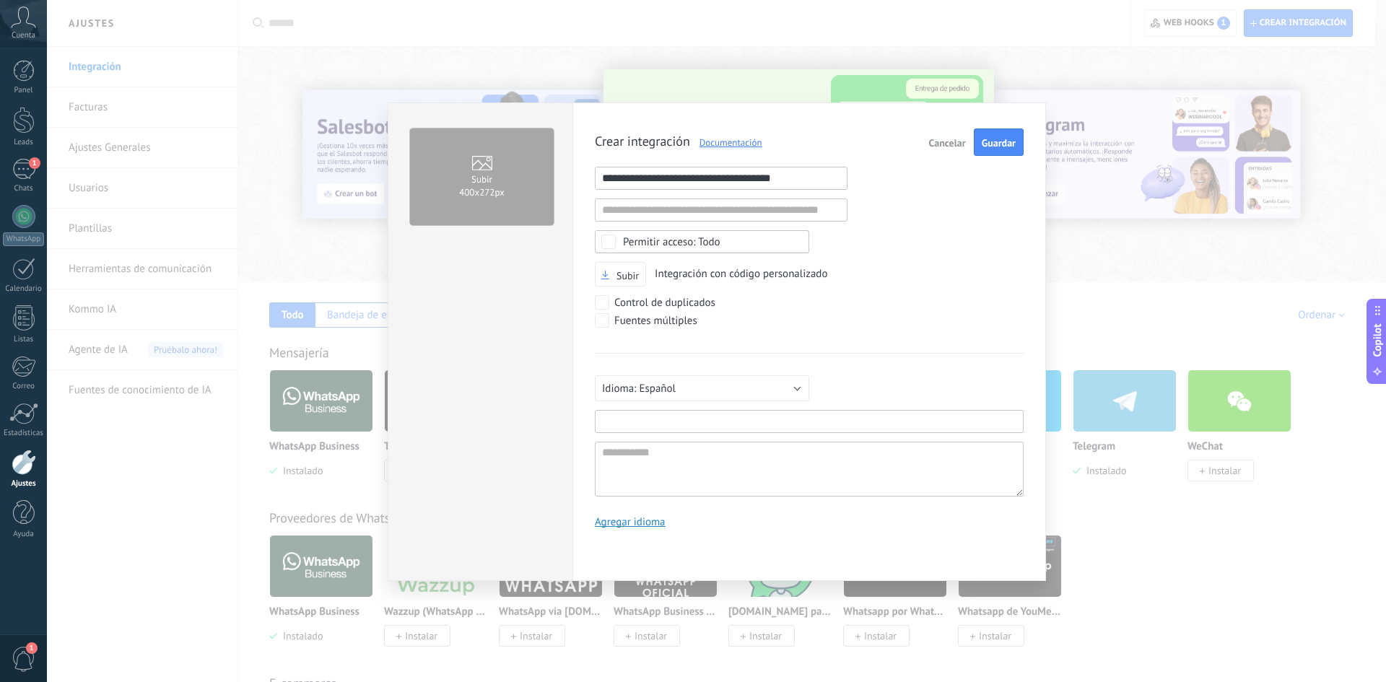
click at [669, 413] on input "text" at bounding box center [809, 421] width 429 height 23
type input "***"
click at [674, 445] on textarea at bounding box center [809, 469] width 429 height 55
type textarea "*"
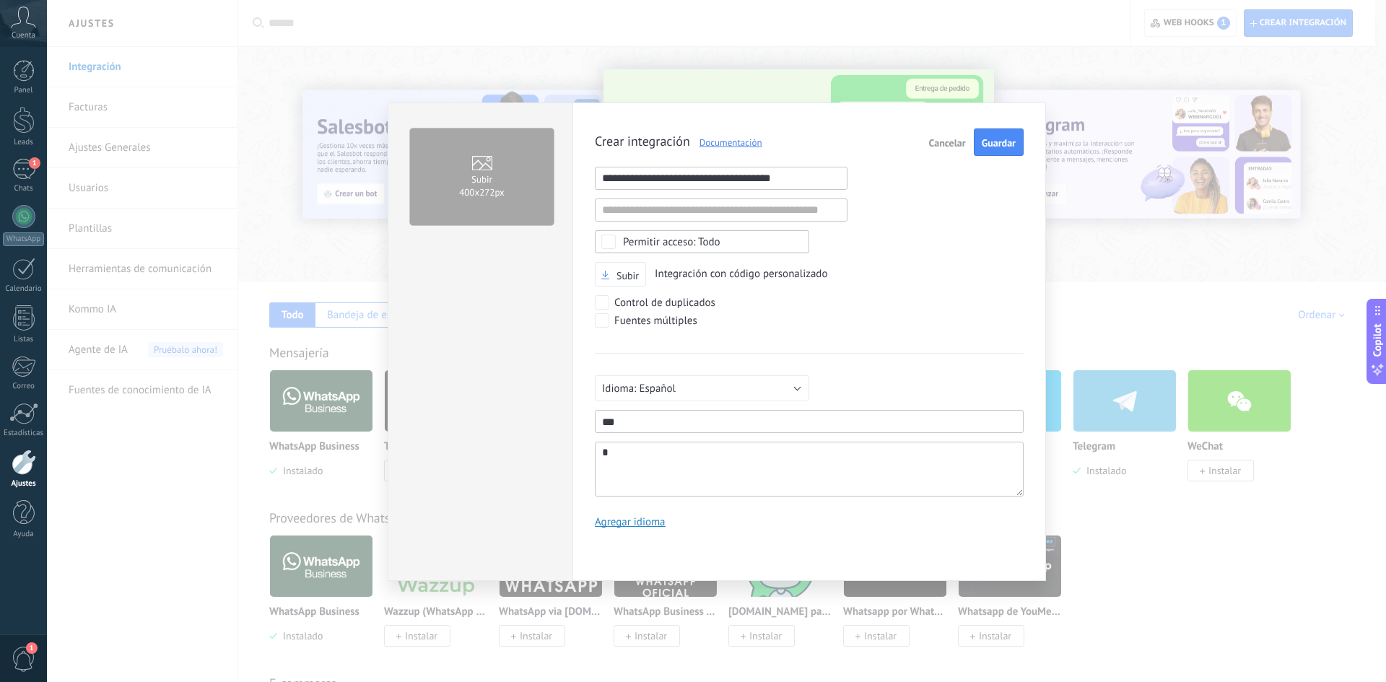
type textarea "**"
type textarea "*"
type textarea "**"
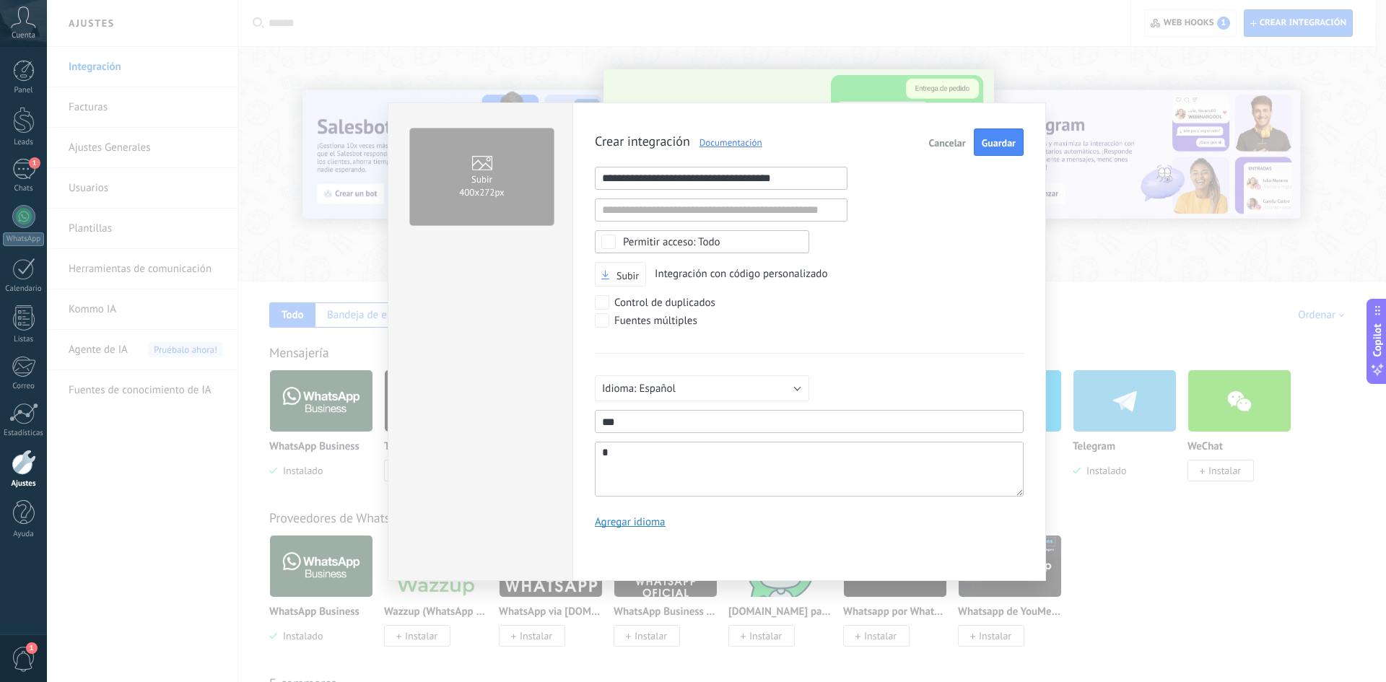
type textarea "**"
type textarea "***"
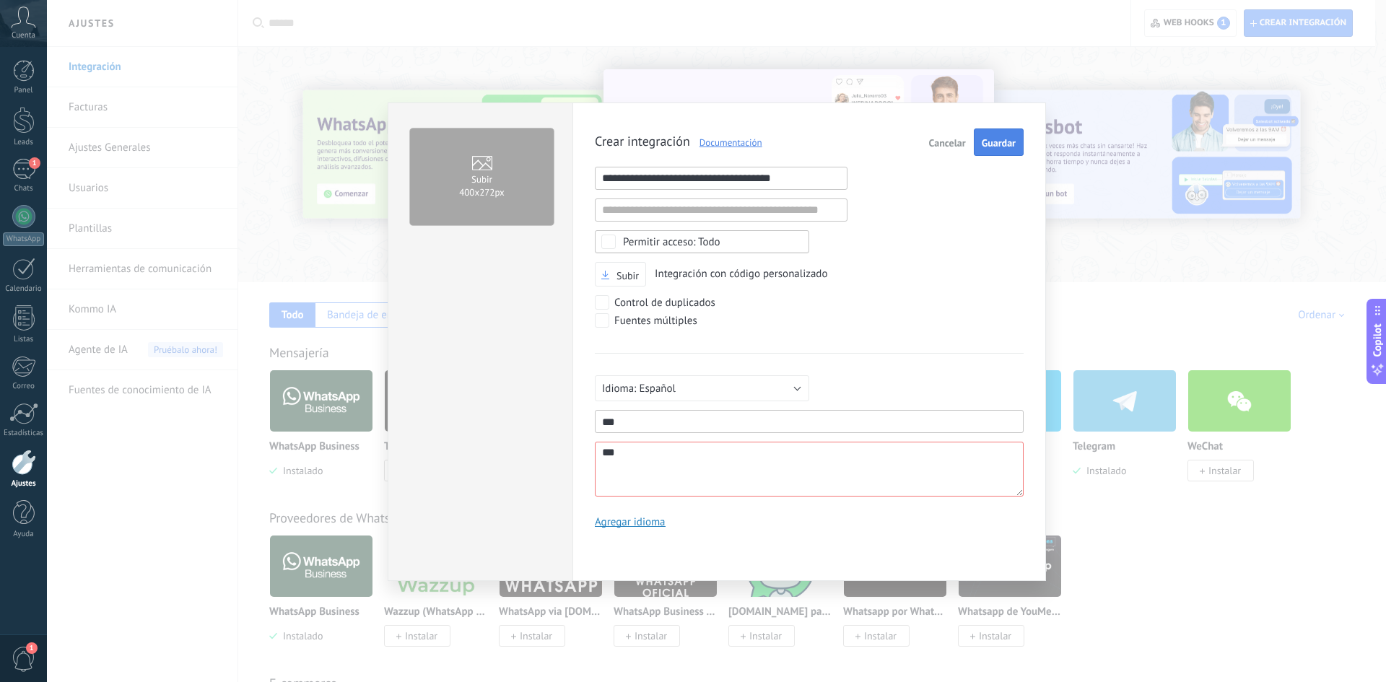
click at [999, 152] on button "Guardar" at bounding box center [999, 141] width 50 height 27
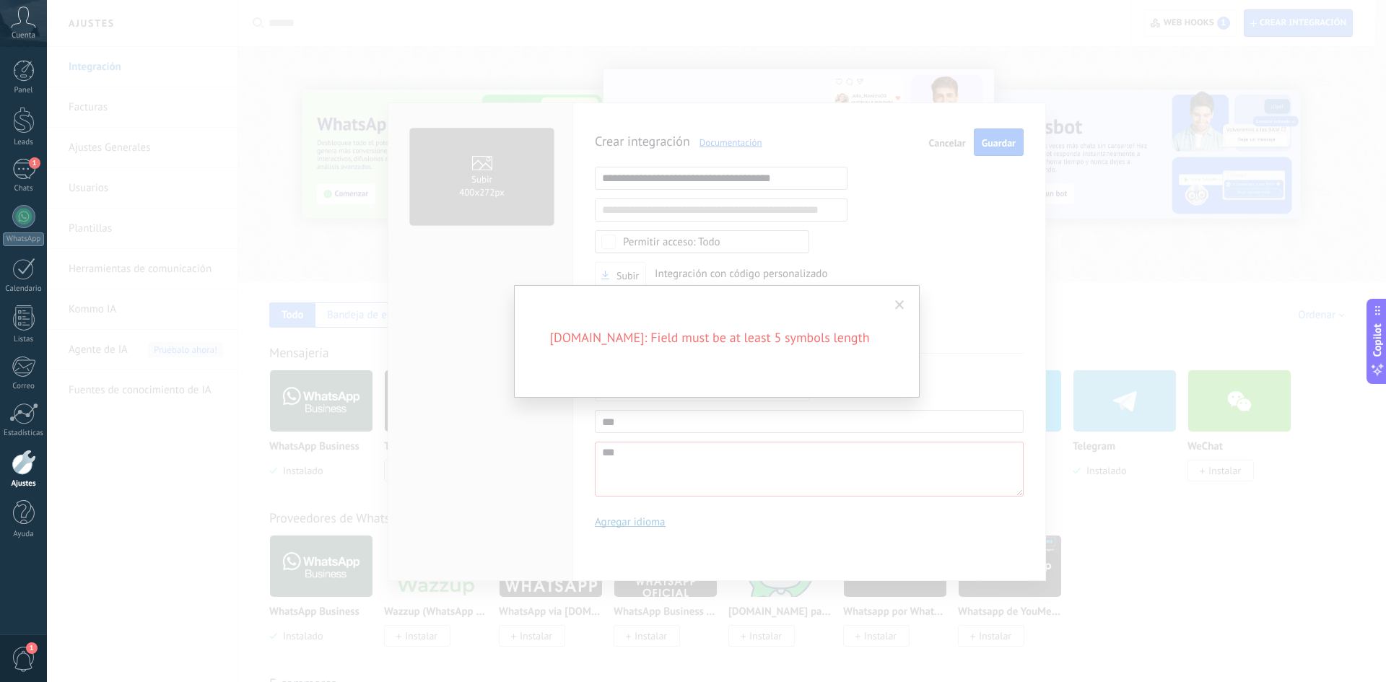
click at [891, 299] on span at bounding box center [900, 305] width 24 height 25
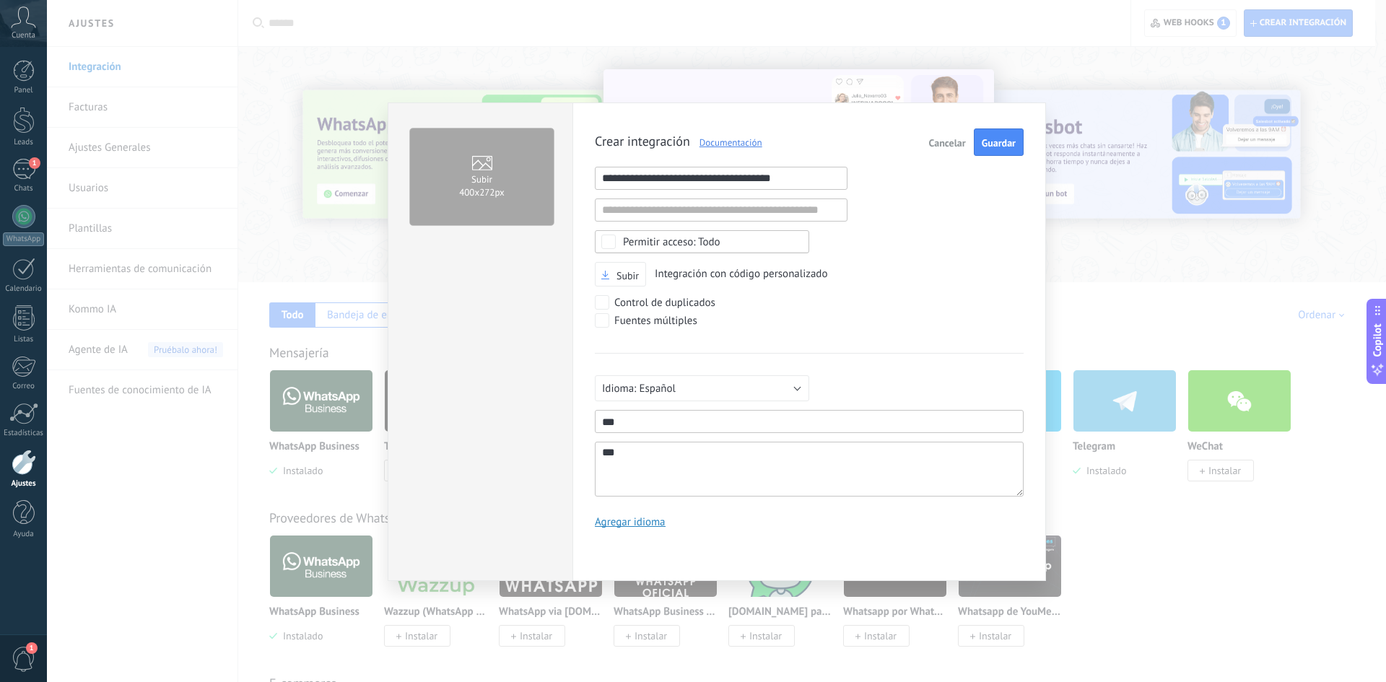
click at [734, 455] on textarea "***" at bounding box center [809, 469] width 429 height 55
type textarea "***"
type textarea "*****"
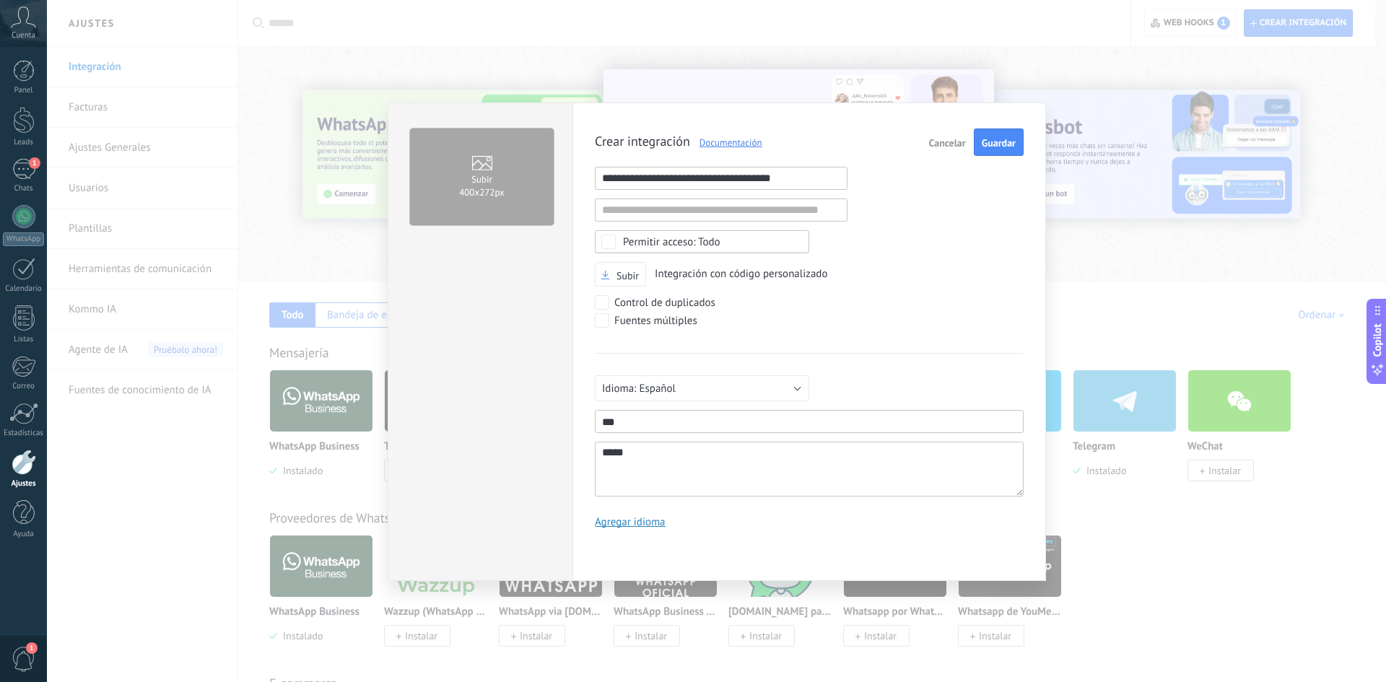
type textarea "******"
type textarea "*******"
type textarea "********"
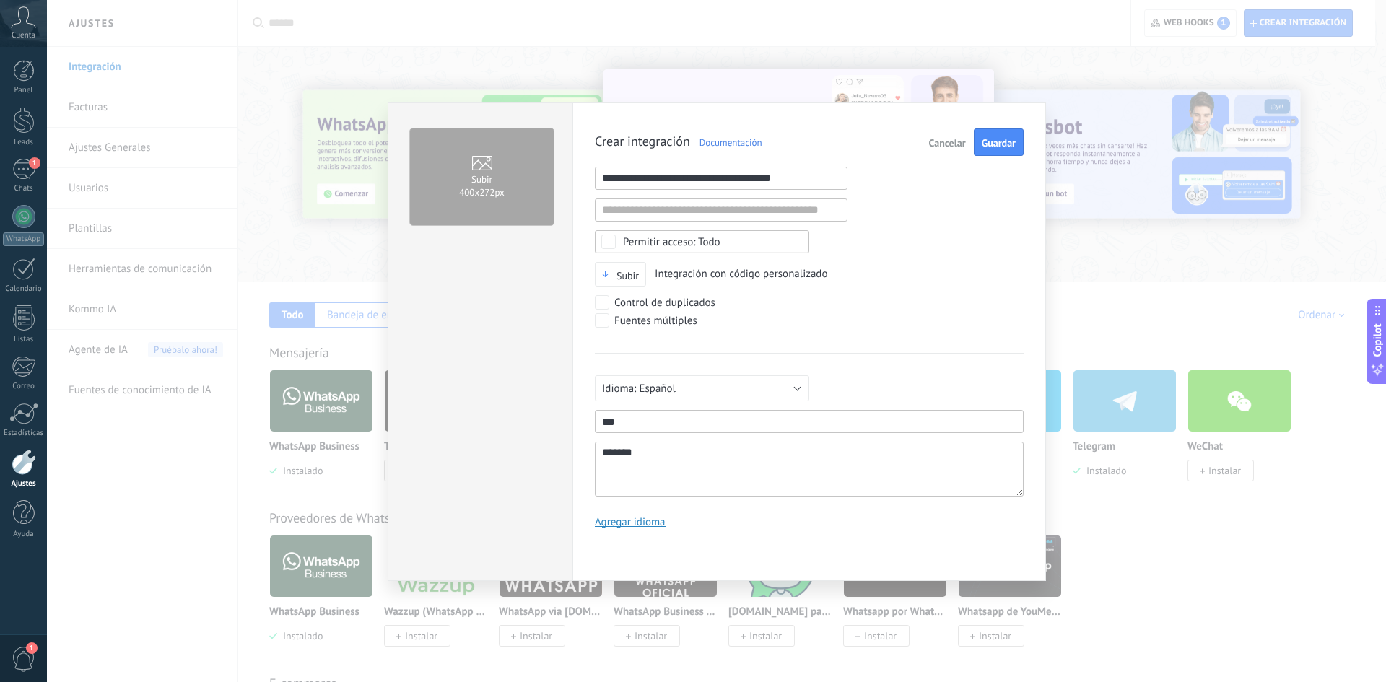
type textarea "********"
type textarea "*********"
type textarea "**********"
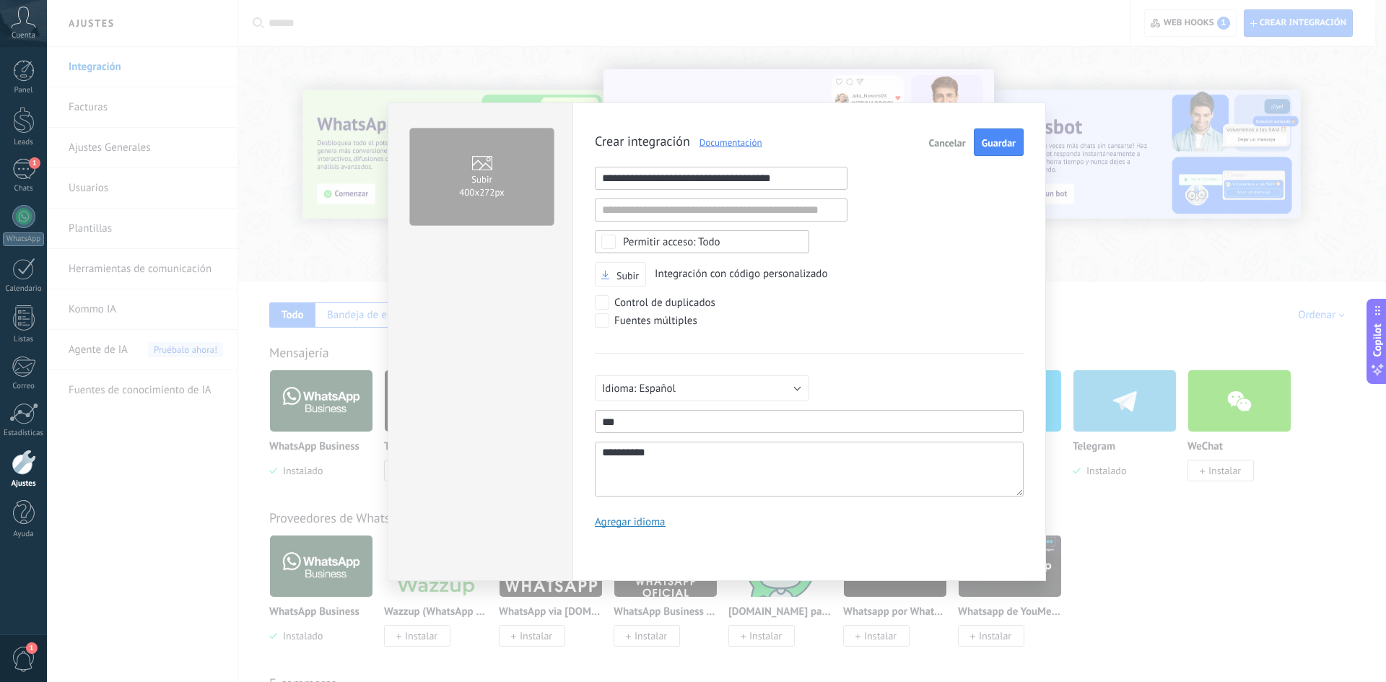
type textarea "**********"
click at [1006, 138] on span "Guardar" at bounding box center [999, 143] width 34 height 10
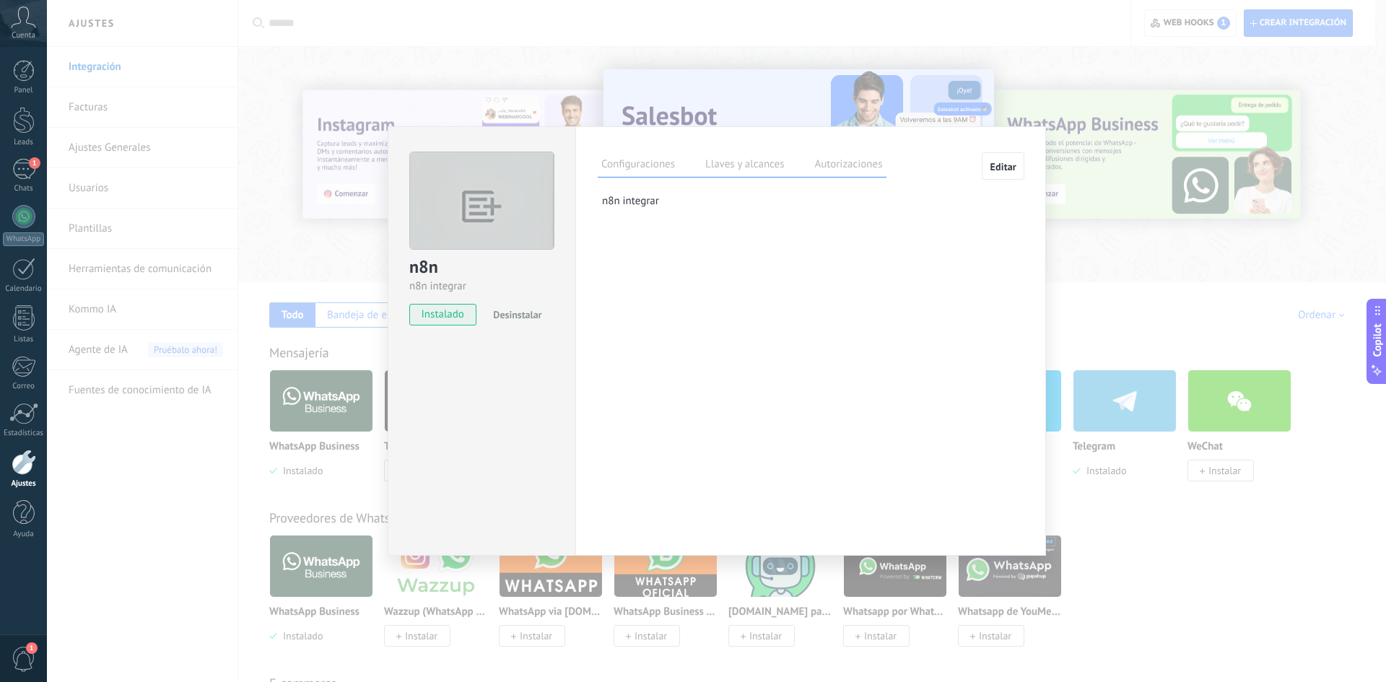
click at [734, 159] on label "Llaves y alcances" at bounding box center [745, 166] width 86 height 21
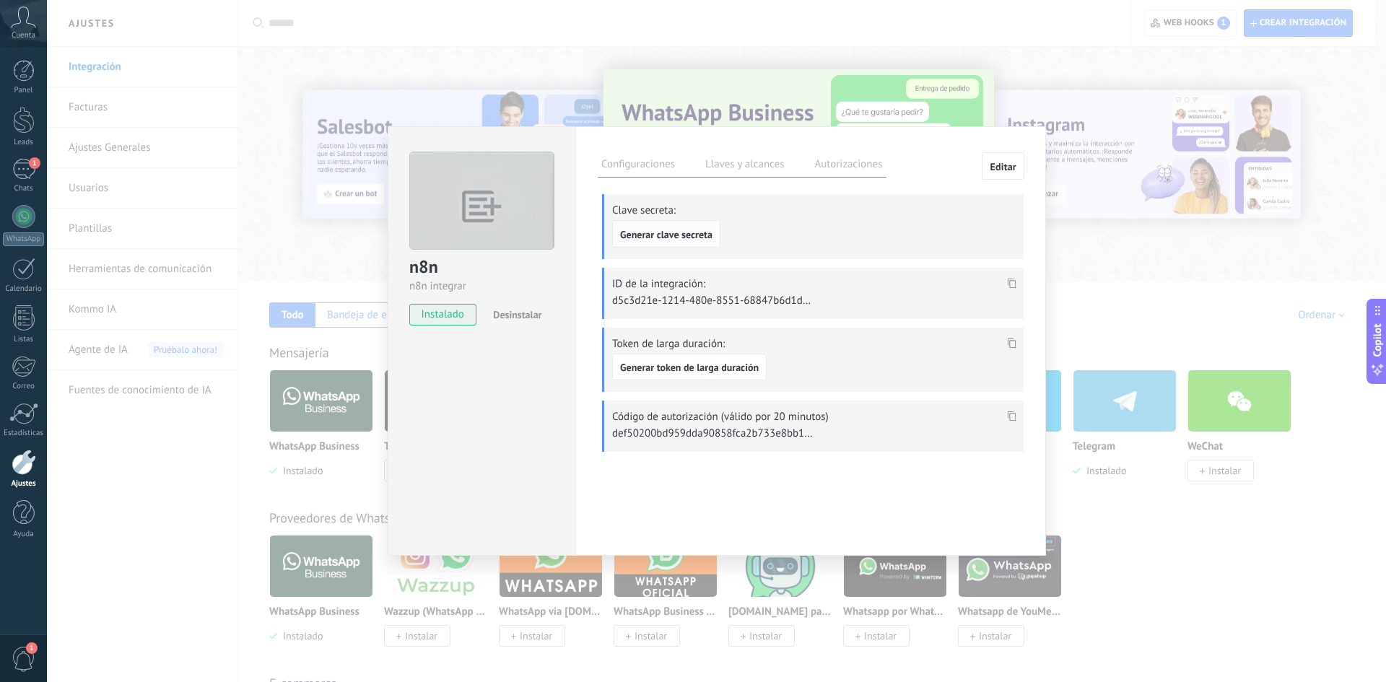
click at [676, 233] on span "Generar clave secreta" at bounding box center [666, 235] width 92 height 10
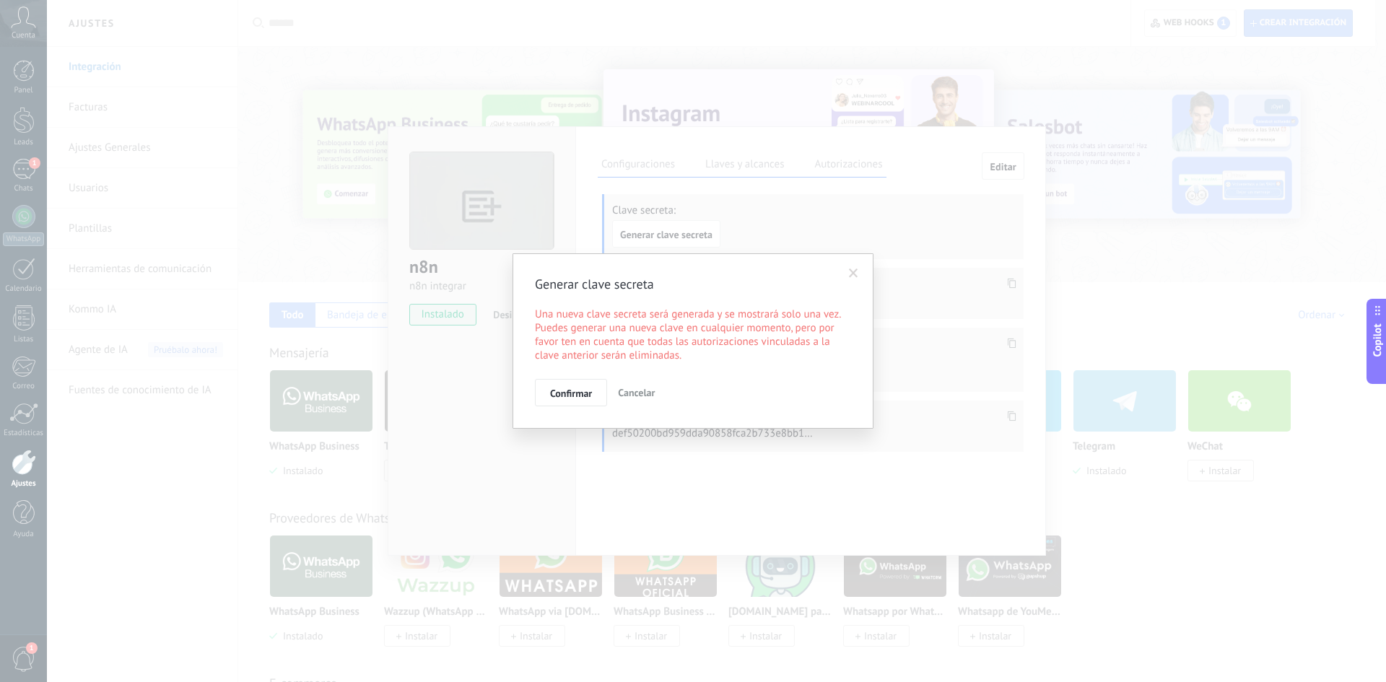
click at [859, 271] on span at bounding box center [854, 273] width 24 height 25
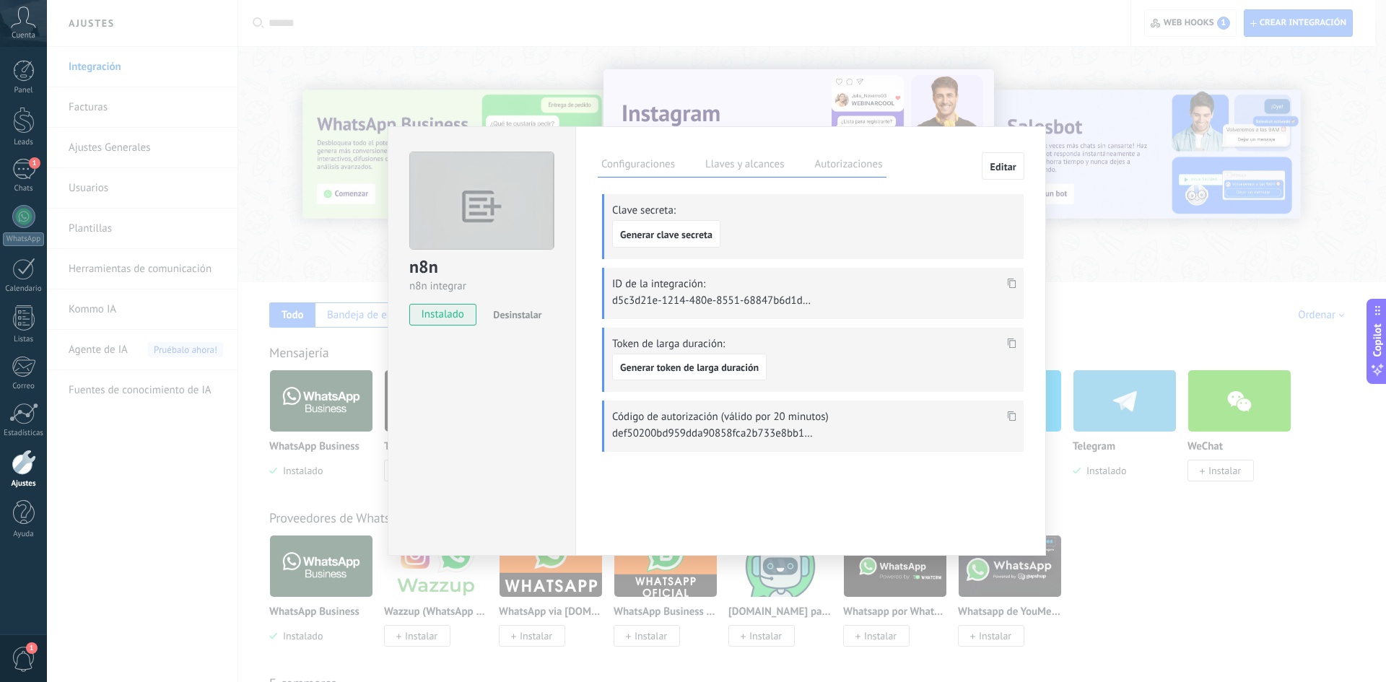
drag, startPoint x: 1013, startPoint y: 284, endPoint x: 1006, endPoint y: 284, distance: 7.3
click at [1013, 284] on icon at bounding box center [1012, 283] width 9 height 10
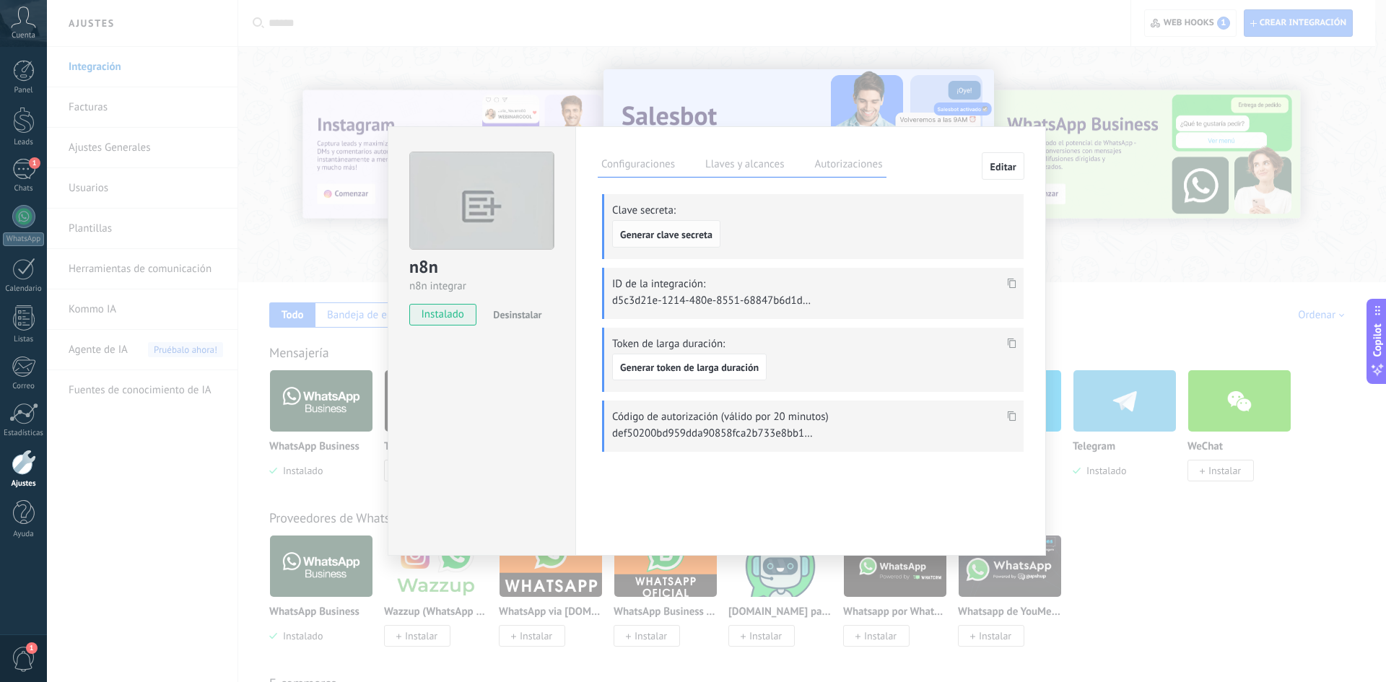
click at [642, 227] on button "Generar clave secreta" at bounding box center [666, 233] width 108 height 27
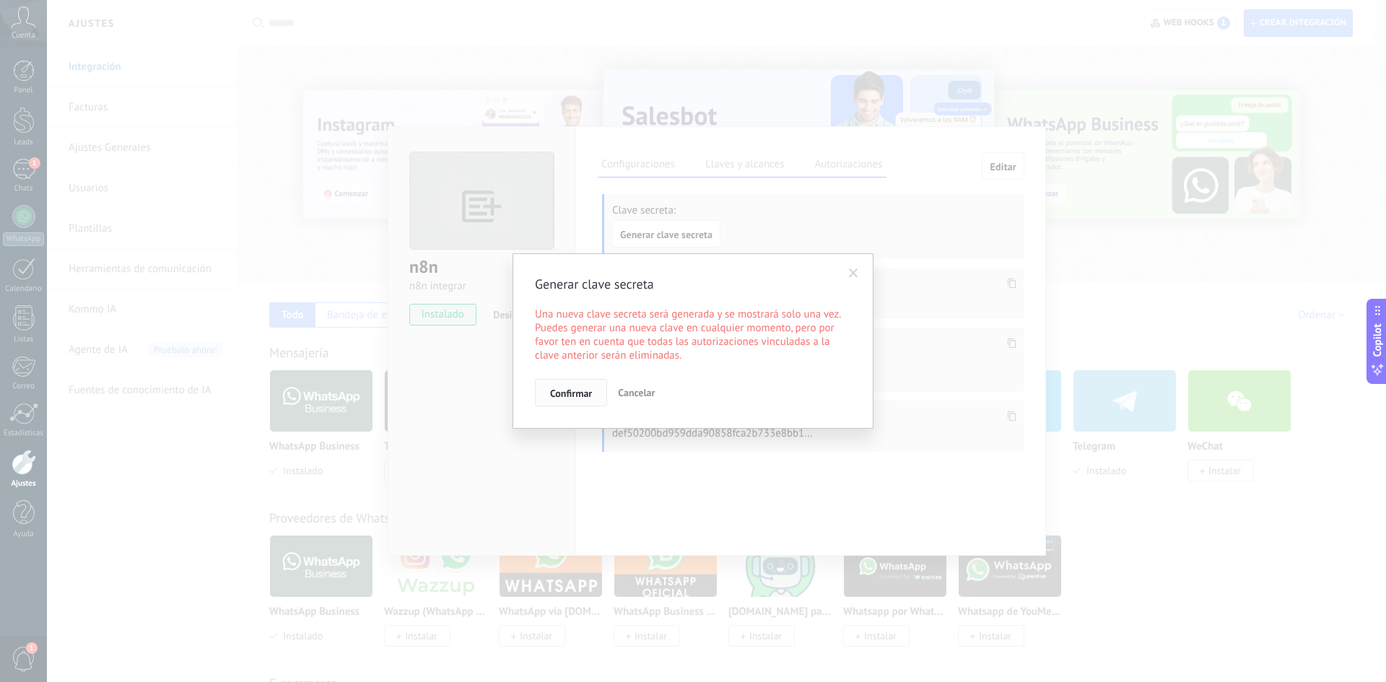
click at [559, 401] on button "Confirmar" at bounding box center [571, 392] width 72 height 27
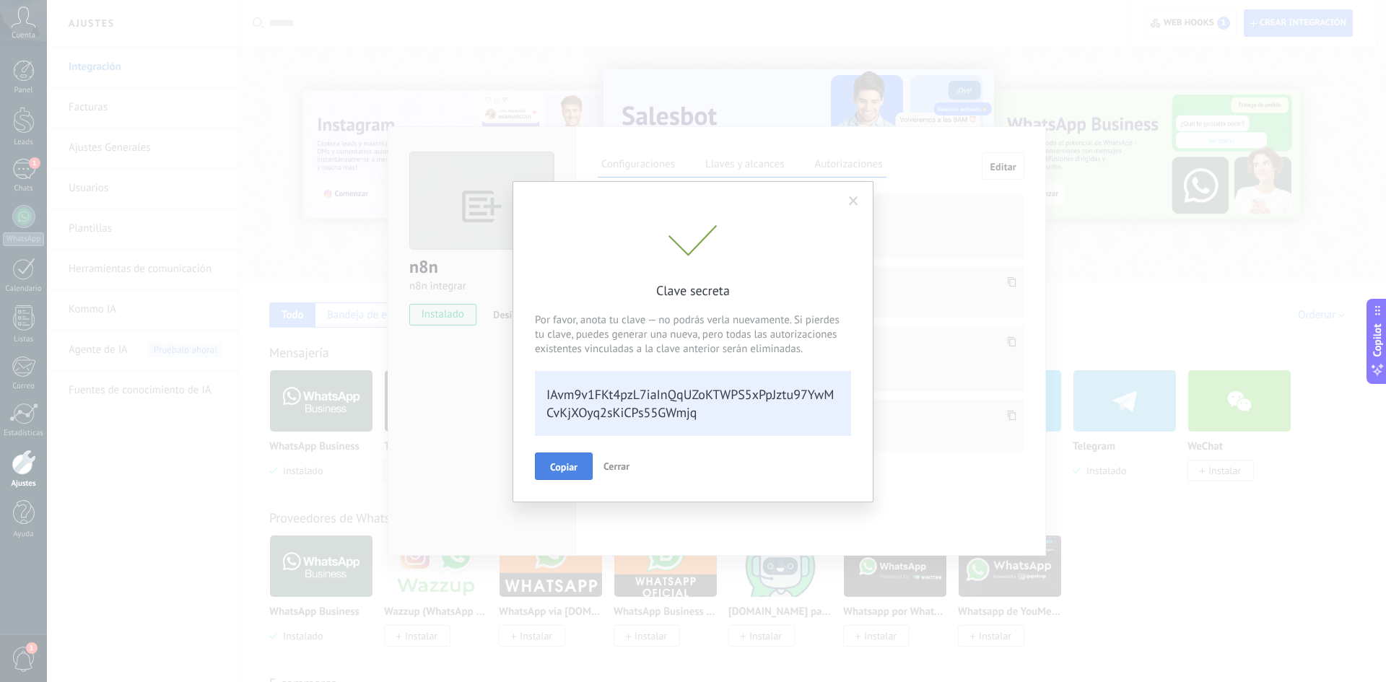
click at [572, 458] on button "Copiar" at bounding box center [564, 466] width 58 height 27
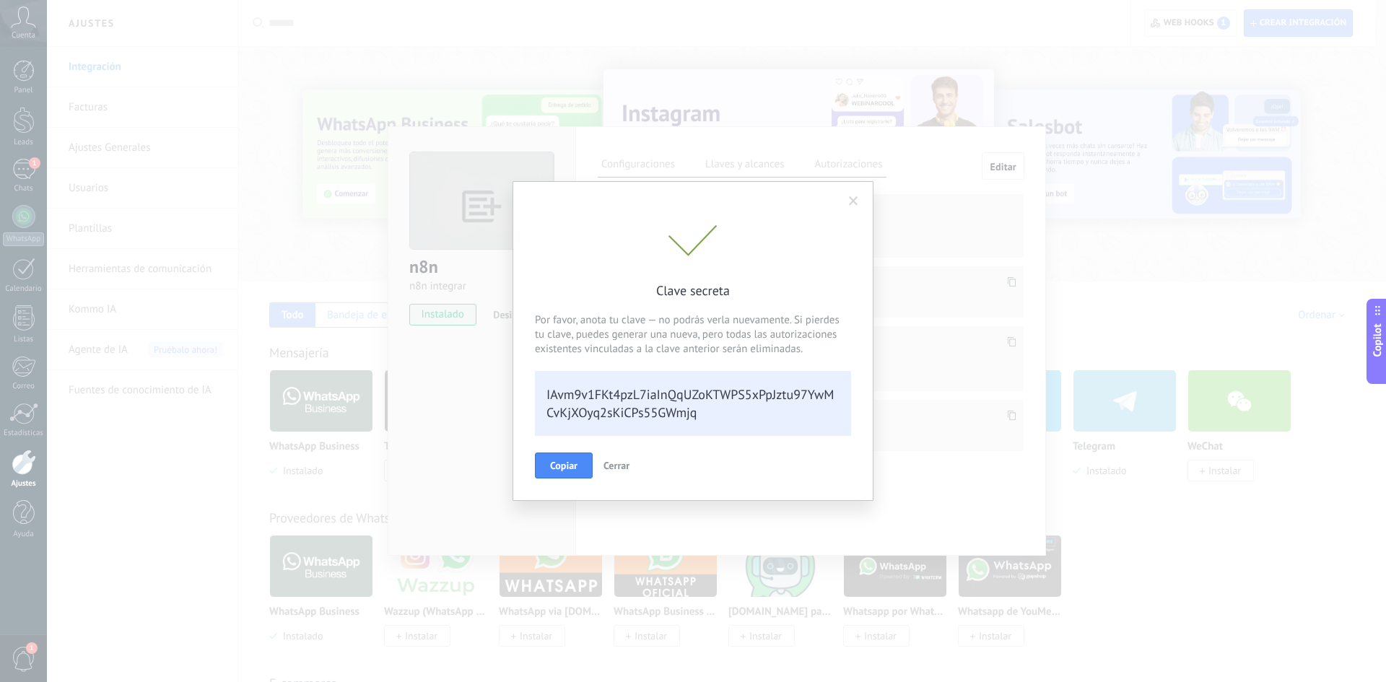
click at [519, 47] on div "Clave secreta Por favor, anota tu clave — no podrás verla nuevamente. Si pierde…" at bounding box center [693, 341] width 1386 height 682
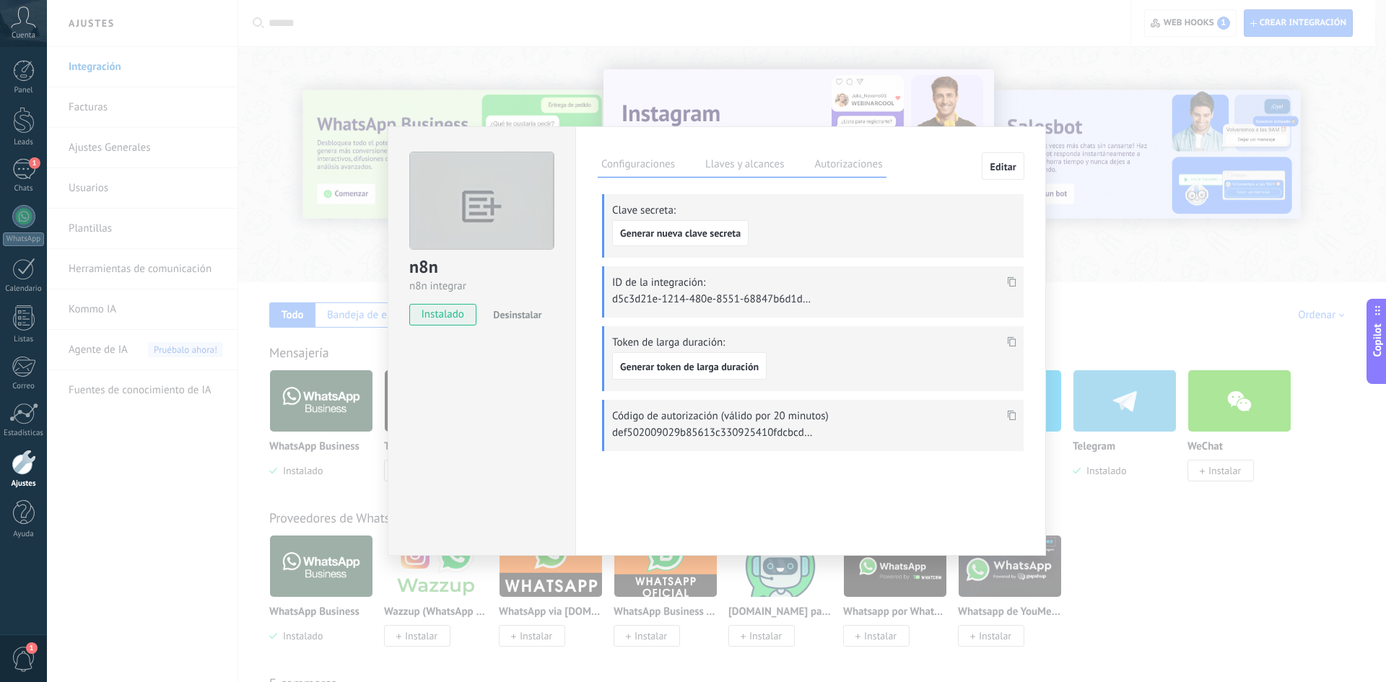
click at [595, 80] on div "n8n n8n integrar instalado Desinstalar Configuraciones Llaves y alcances Autori…" at bounding box center [716, 341] width 1339 height 682
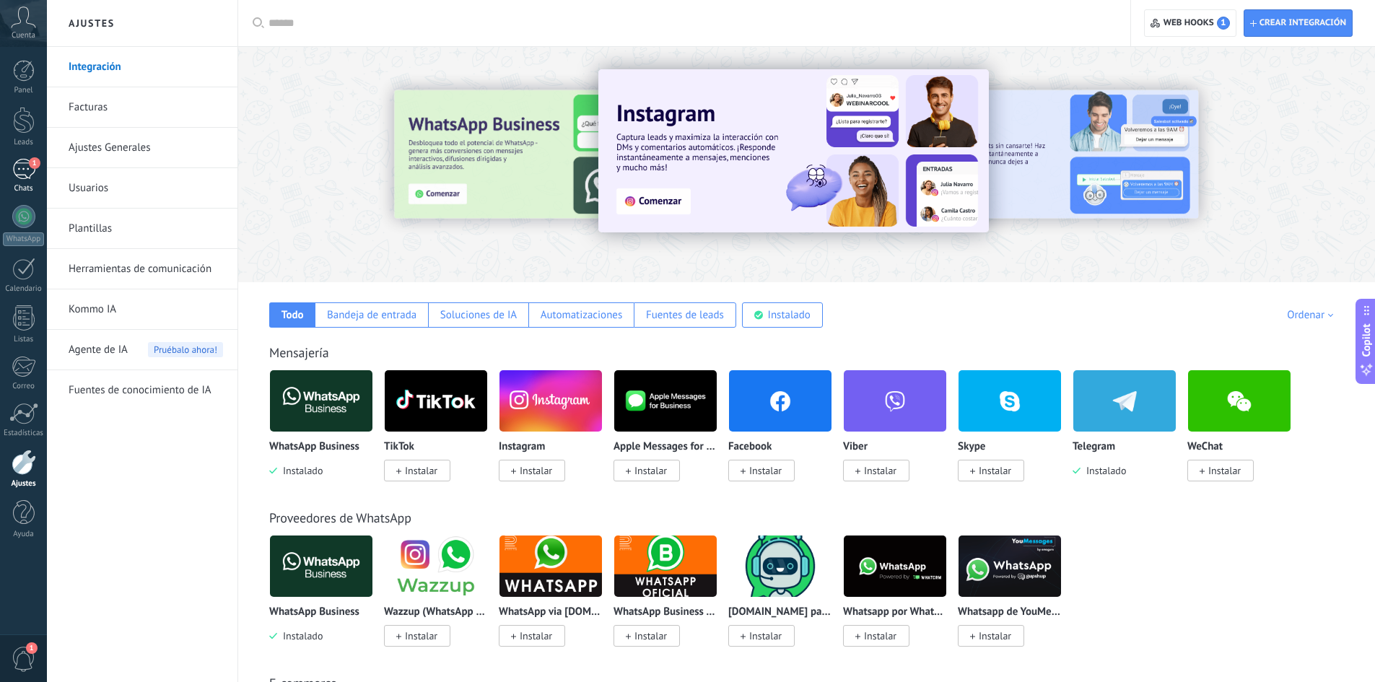
click at [38, 168] on link "1 Chats" at bounding box center [23, 176] width 47 height 35
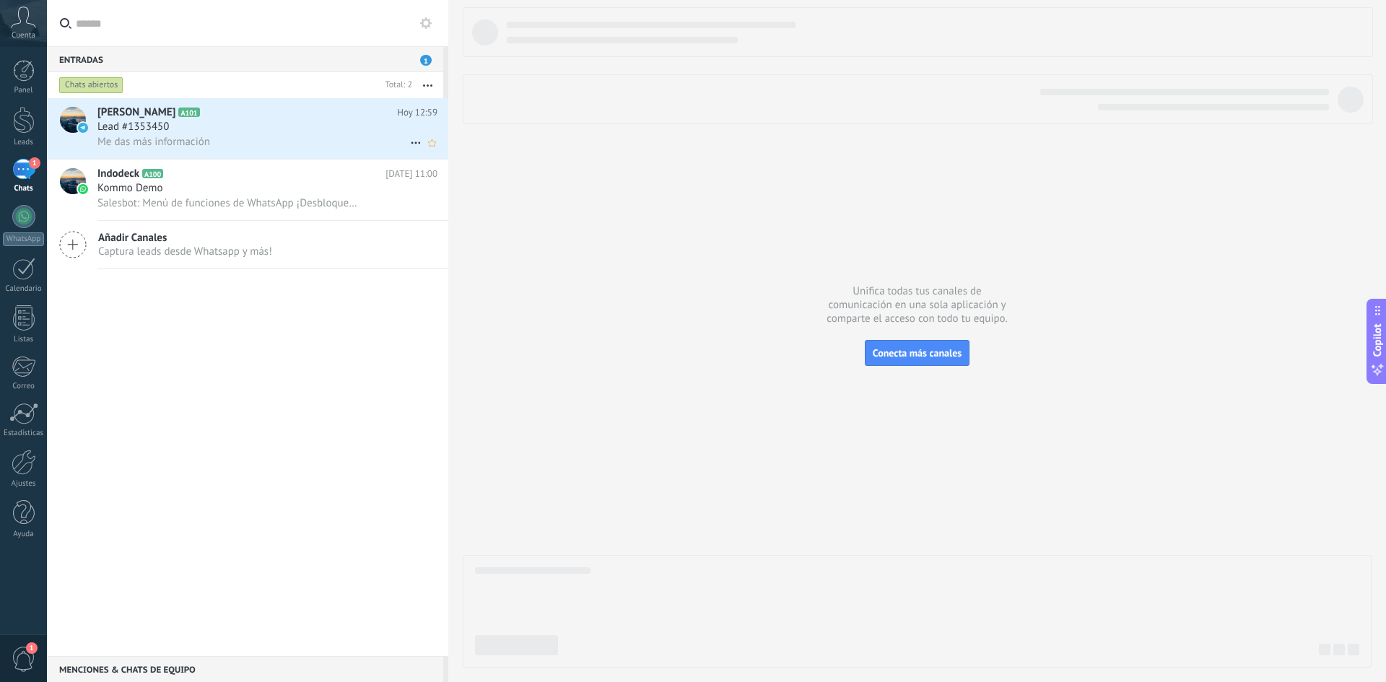
click at [215, 121] on div "Lead #1353450" at bounding box center [267, 127] width 340 height 14
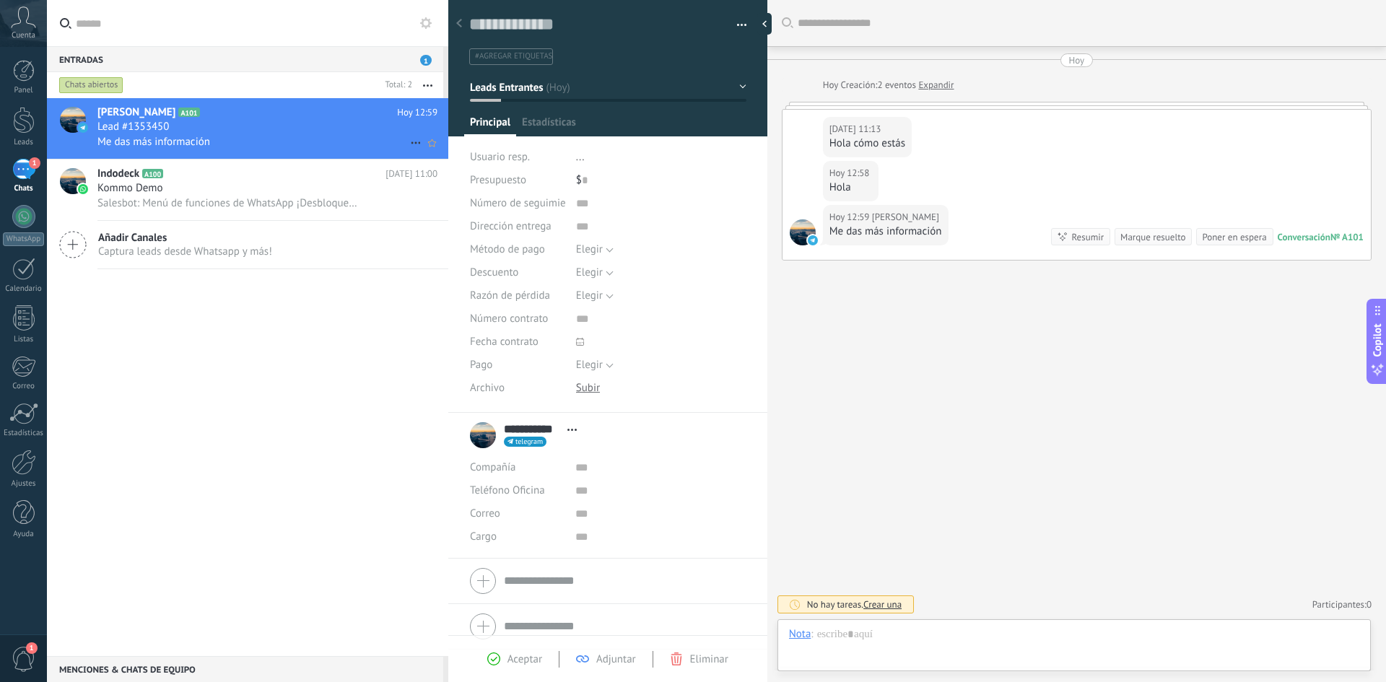
scroll to position [22, 0]
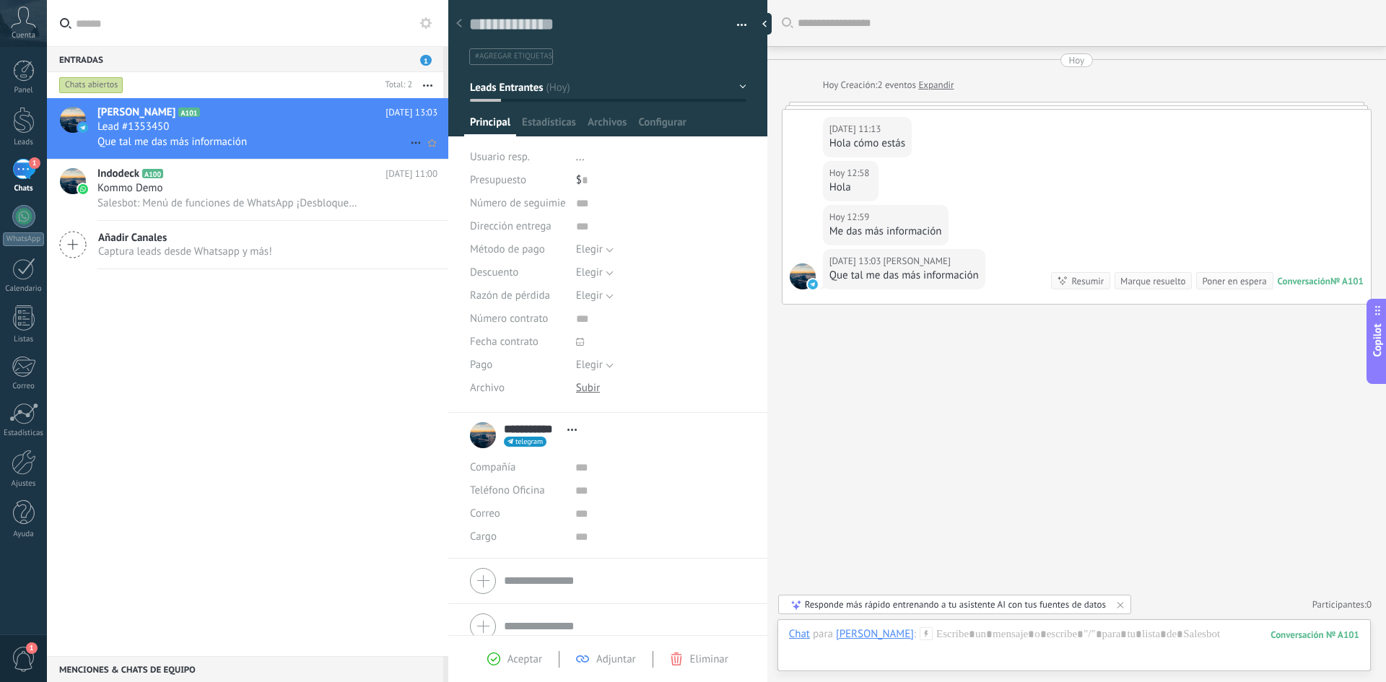
click at [238, 128] on div "Lead #1353450" at bounding box center [267, 127] width 340 height 14
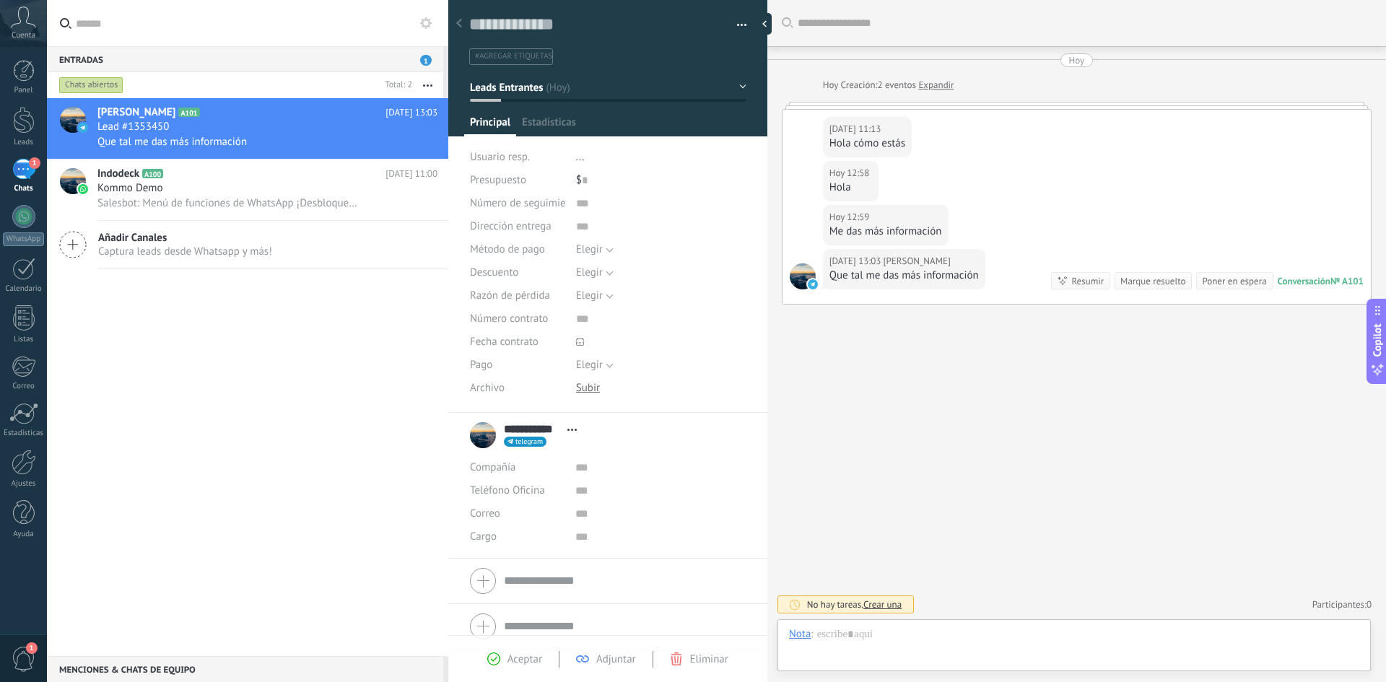
scroll to position [22, 0]
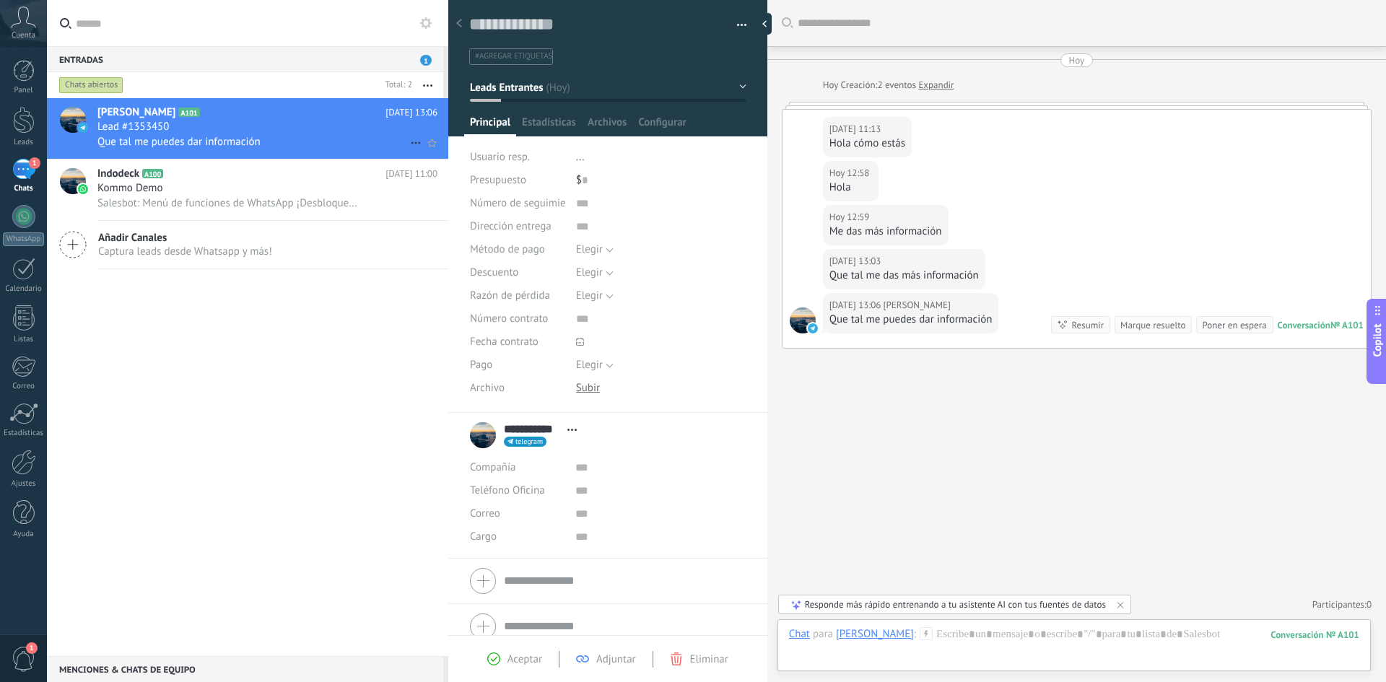
click at [291, 130] on div "Lead #1353450" at bounding box center [267, 127] width 340 height 14
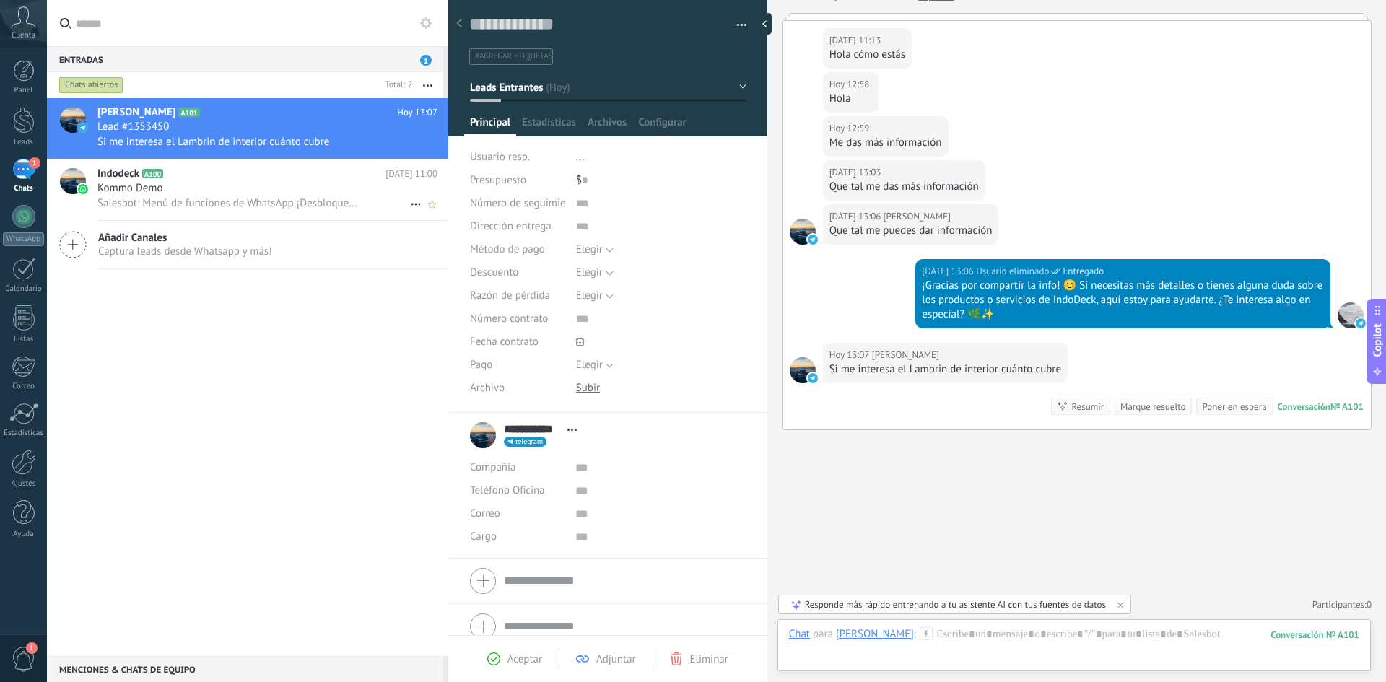
scroll to position [167, 0]
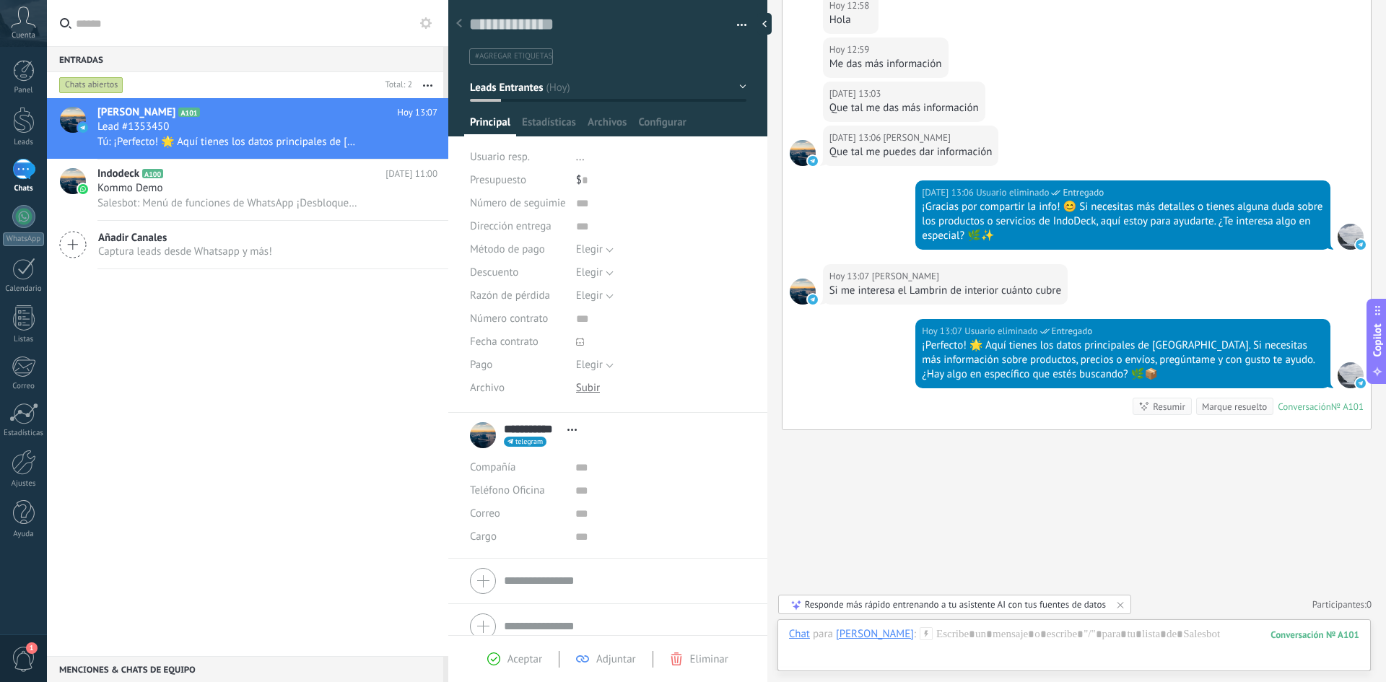
click at [210, 30] on input "text" at bounding box center [256, 23] width 361 height 46
click at [38, 72] on link "Panel" at bounding box center [23, 77] width 47 height 35
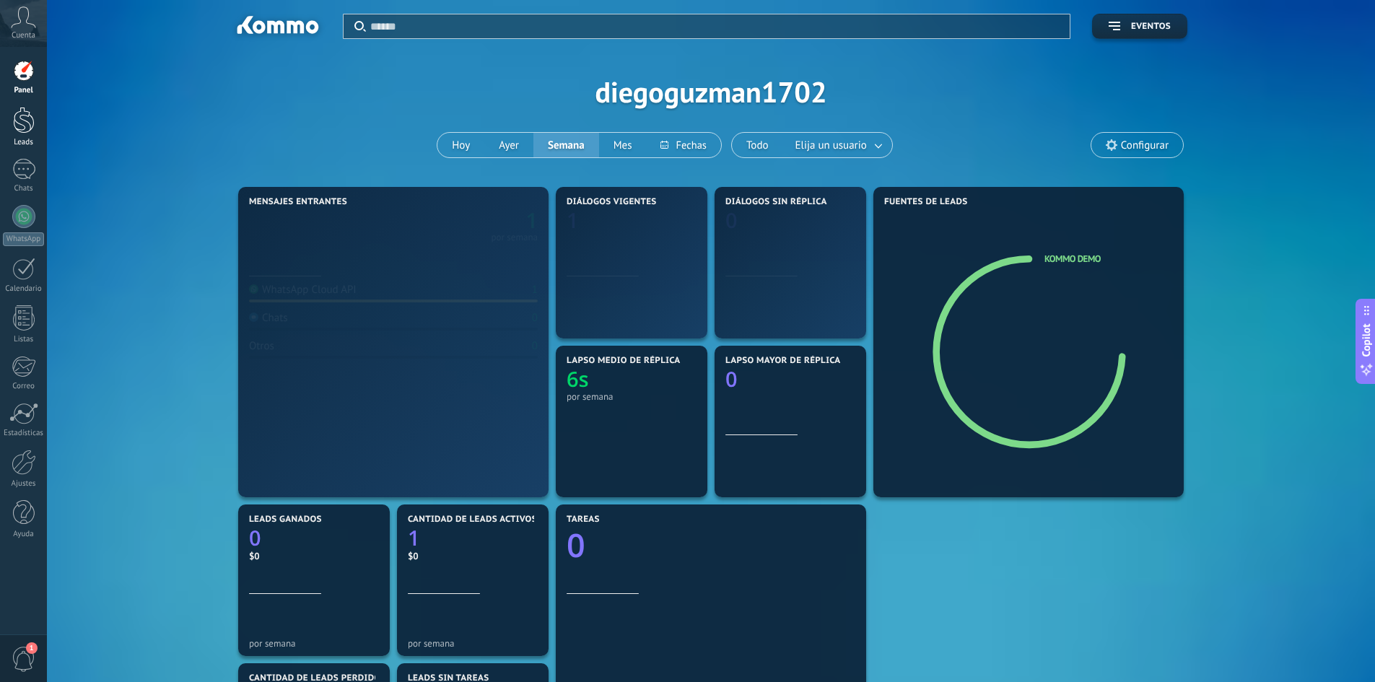
click at [40, 128] on link "Leads" at bounding box center [23, 127] width 47 height 40
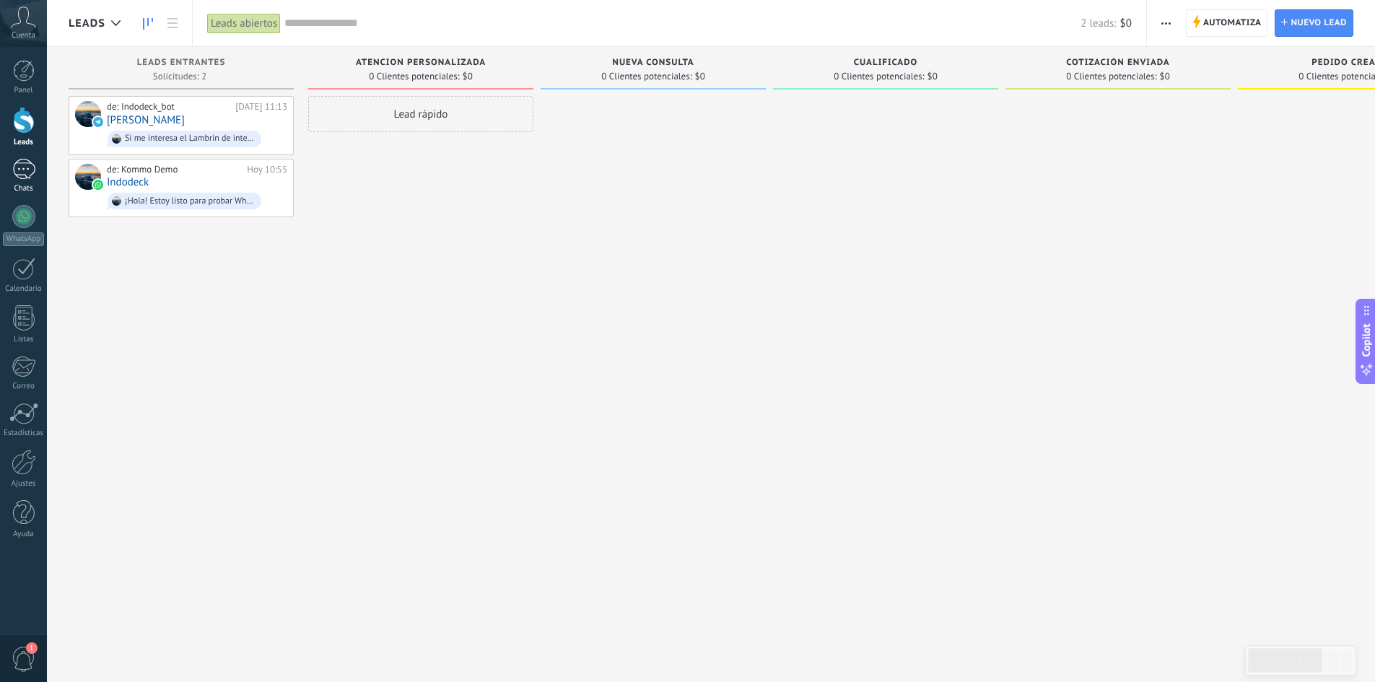
click at [36, 180] on link "1 Chats" at bounding box center [23, 176] width 47 height 35
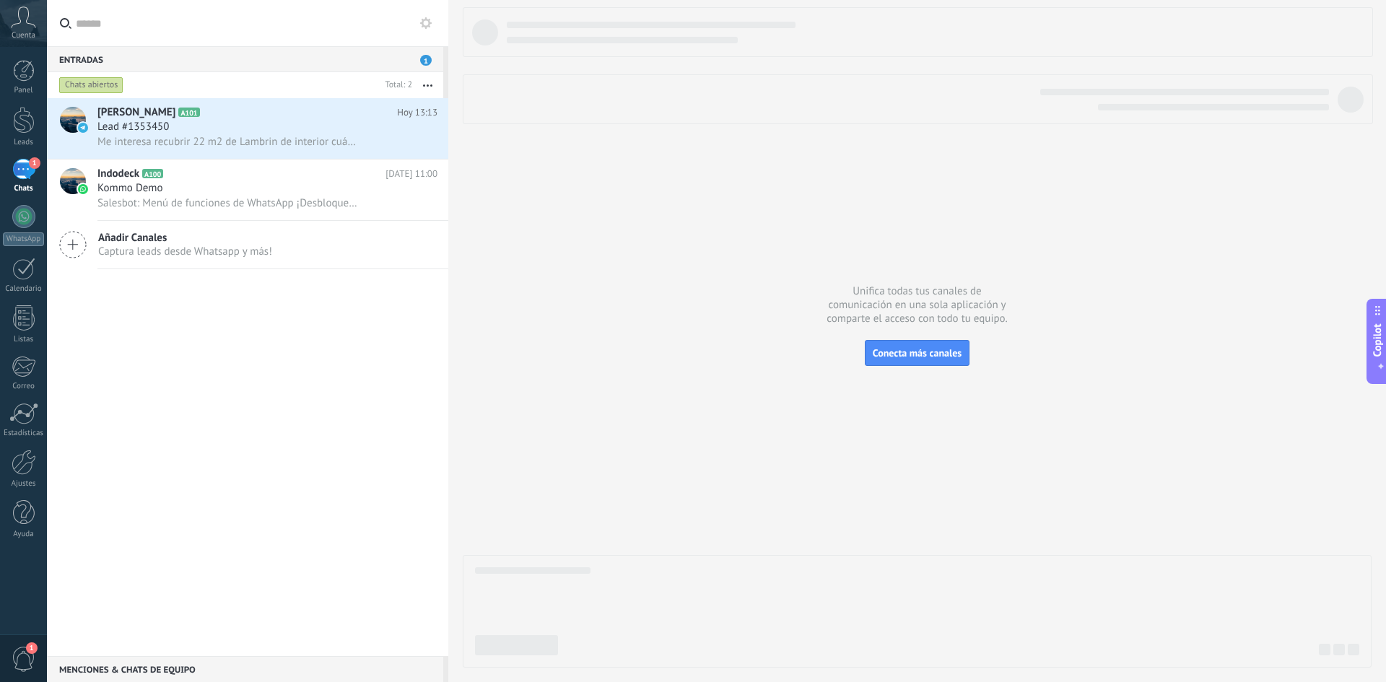
click at [561, 268] on div at bounding box center [917, 337] width 909 height 660
click at [398, 132] on div "Lead #1353450" at bounding box center [267, 127] width 340 height 14
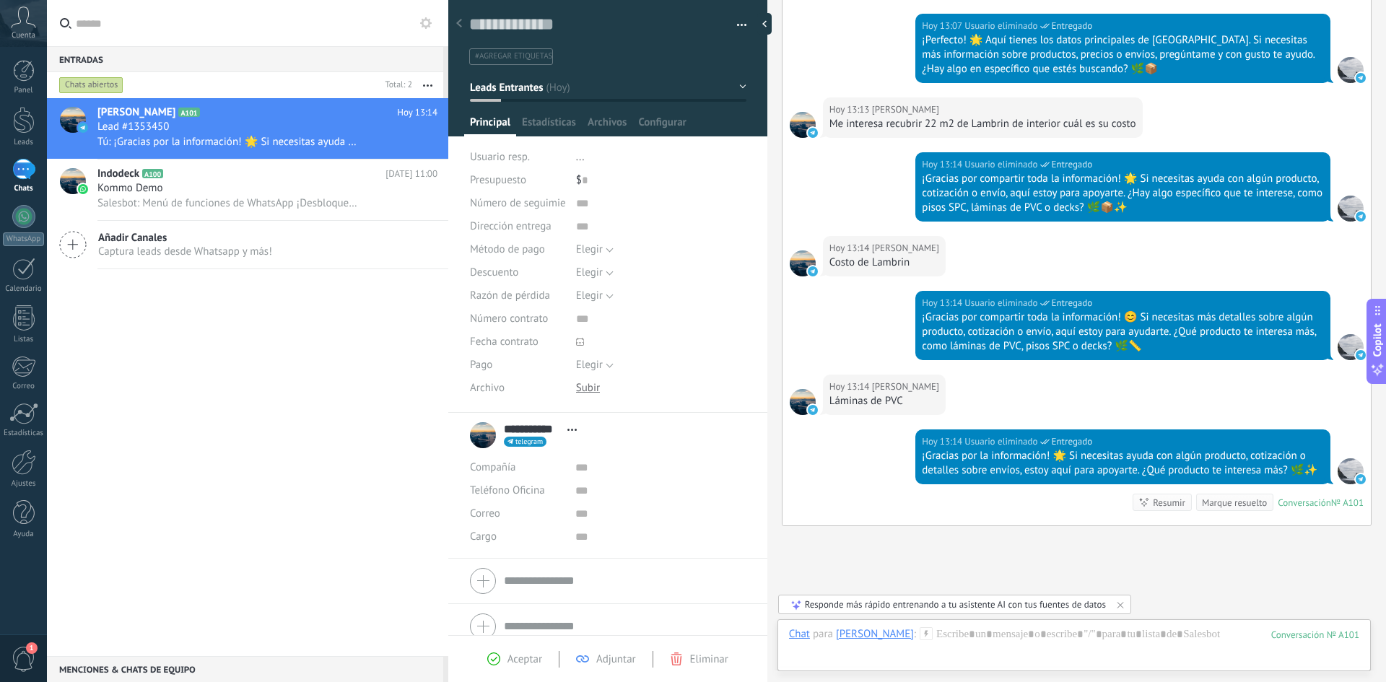
scroll to position [569, 0]
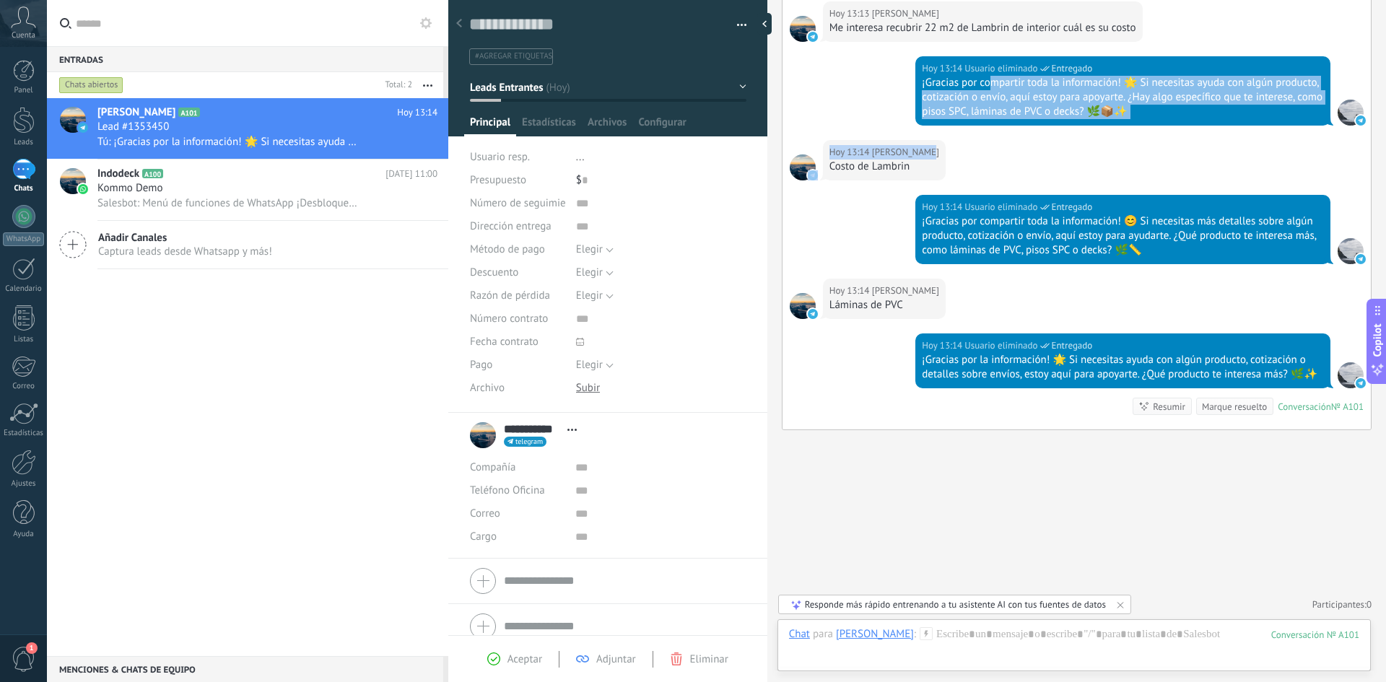
drag, startPoint x: 989, startPoint y: 99, endPoint x: 980, endPoint y: 148, distance: 49.8
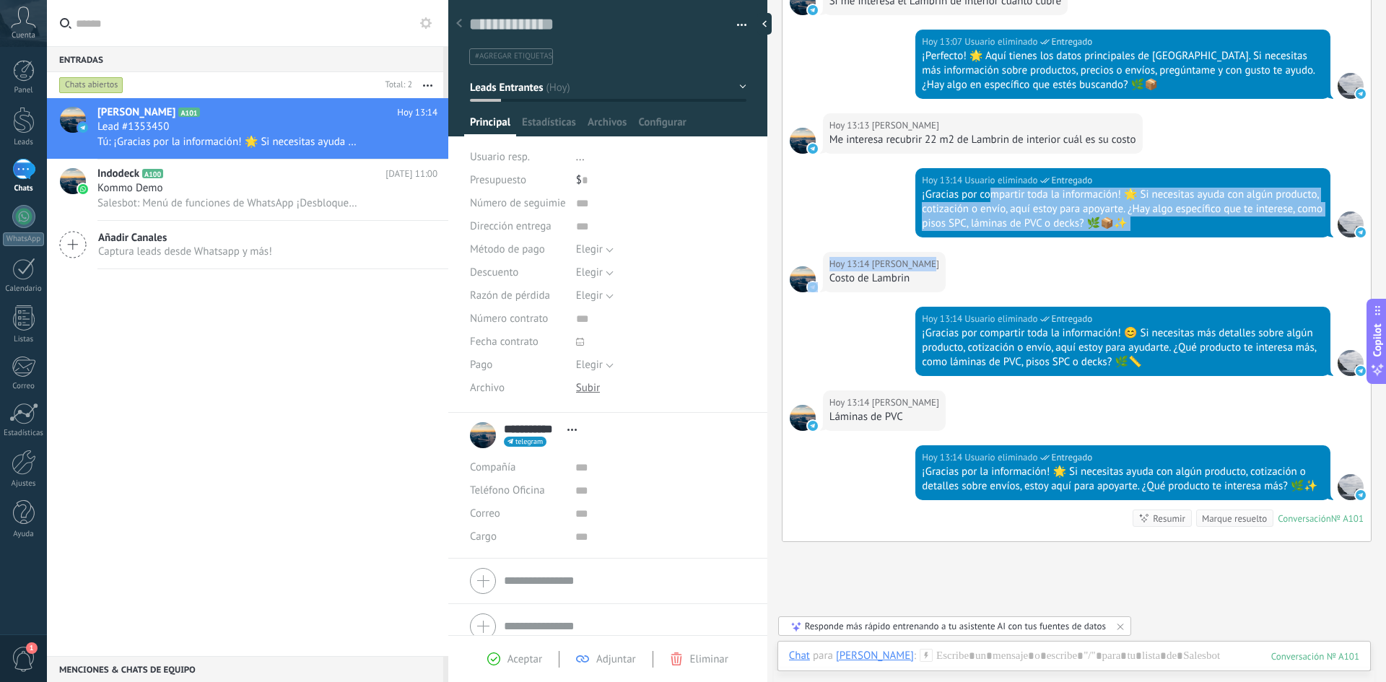
scroll to position [424, 0]
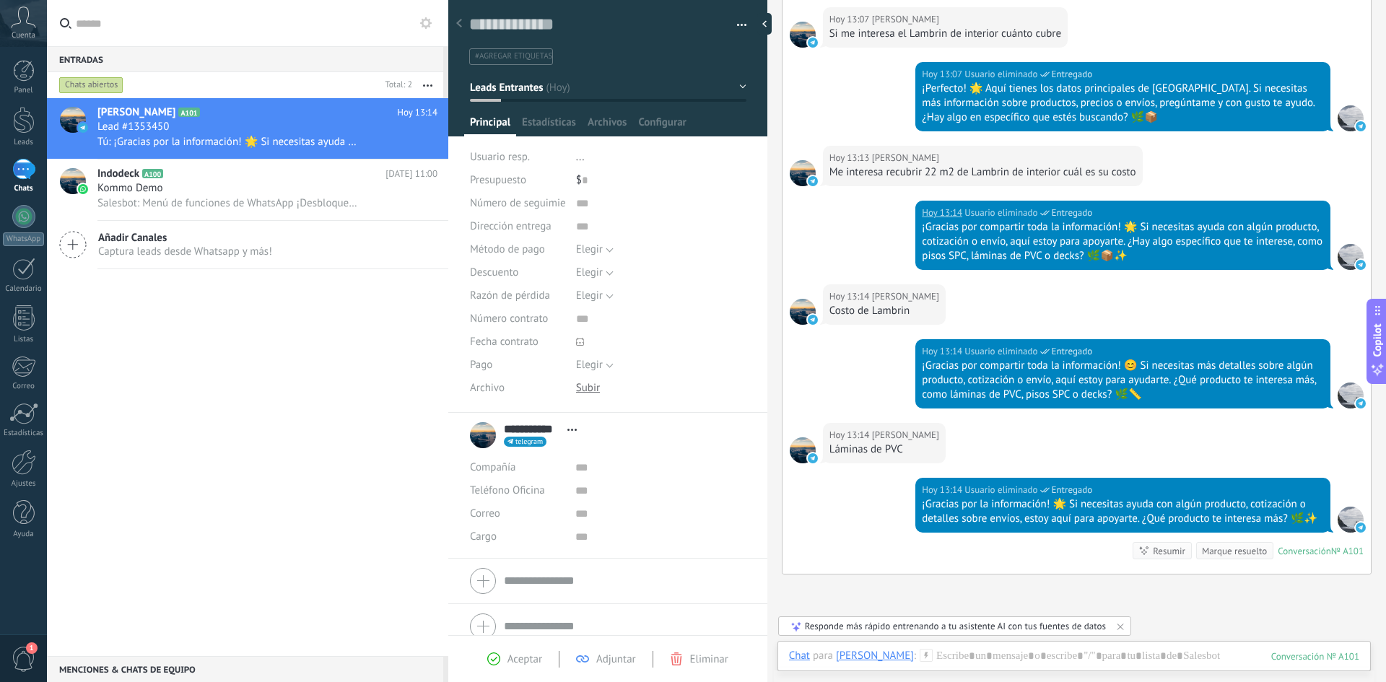
click at [862, 227] on div "[DATE] 13:14 Usuario eliminado Entregado ¡Gracias por compartir toda la informa…" at bounding box center [1076, 243] width 588 height 84
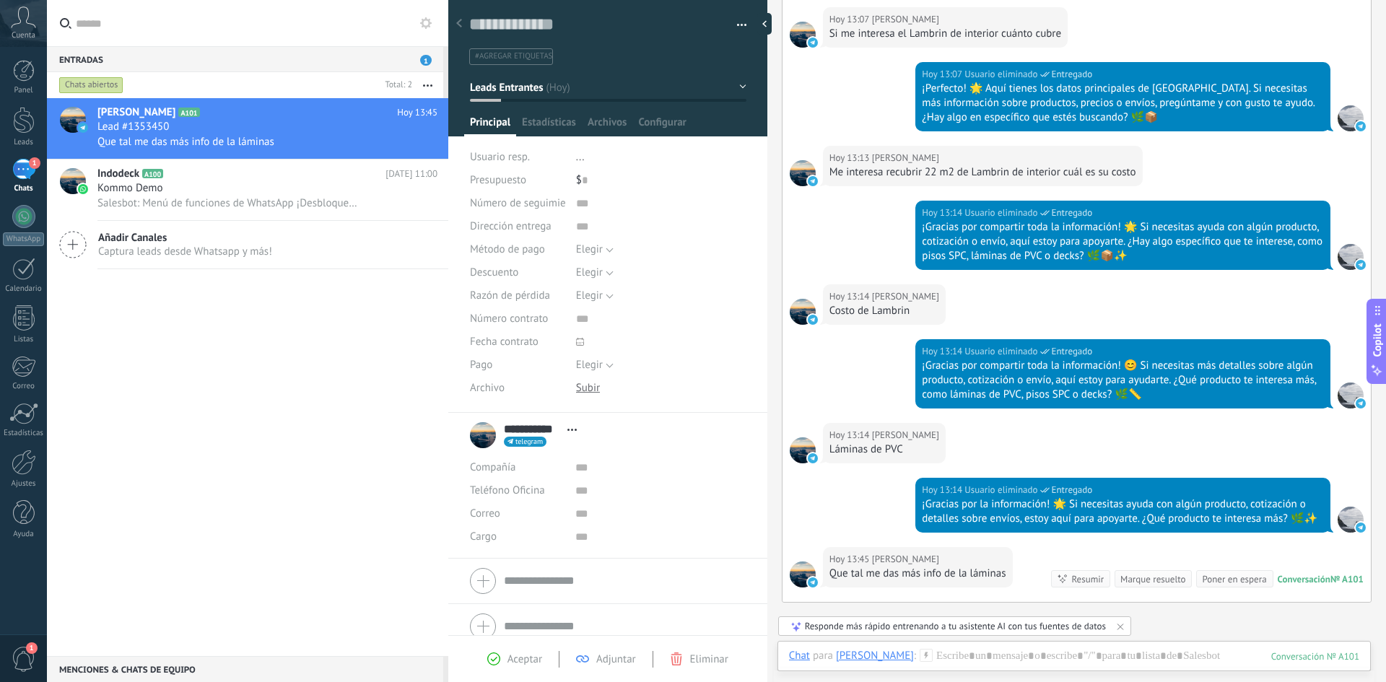
scroll to position [455, 0]
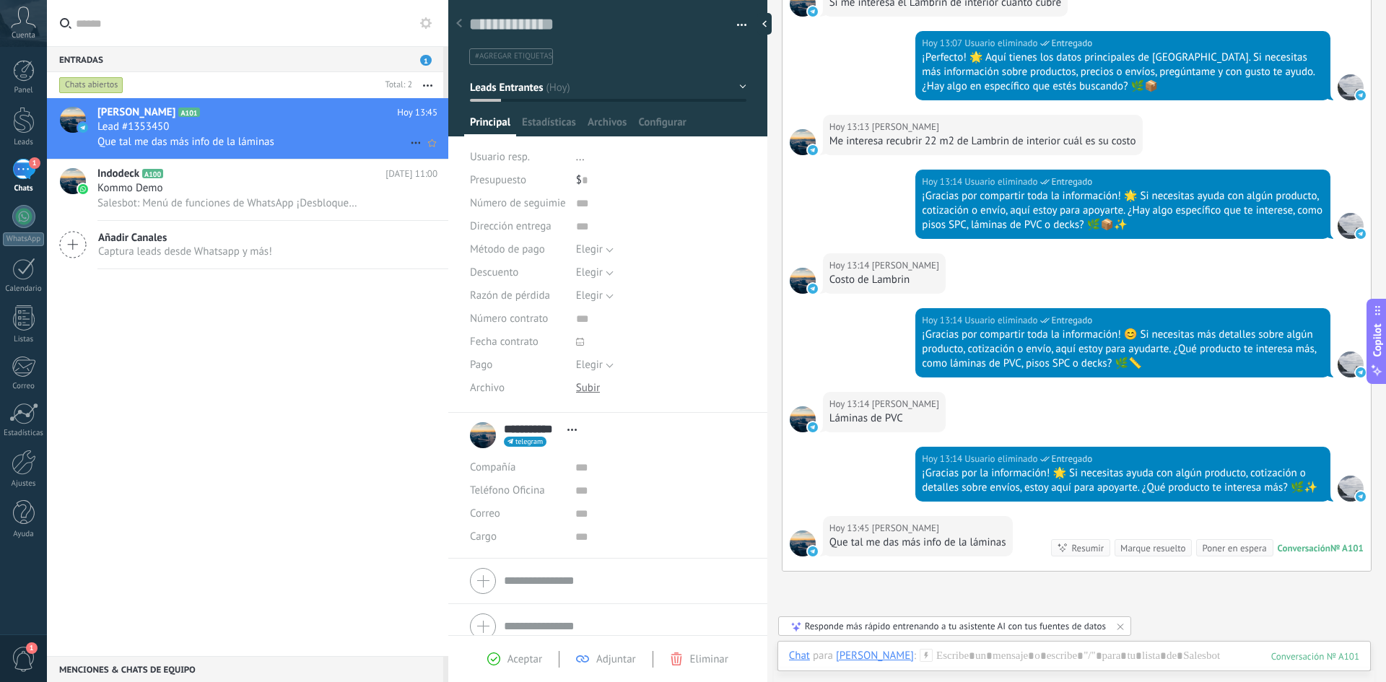
click at [232, 131] on div "Lead #1353450" at bounding box center [267, 127] width 340 height 14
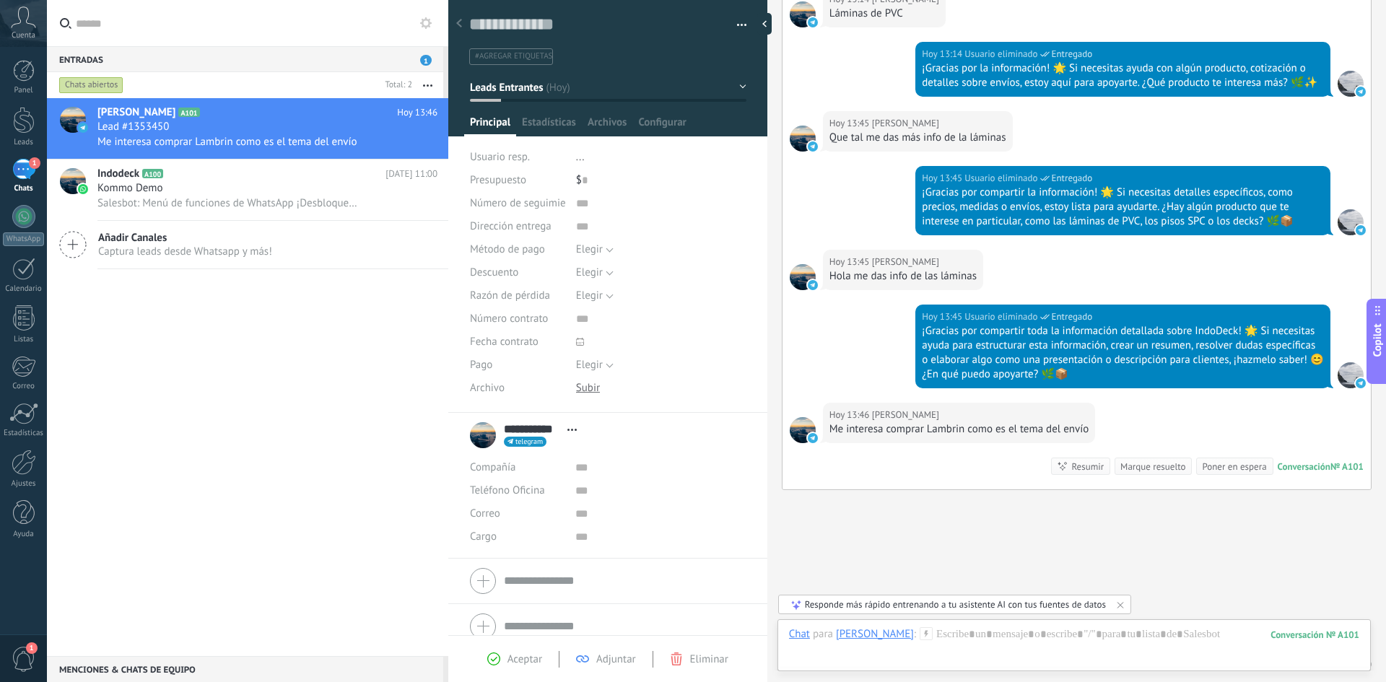
scroll to position [709, 0]
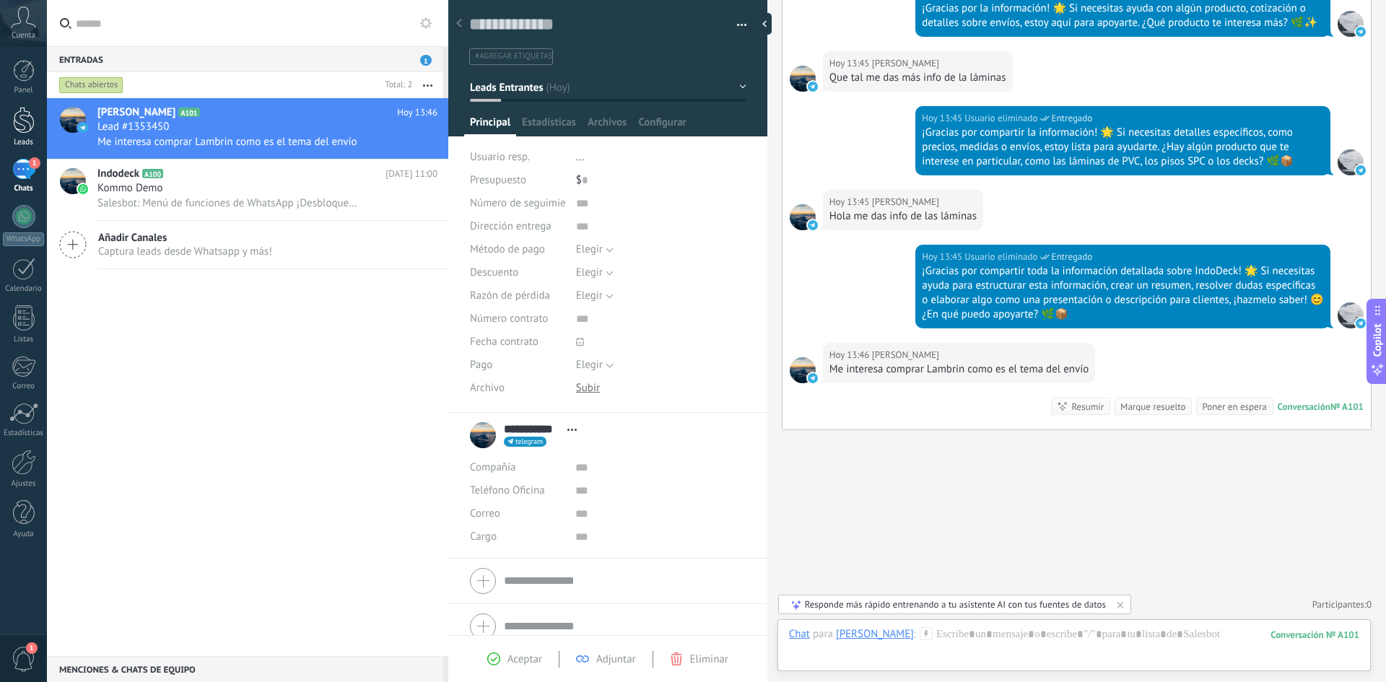
click at [8, 121] on link "Leads" at bounding box center [23, 127] width 47 height 40
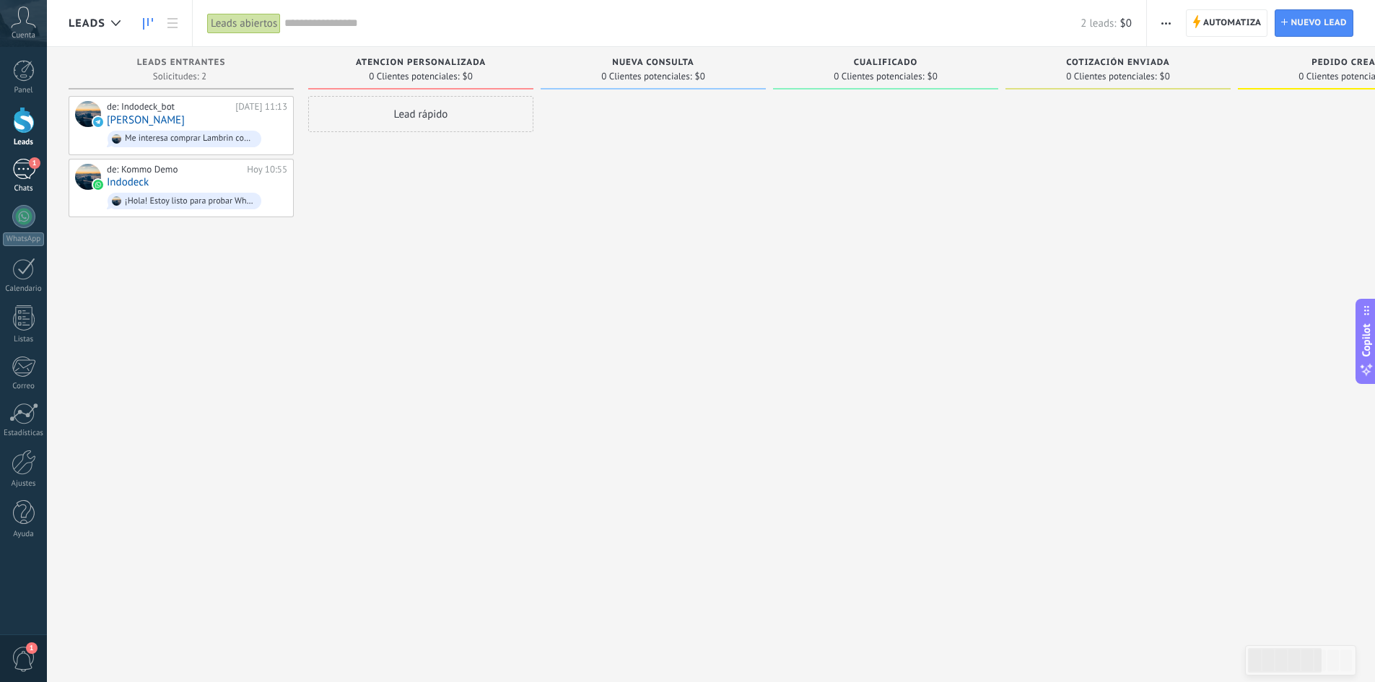
click at [39, 166] on span "1" at bounding box center [35, 163] width 12 height 12
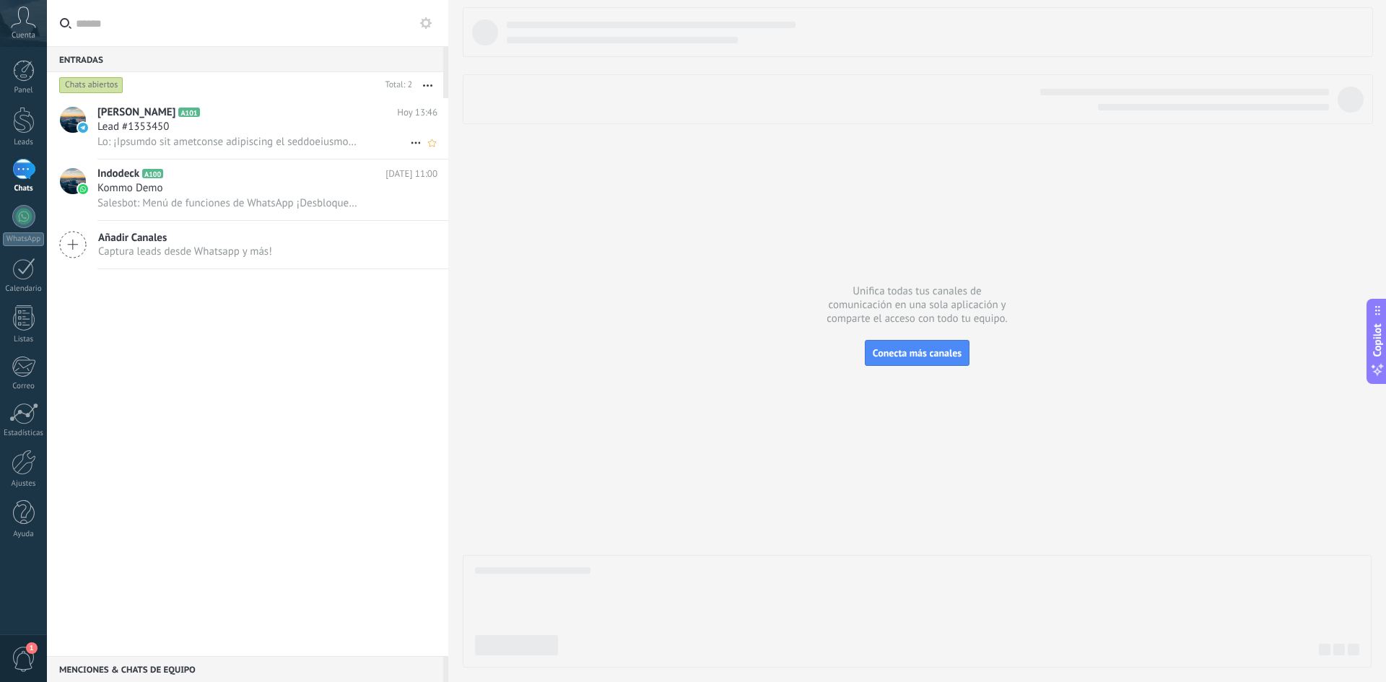
click at [240, 142] on span at bounding box center [227, 142] width 261 height 14
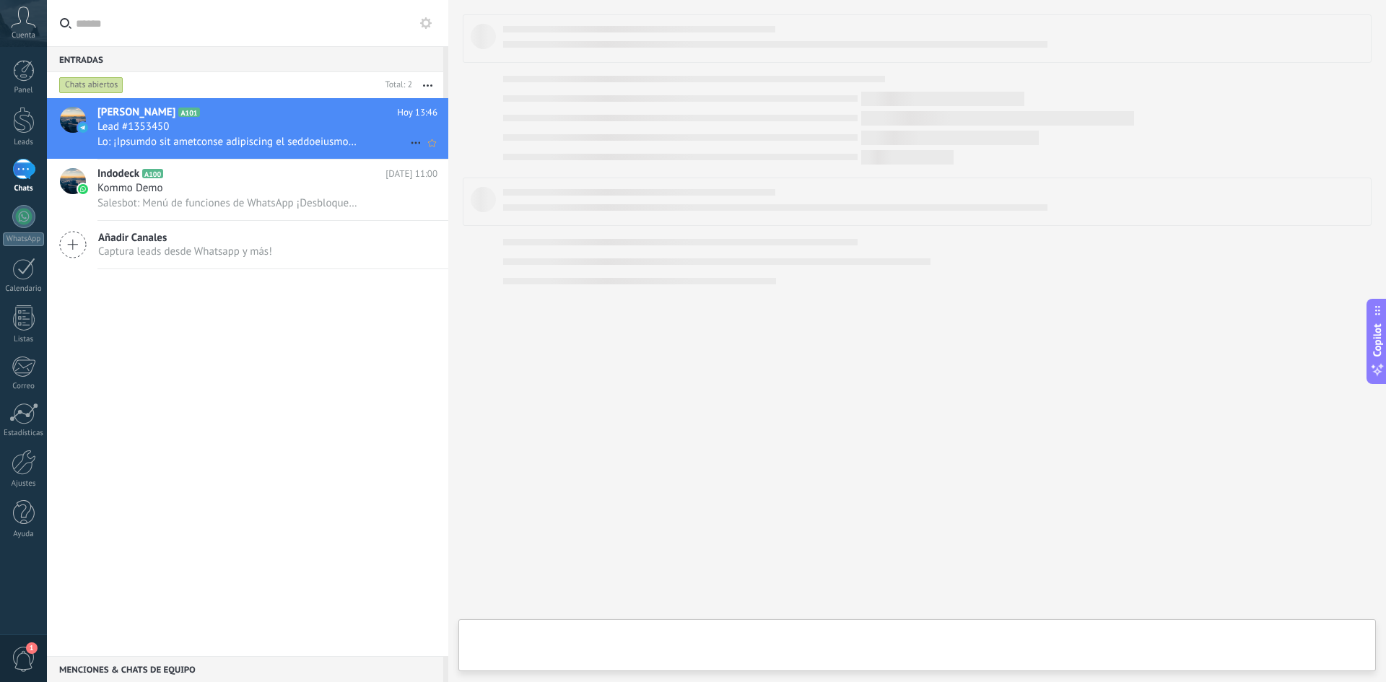
type textarea "**********"
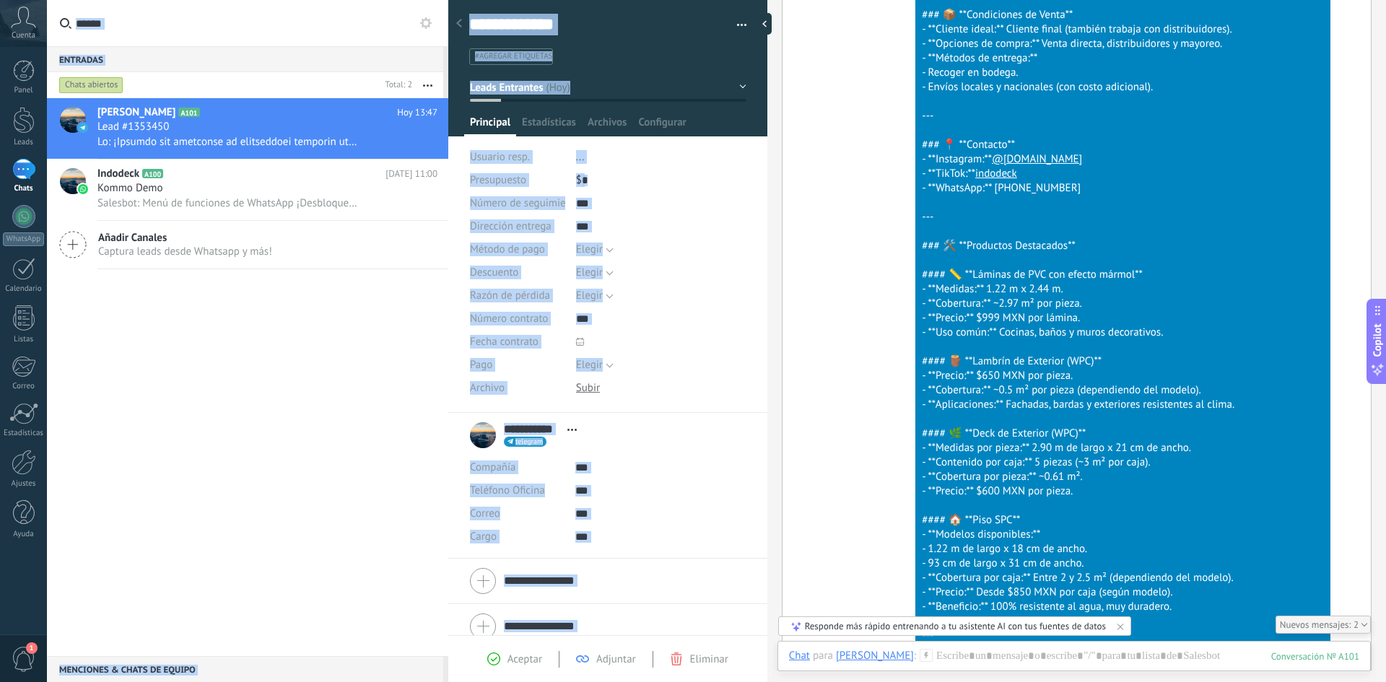
scroll to position [2355, 0]
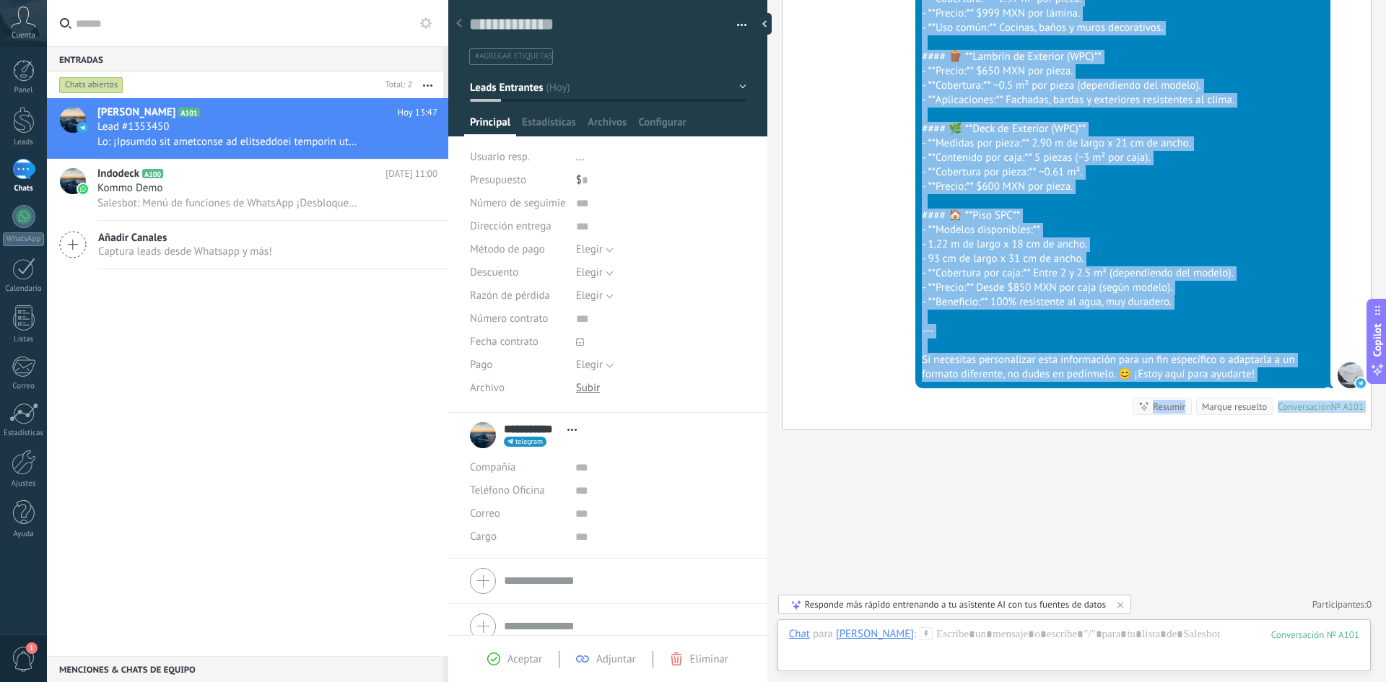
drag, startPoint x: 924, startPoint y: 294, endPoint x: 1197, endPoint y: 404, distance: 294.1
copy div "Loremip dol sitametco ad elitseddoei temporin ut LaboReet! 🌟 Dolo magnaa en adm…"
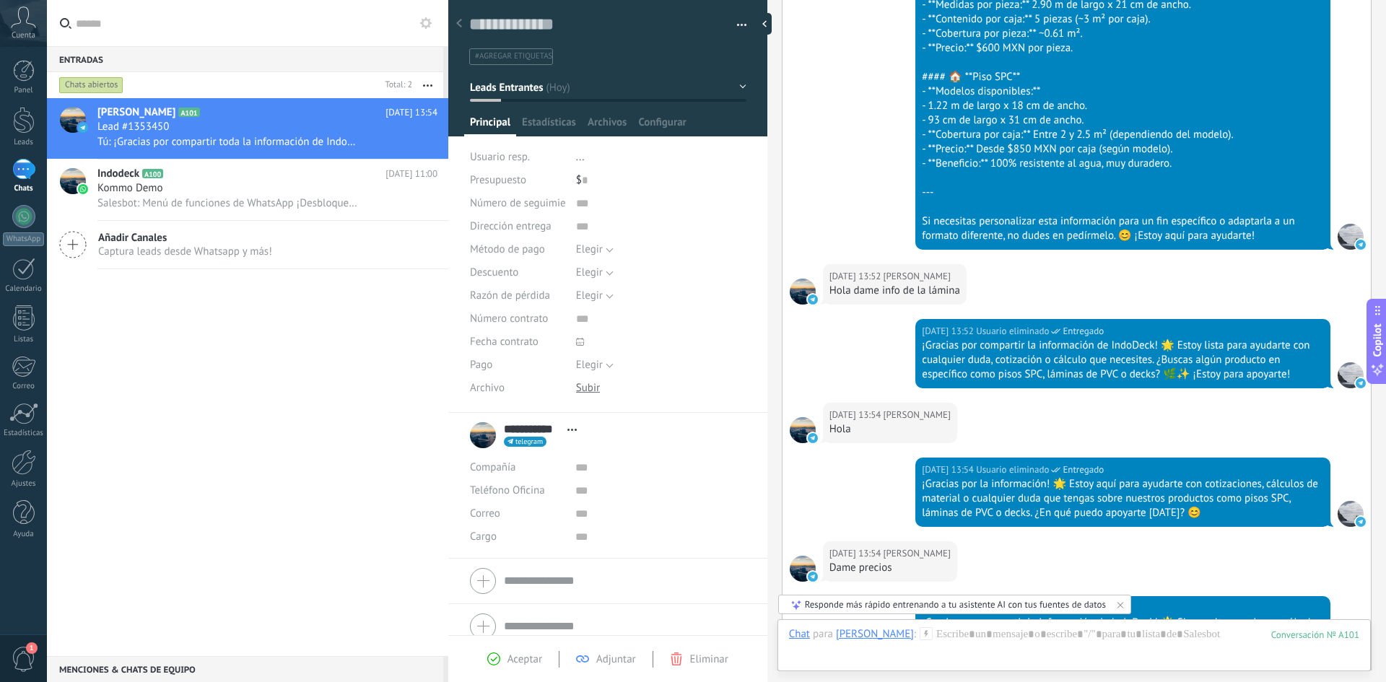
scroll to position [2924, 0]
